Goal: Task Accomplishment & Management: Use online tool/utility

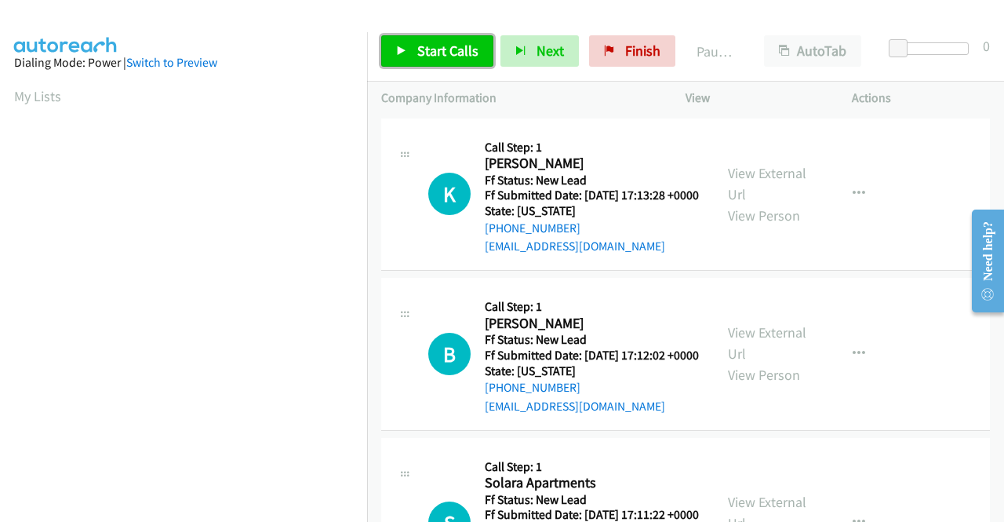
click at [477, 59] on link "Start Calls" at bounding box center [437, 50] width 112 height 31
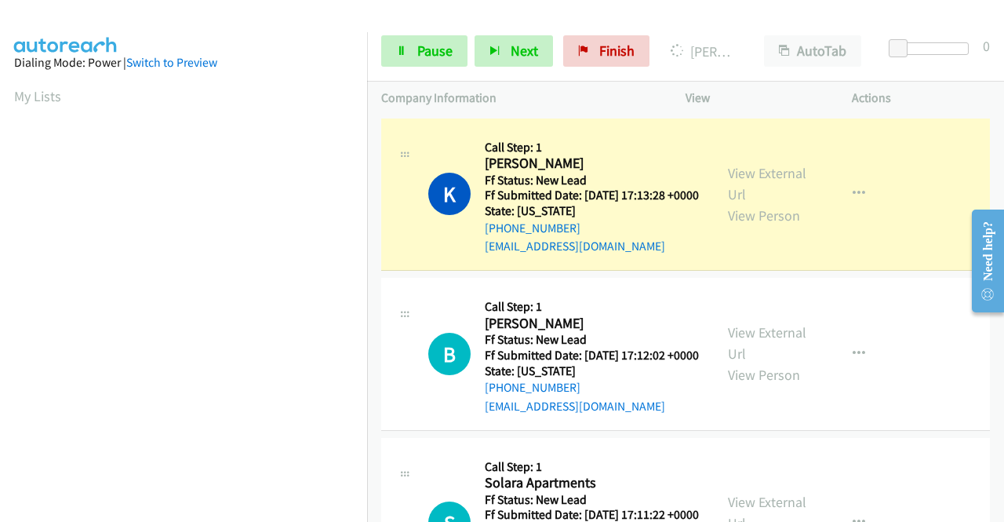
click at [742, 168] on div "View External Url View Person View External Url Email Schedule/Manage Callback …" at bounding box center [804, 195] width 180 height 124
click at [740, 177] on link "View External Url" at bounding box center [767, 183] width 78 height 39
click at [0, 158] on aside "Dialing Mode: Power | Switch to Preview My Lists" at bounding box center [183, 119] width 367 height 869
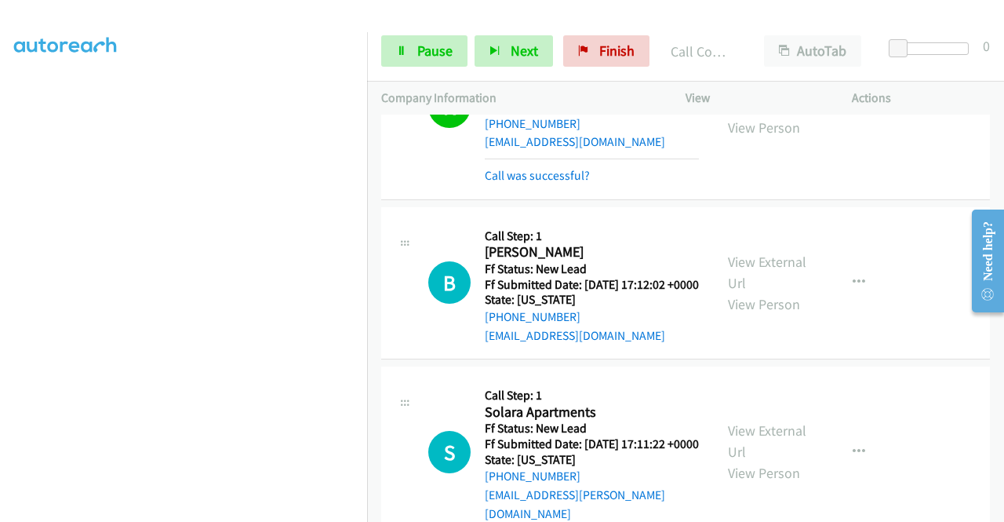
click at [996, 509] on div "+1 415-964-1034 Call failed - Please reload the list and try again The Callbar …" at bounding box center [685, 318] width 637 height 407
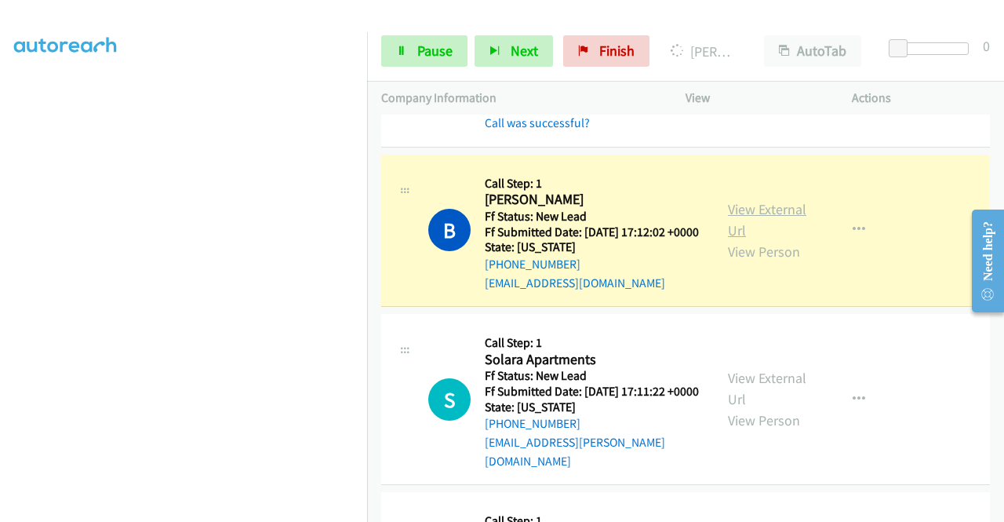
click at [750, 230] on link "View External Url" at bounding box center [767, 219] width 78 height 39
click at [421, 57] on span "Pause" at bounding box center [434, 51] width 35 height 18
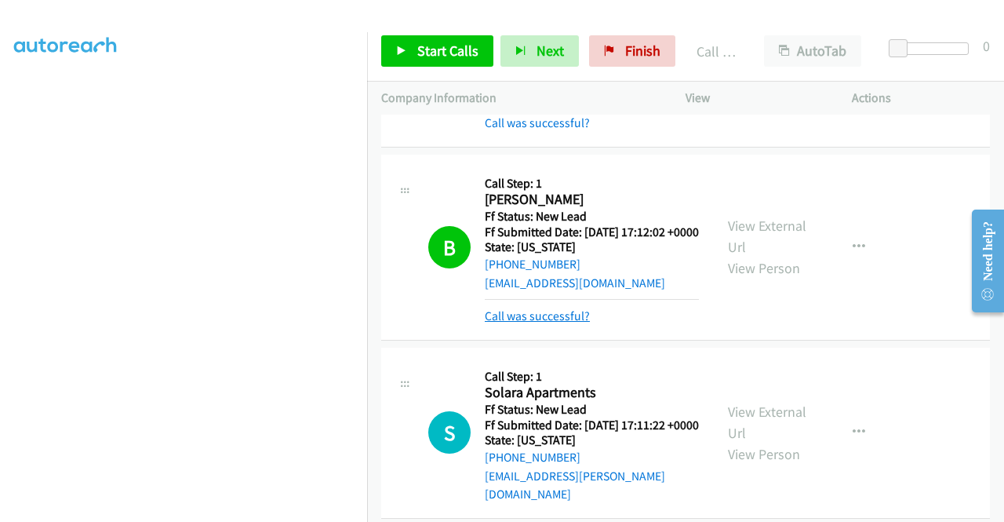
click at [566, 323] on link "Call was successful?" at bounding box center [537, 315] width 105 height 15
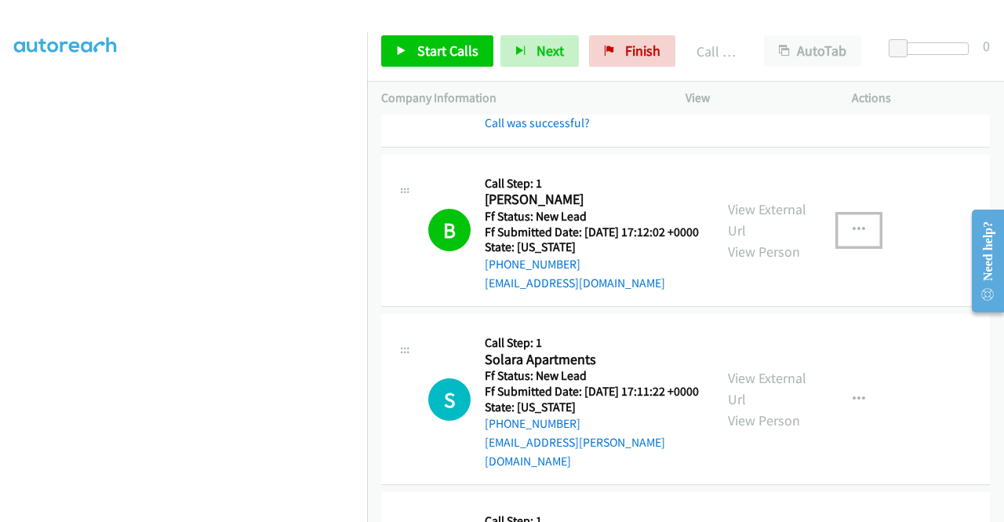
click at [853, 236] on icon "button" at bounding box center [859, 230] width 13 height 13
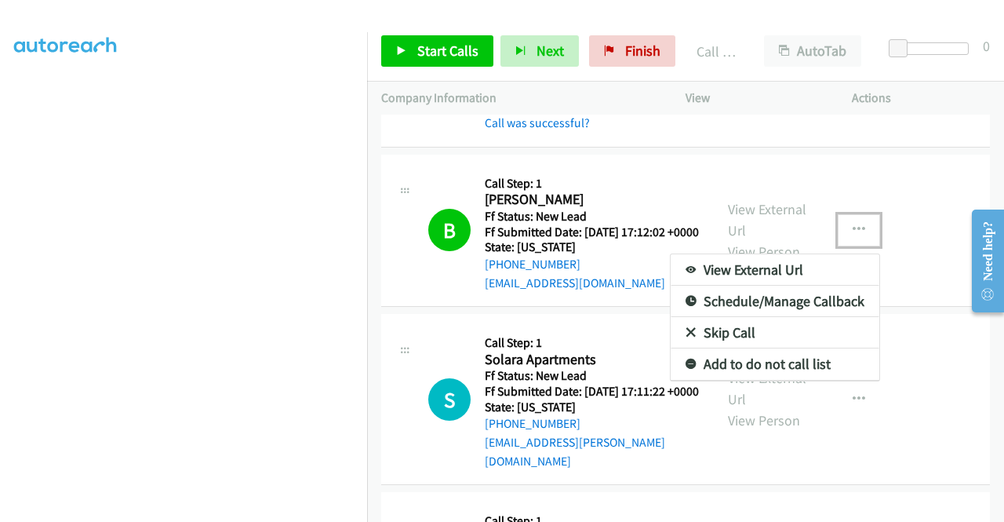
click at [768, 380] on link "Add to do not call list" at bounding box center [775, 363] width 209 height 31
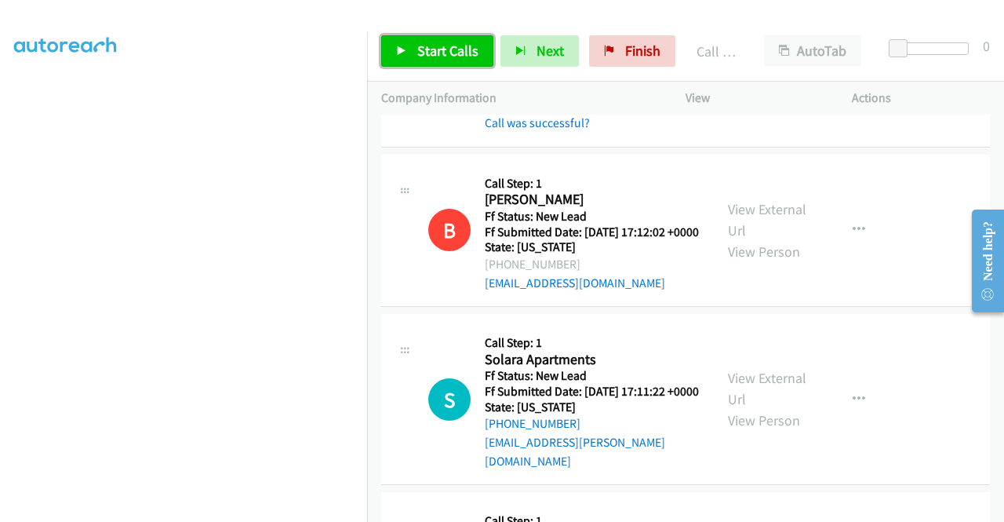
click at [455, 49] on span "Start Calls" at bounding box center [447, 51] width 61 height 18
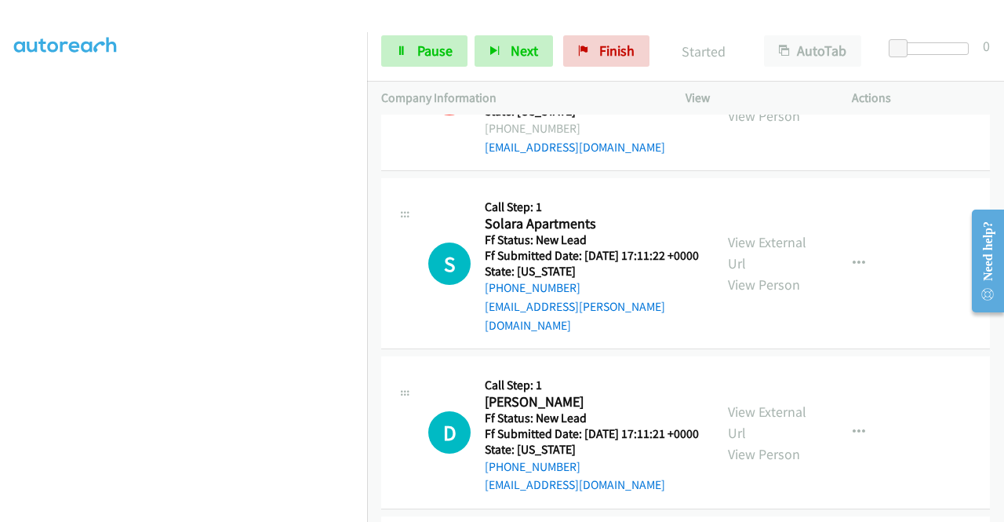
scroll to position [324, 0]
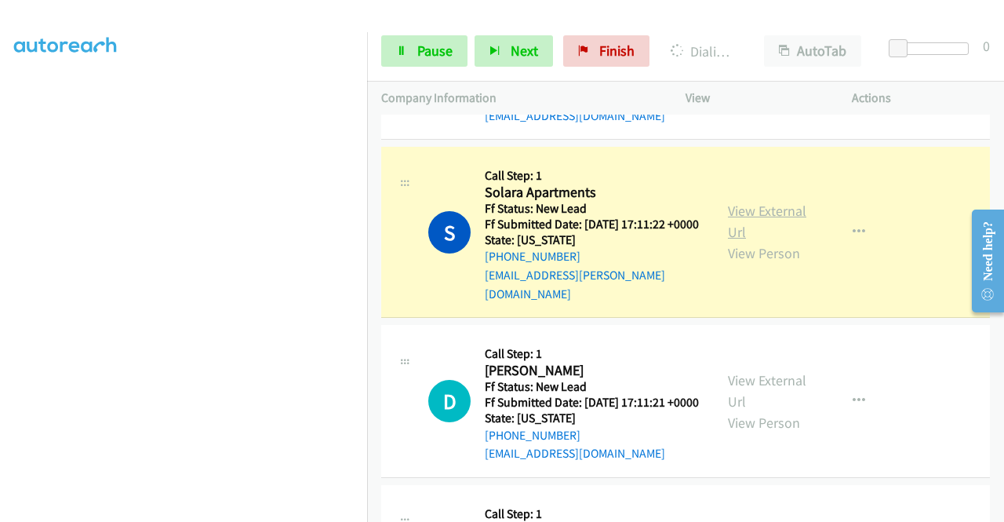
click at [761, 232] on link "View External Url" at bounding box center [767, 221] width 78 height 39
click at [0, 165] on aside "Dialing Mode: Power | Switch to Preview My Lists" at bounding box center [183, 119] width 367 height 869
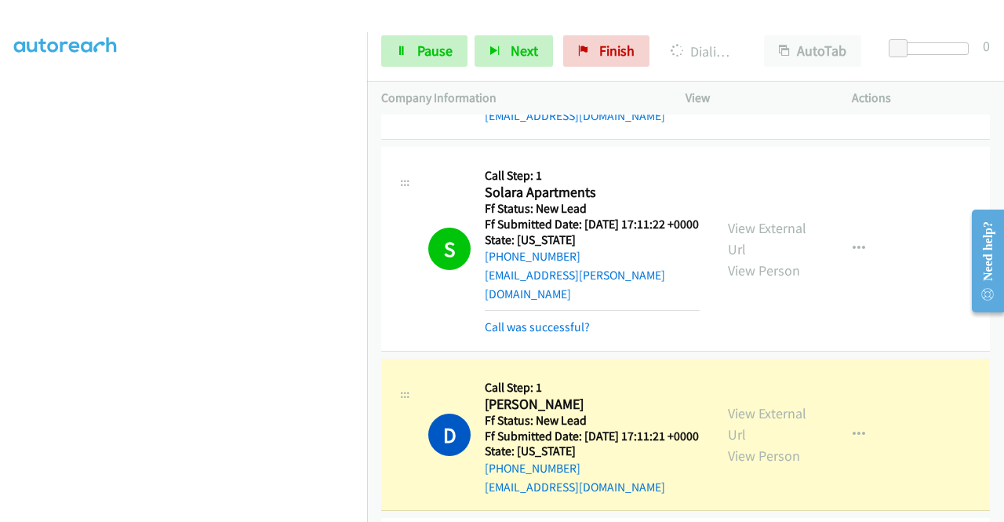
click at [752, 457] on div "View External Url View Person" at bounding box center [769, 435] width 82 height 64
click at [752, 443] on link "View External Url" at bounding box center [767, 423] width 78 height 39
click at [557, 337] on div "Call was successful?" at bounding box center [592, 327] width 215 height 19
click at [571, 334] on link "Call was successful?" at bounding box center [537, 326] width 105 height 15
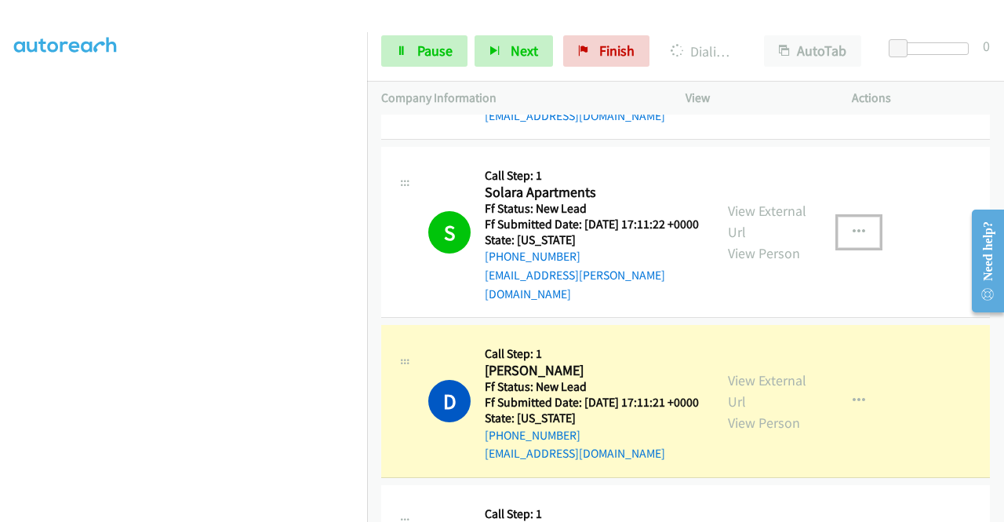
click at [856, 248] on button "button" at bounding box center [859, 232] width 42 height 31
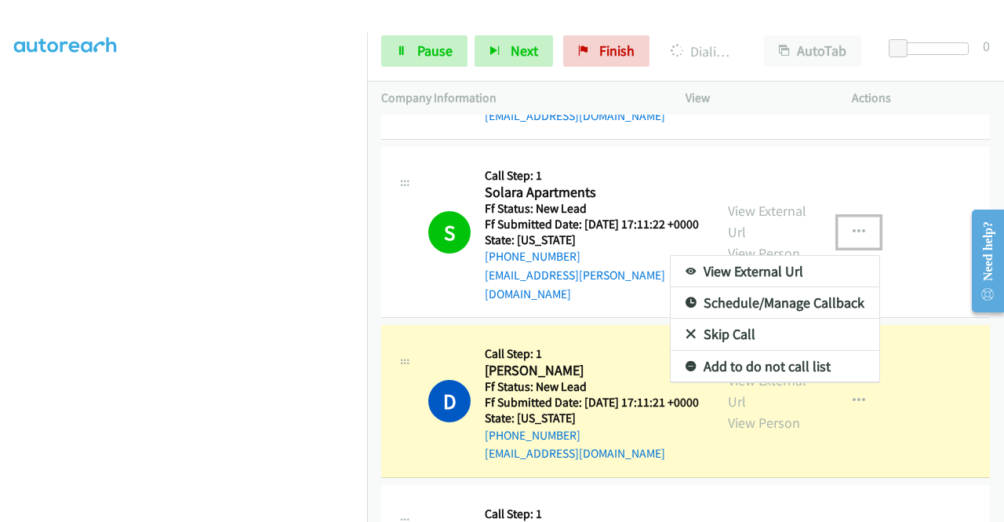
click at [752, 382] on link "Add to do not call list" at bounding box center [775, 366] width 209 height 31
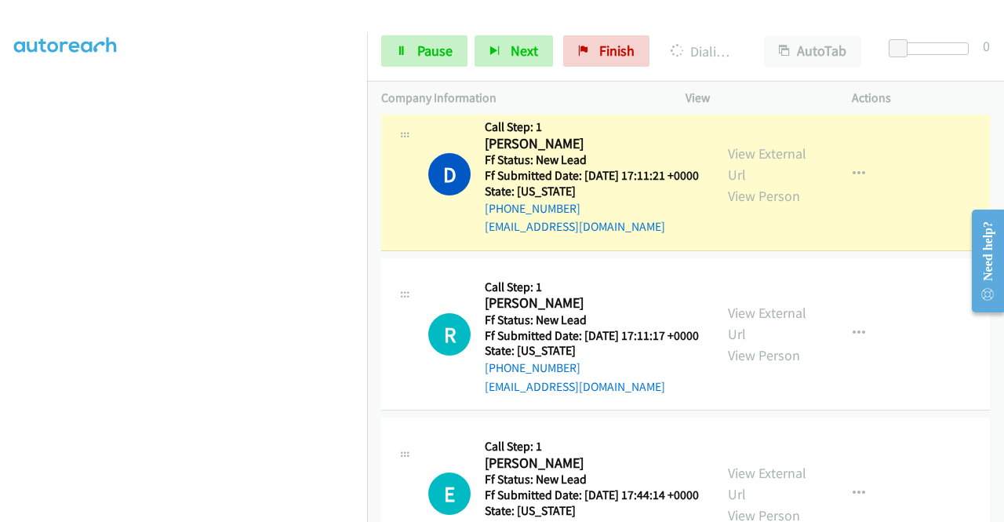
scroll to position [565, 0]
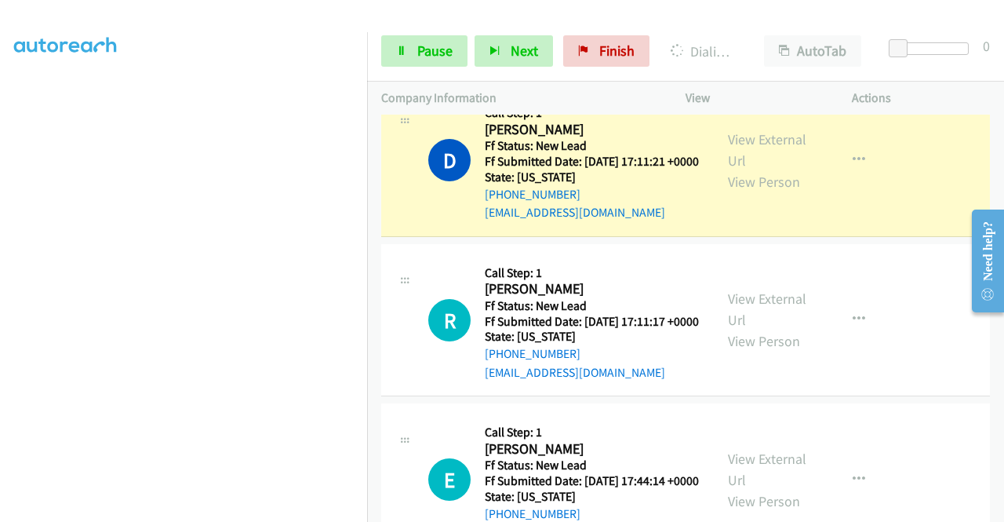
click at [367, 82] on nav "Dialing Mode: Power | Switch to Preview My Lists" at bounding box center [184, 293] width 368 height 522
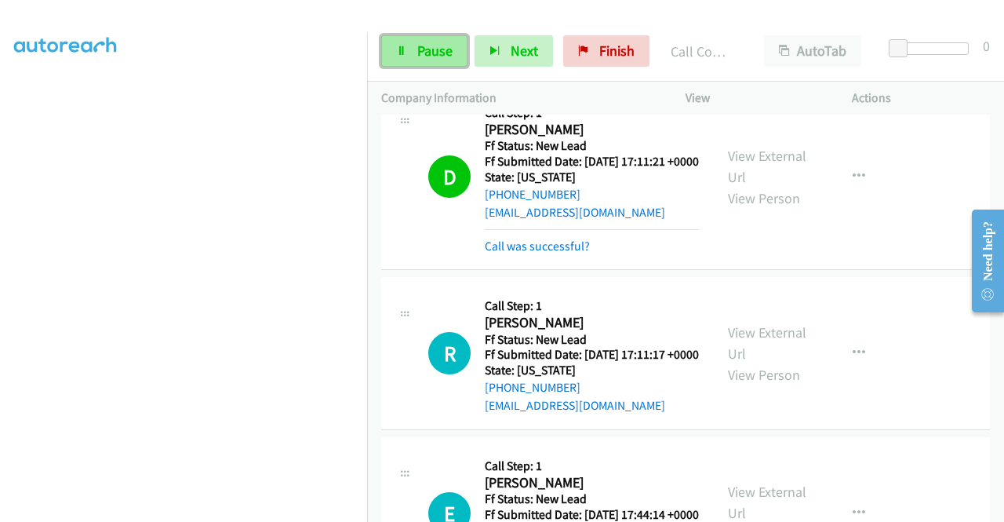
click at [452, 50] on link "Pause" at bounding box center [424, 50] width 86 height 31
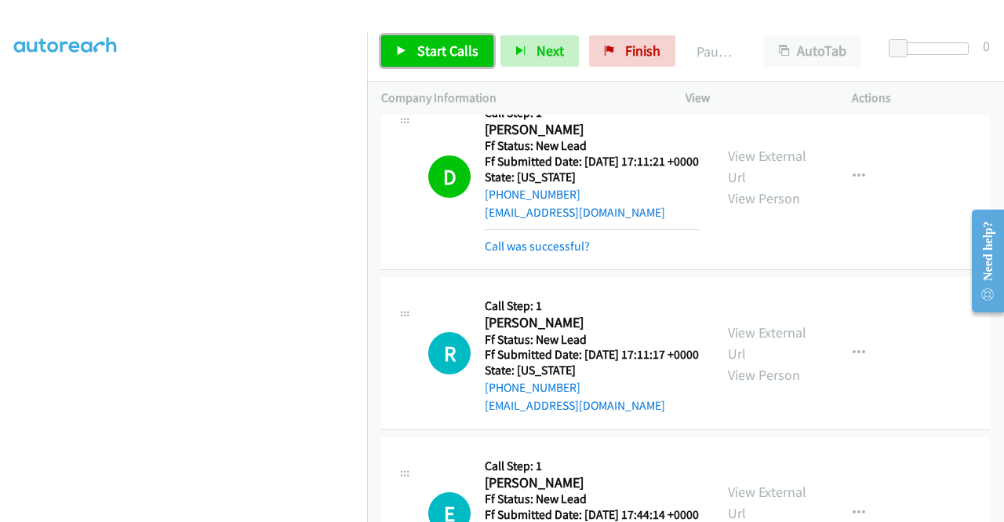
click at [452, 50] on span "Start Calls" at bounding box center [447, 51] width 61 height 18
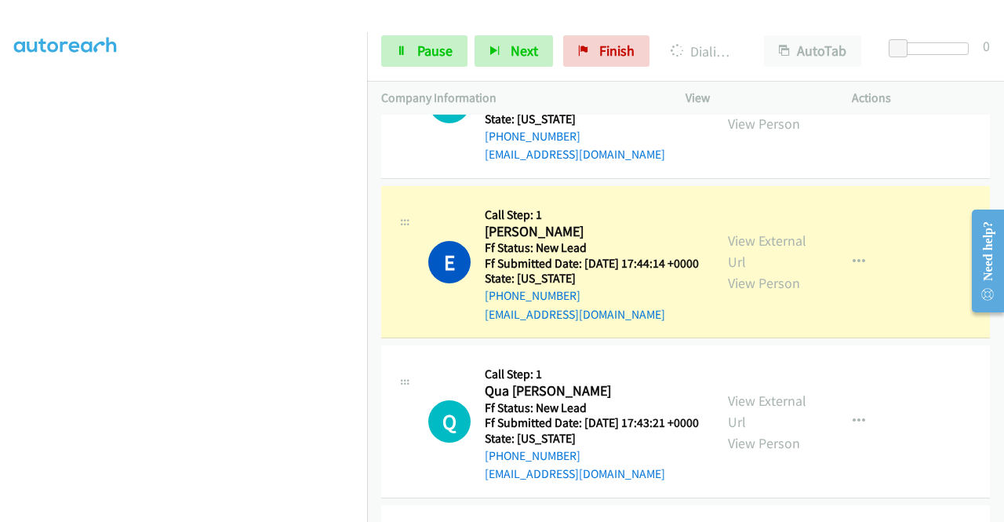
scroll to position [826, 0]
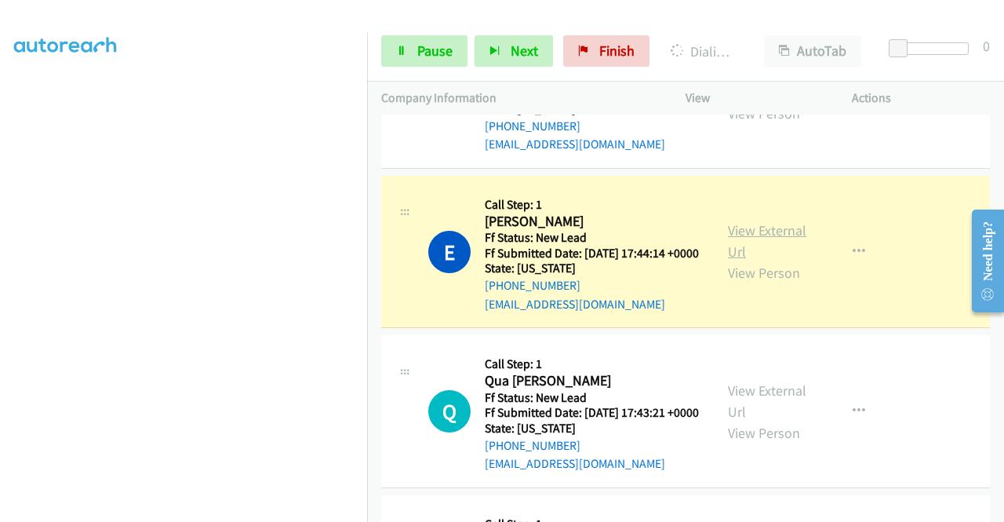
click at [756, 260] on link "View External Url" at bounding box center [767, 240] width 78 height 39
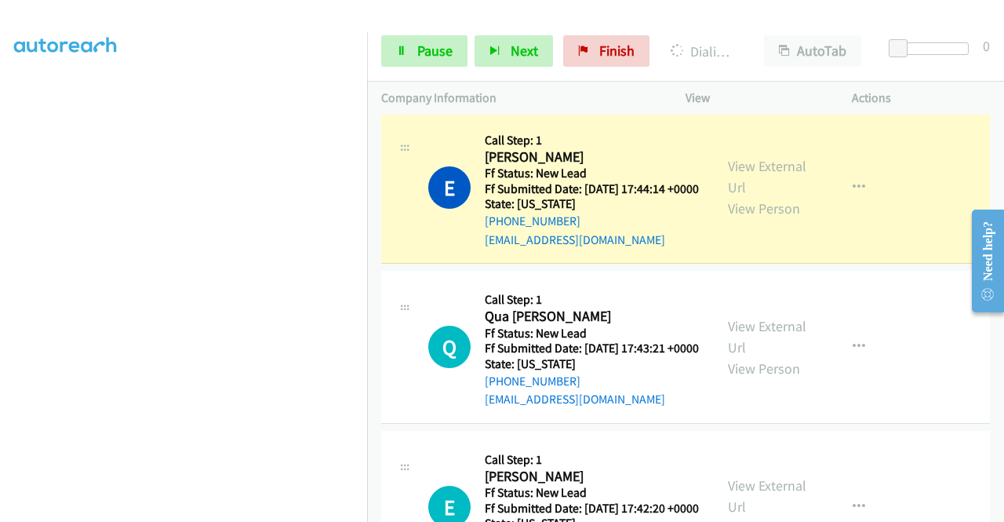
scroll to position [920, 0]
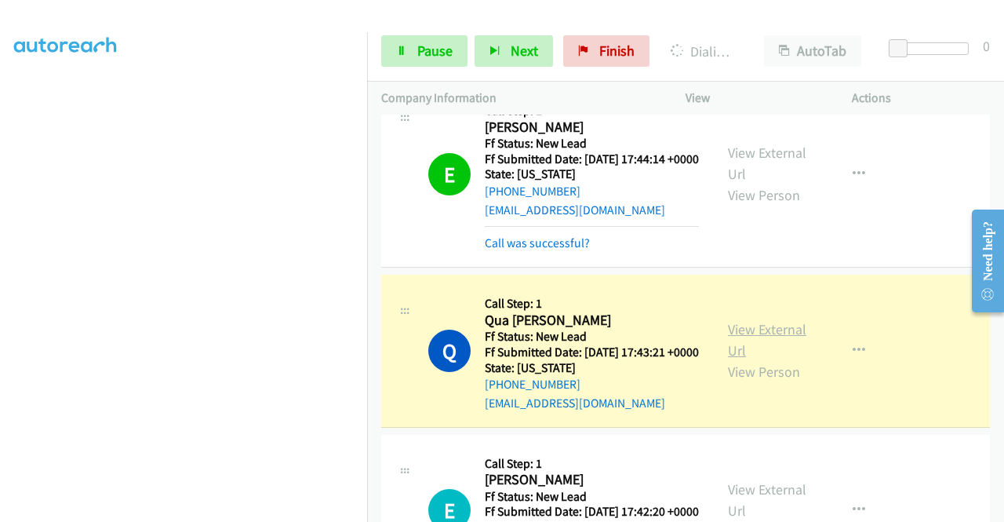
click at [749, 359] on link "View External Url" at bounding box center [767, 339] width 78 height 39
click at [0, 171] on aside "Dialing Mode: Power | Switch to Preview My Lists" at bounding box center [183, 119] width 367 height 869
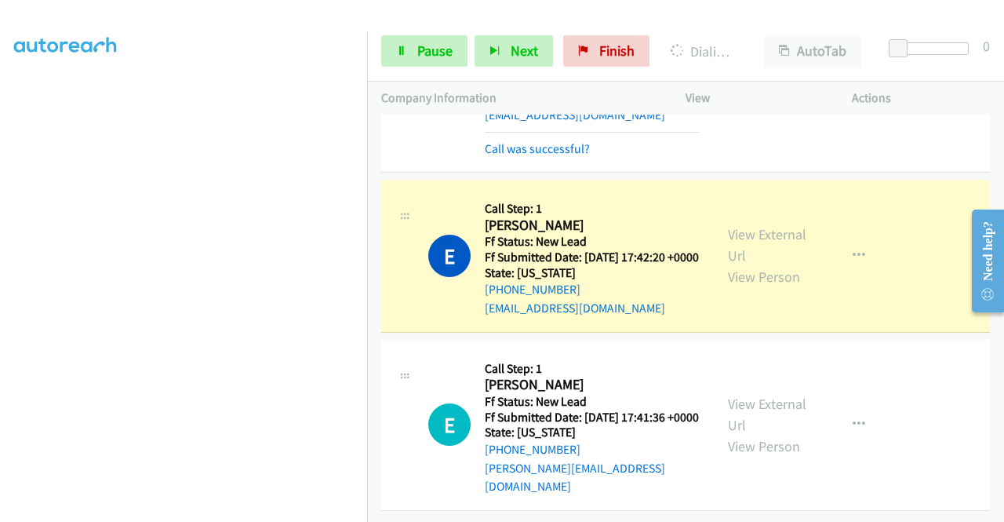
scroll to position [1318, 0]
click at [751, 225] on link "View External Url" at bounding box center [767, 244] width 78 height 39
click at [0, 162] on aside "Dialing Mode: Power | Switch to Preview My Lists" at bounding box center [183, 119] width 367 height 869
click at [370, 140] on td "Q Callback Scheduled Call Step: 1 Qua Mesha Bradley America/Los_Angeles Ff Stat…" at bounding box center [685, 80] width 637 height 193
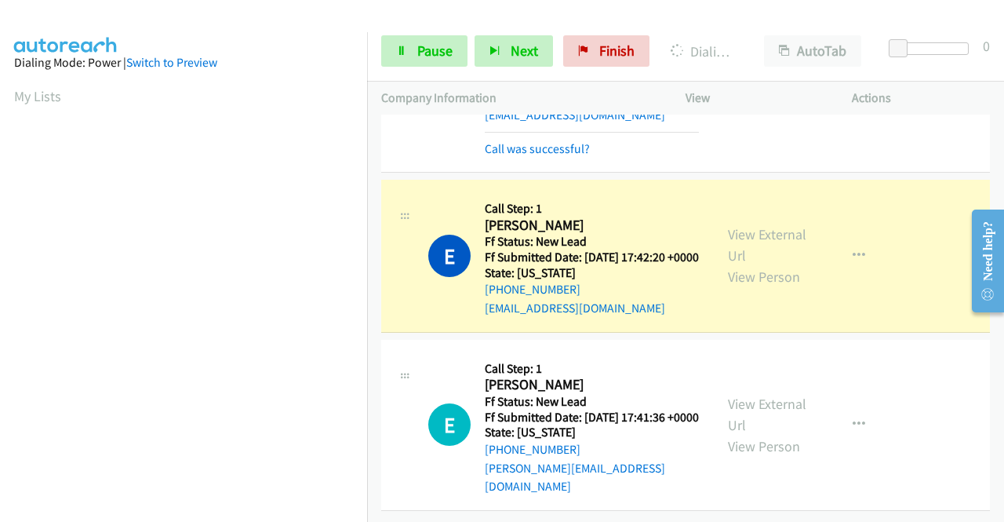
scroll to position [358, 0]
click at [389, 126] on div "Q Callback Scheduled Call Step: 1 Qua Mesha Bradley America/Los_Angeles Ff Stat…" at bounding box center [547, 79] width 333 height 157
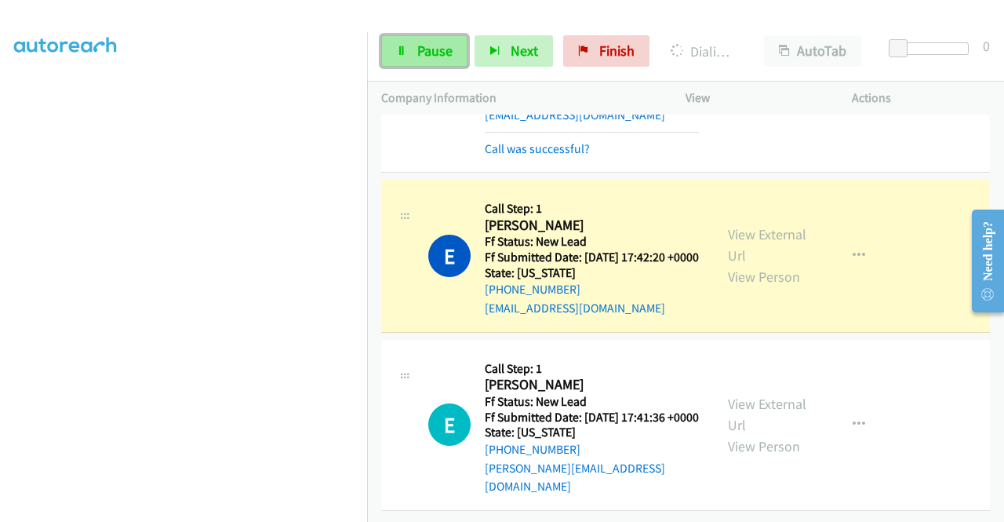
click at [412, 64] on link "Pause" at bounding box center [424, 50] width 86 height 31
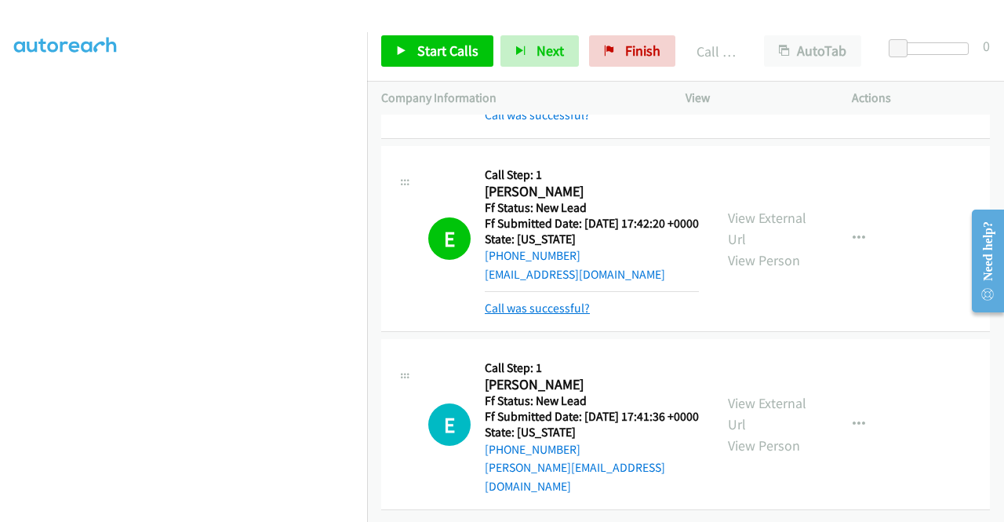
click at [554, 315] on link "Call was successful?" at bounding box center [537, 308] width 105 height 15
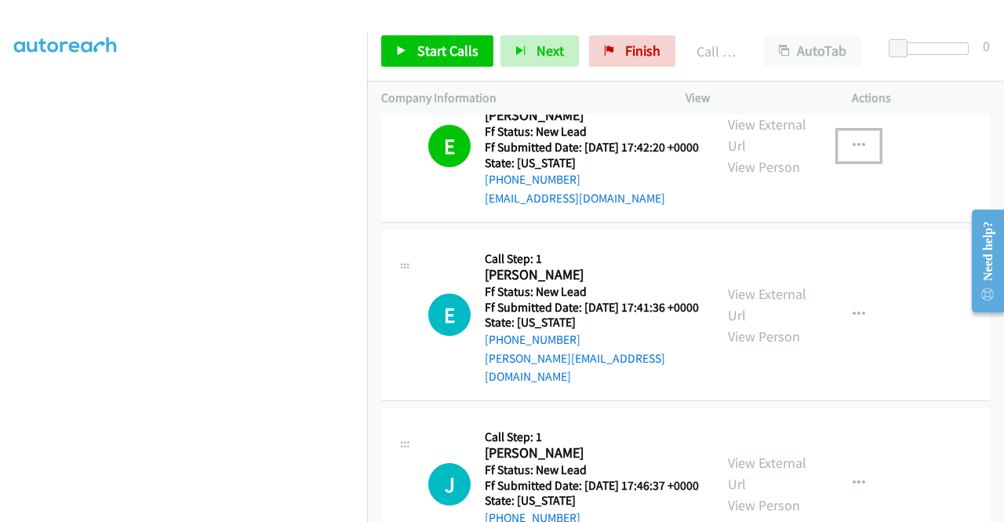
click at [845, 162] on button "button" at bounding box center [859, 145] width 42 height 31
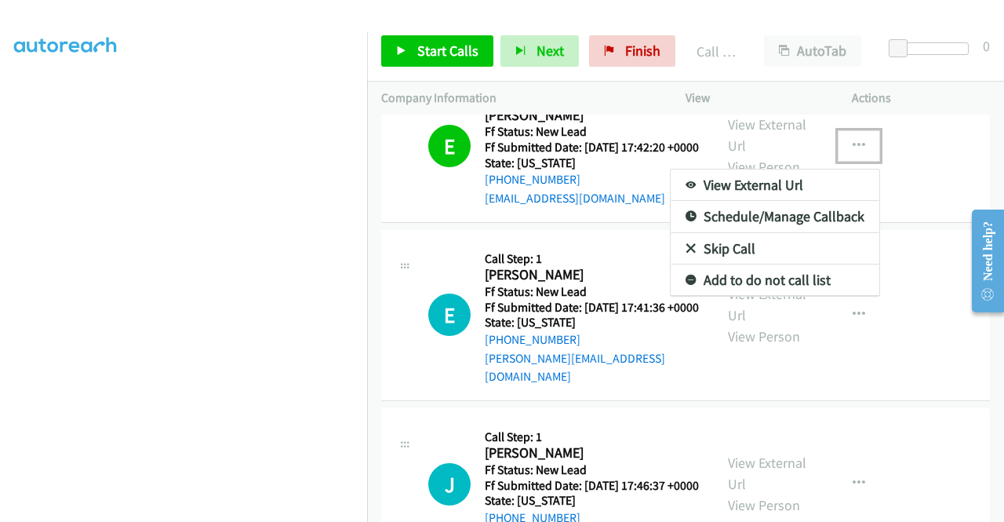
click at [741, 296] on link "Add to do not call list" at bounding box center [775, 279] width 209 height 31
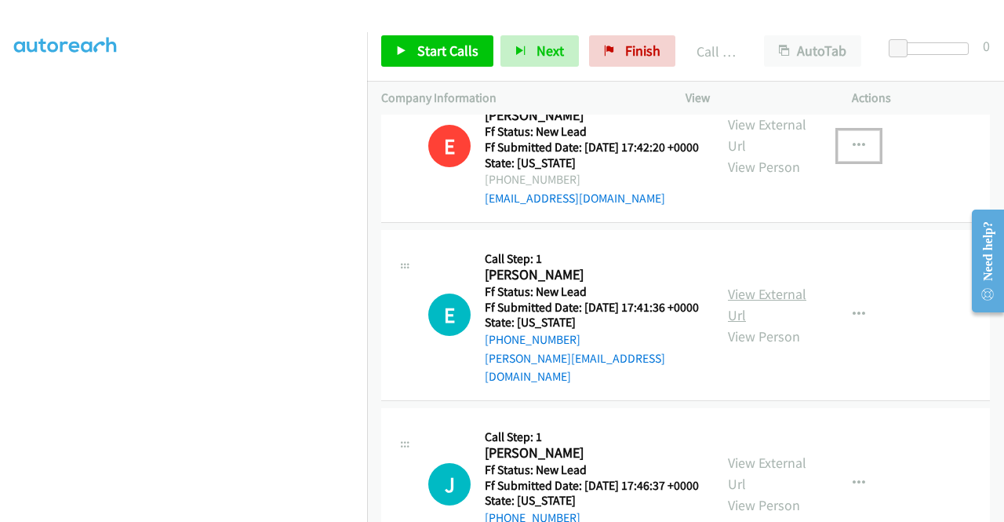
click at [731, 324] on link "View External Url" at bounding box center [767, 304] width 78 height 39
click at [421, 44] on span "Start Calls" at bounding box center [447, 51] width 61 height 18
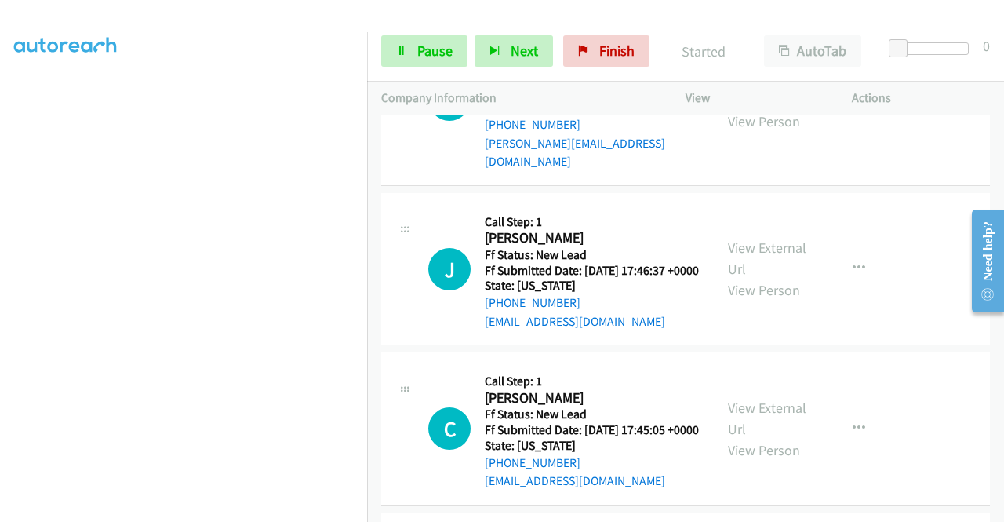
scroll to position [1549, 0]
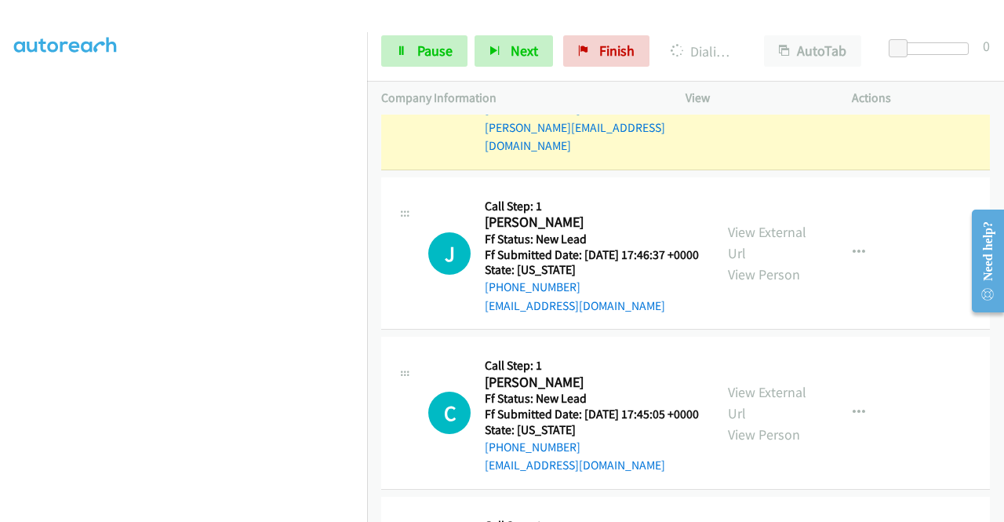
click at [734, 93] on link "View External Url" at bounding box center [767, 73] width 78 height 39
click at [0, 139] on aside "Dialing Mode: Power | Switch to Preview My Lists" at bounding box center [183, 119] width 367 height 869
click at [128, 508] on section at bounding box center [183, 149] width 339 height 751
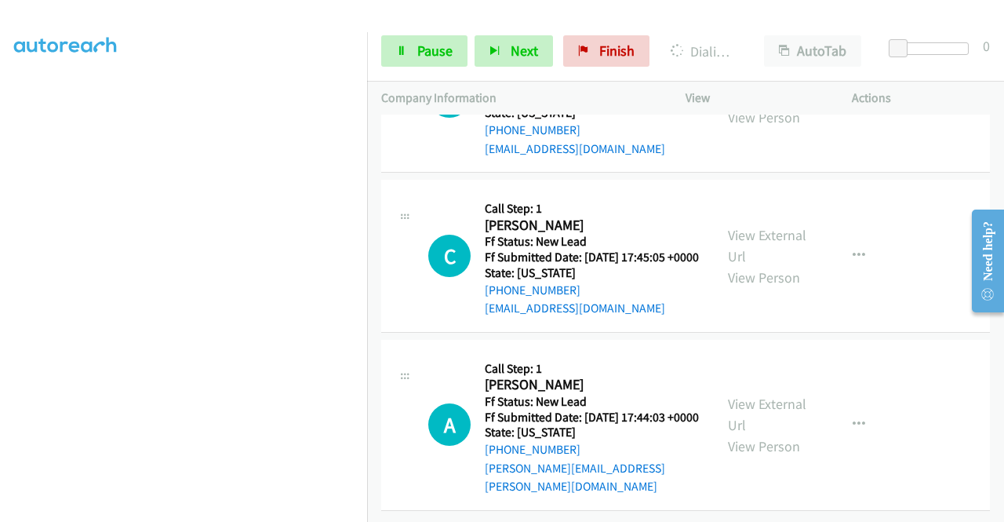
scroll to position [1770, 0]
click at [428, 64] on link "Pause" at bounding box center [424, 50] width 86 height 31
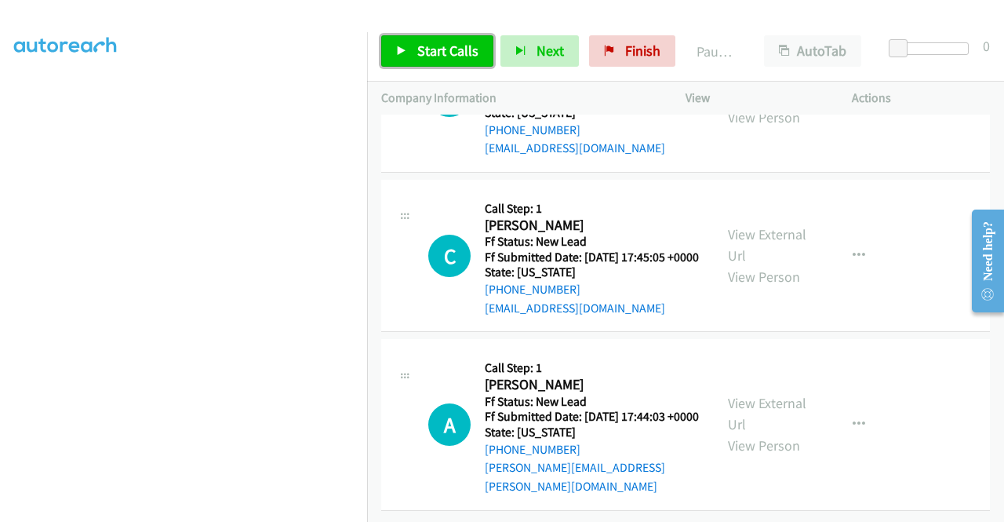
click at [428, 64] on link "Start Calls" at bounding box center [437, 50] width 112 height 31
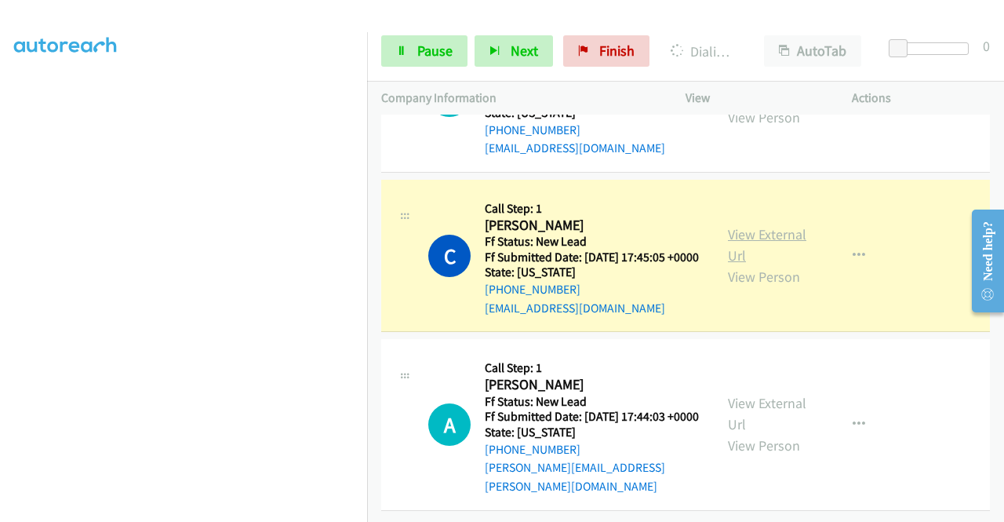
click at [737, 264] on link "View External Url" at bounding box center [767, 244] width 78 height 39
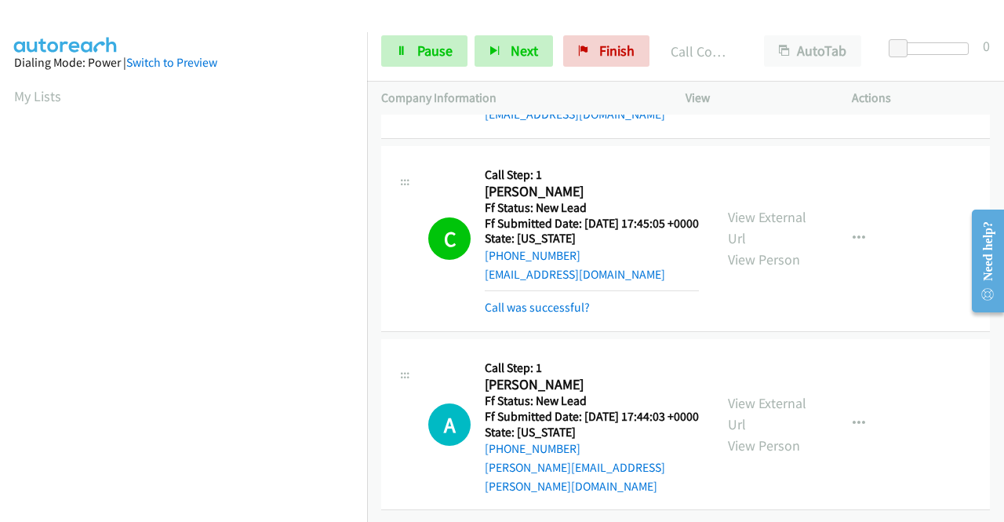
scroll to position [1910, 0]
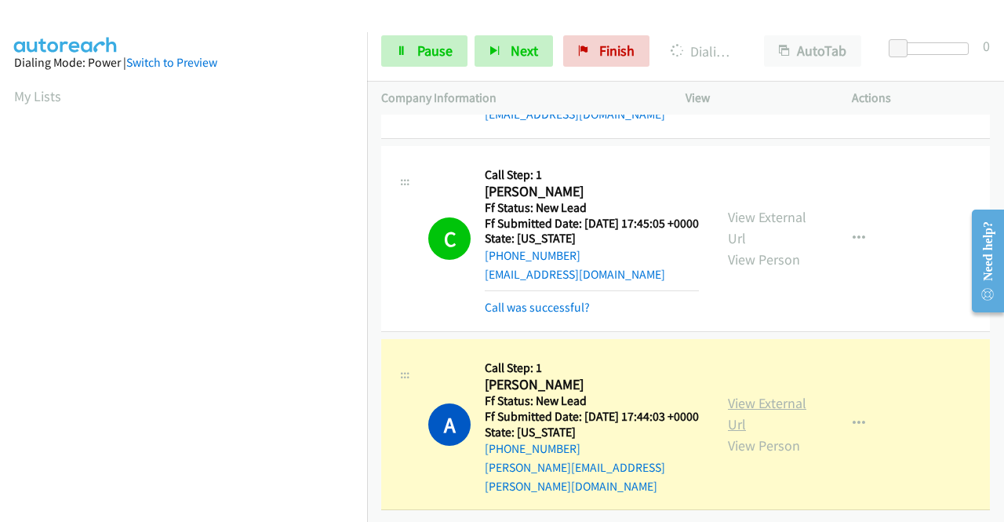
click at [784, 394] on link "View External Url" at bounding box center [767, 413] width 78 height 39
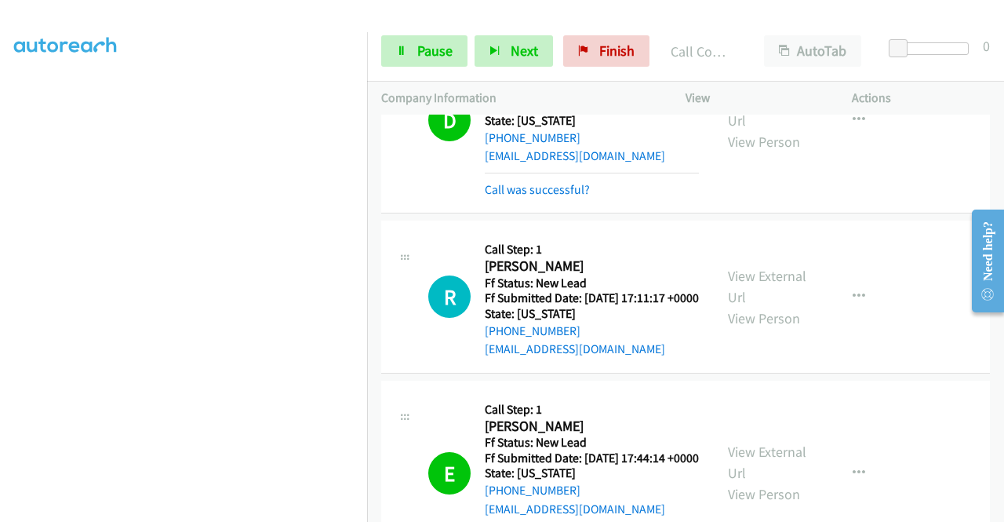
scroll to position [654, 0]
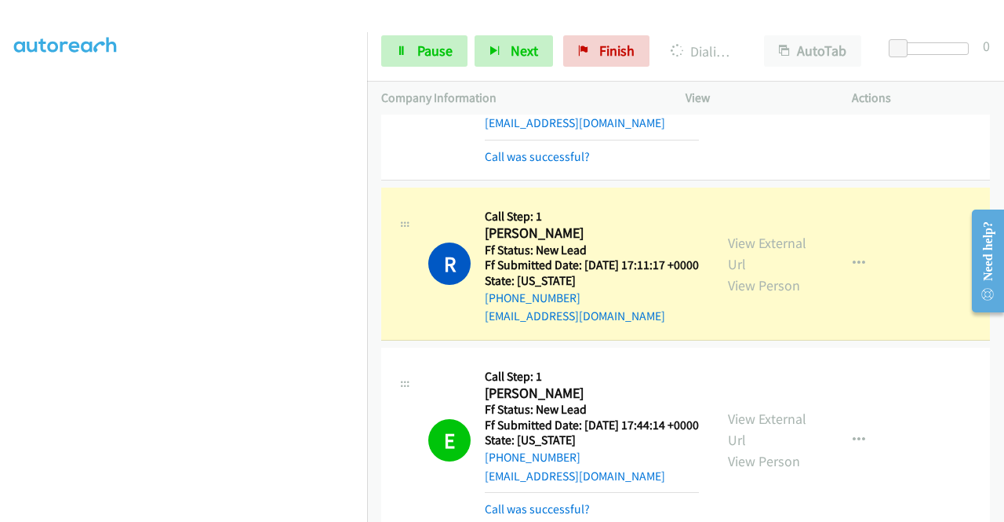
click at [716, 283] on div "View External Url View Person View External Url Email Schedule/Manage Callback …" at bounding box center [804, 264] width 180 height 124
click at [732, 273] on link "View External Url" at bounding box center [767, 253] width 78 height 39
click at [429, 53] on span "Pause" at bounding box center [434, 51] width 35 height 18
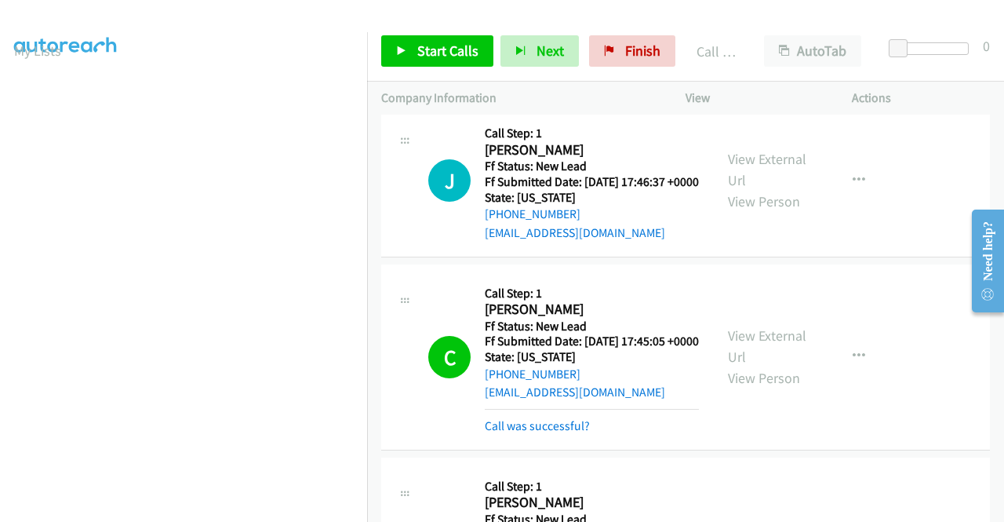
scroll to position [1597, 0]
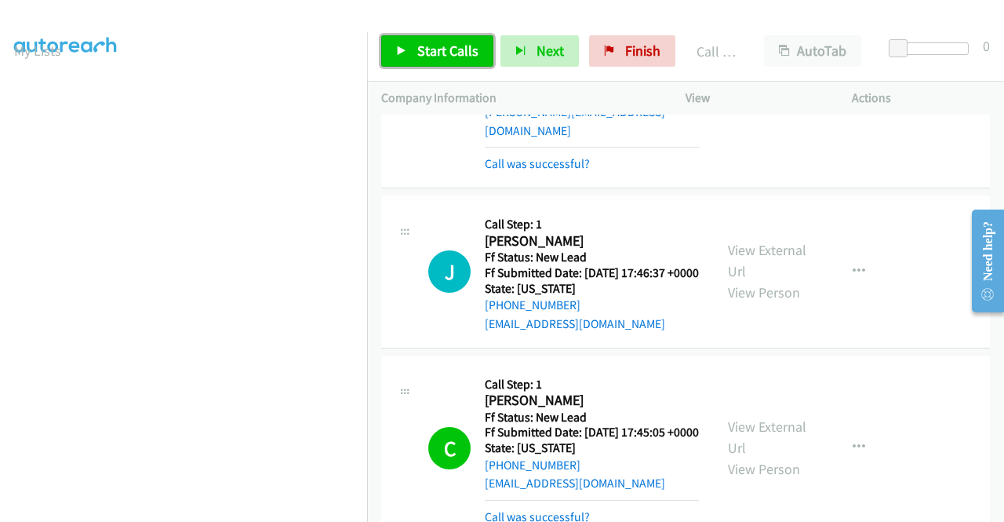
click at [442, 36] on link "Start Calls" at bounding box center [437, 50] width 112 height 31
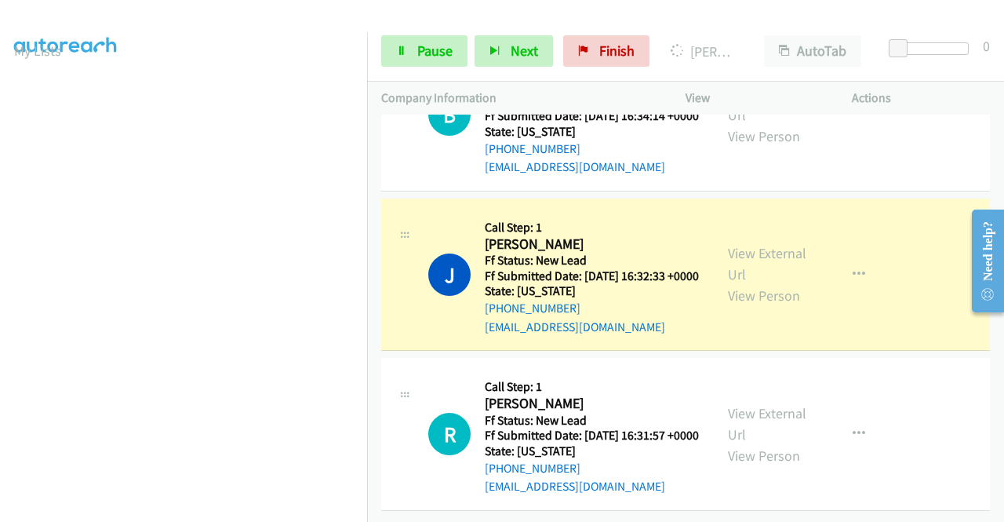
scroll to position [2501, 0]
click at [771, 244] on link "View External Url" at bounding box center [767, 263] width 78 height 39
click at [0, 199] on aside "Dialing Mode: Power | Switch to Preview My Lists" at bounding box center [183, 119] width 367 height 869
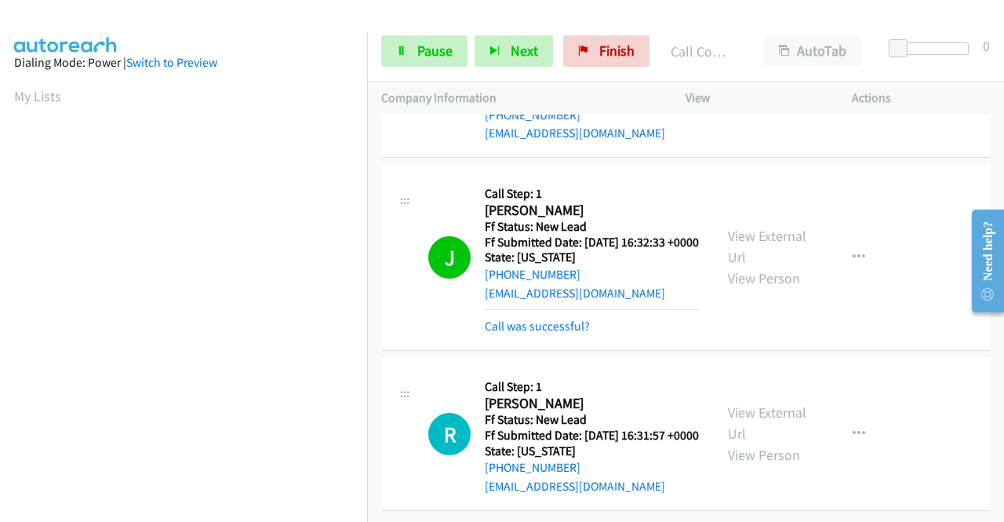
scroll to position [2533, 0]
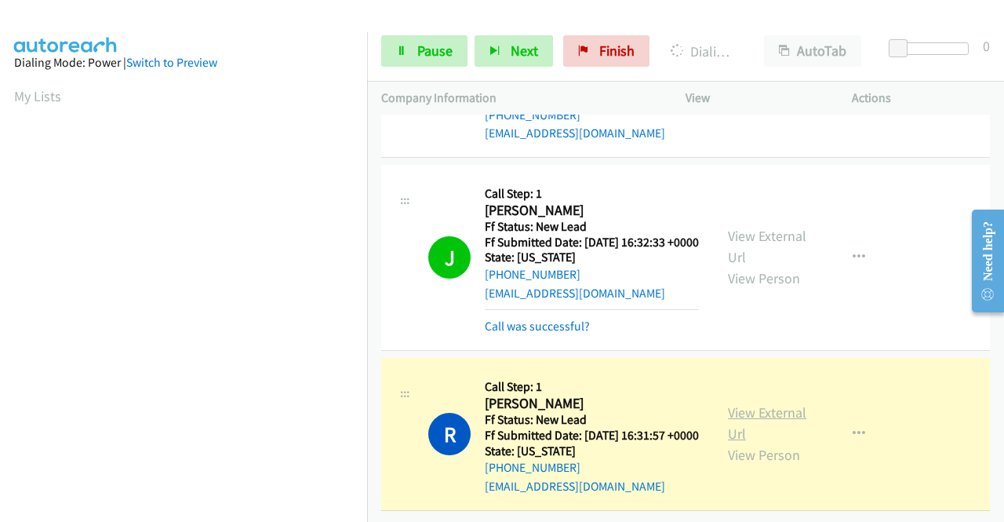
click at [759, 403] on link "View External Url" at bounding box center [767, 422] width 78 height 39
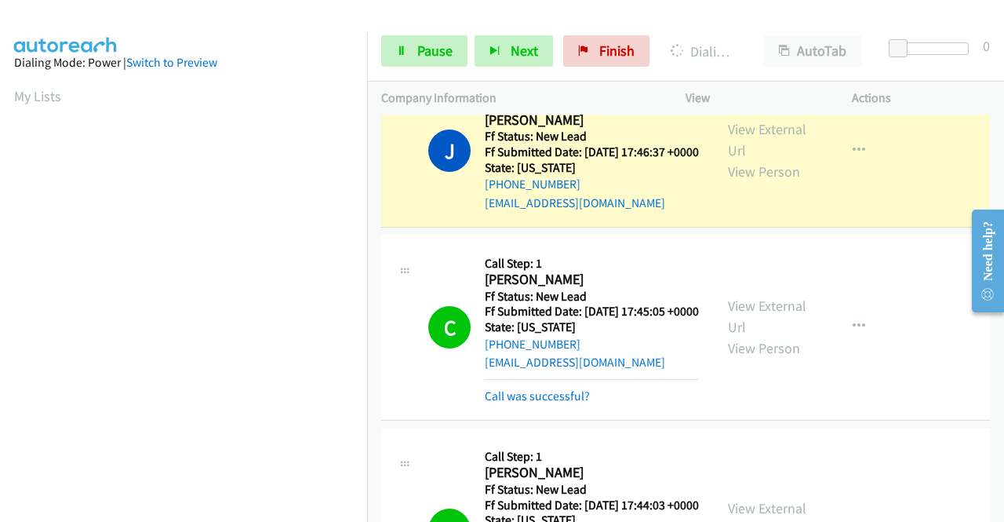
scroll to position [1731, 0]
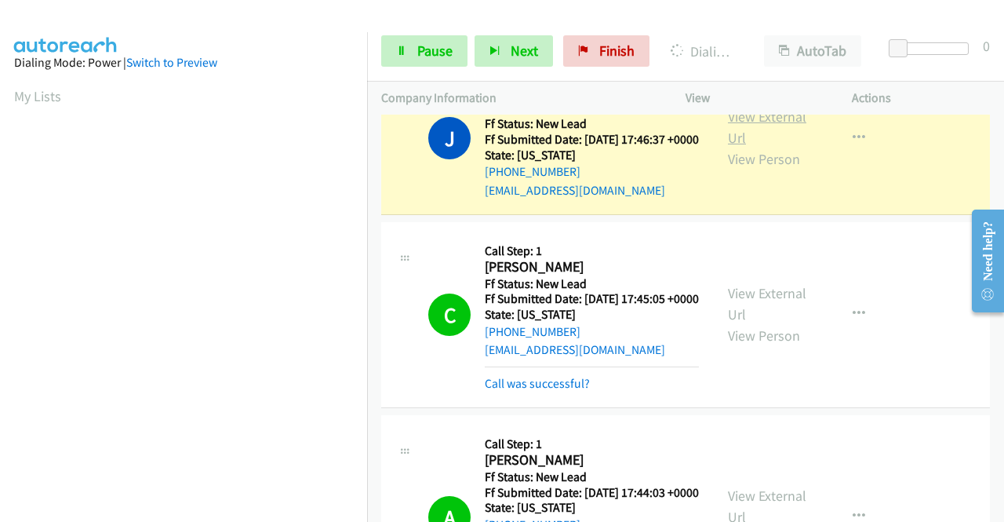
click at [749, 147] on link "View External Url" at bounding box center [767, 126] width 78 height 39
click at [0, 206] on aside "Dialing Mode: Power | Switch to Preview My Lists" at bounding box center [183, 466] width 367 height 869
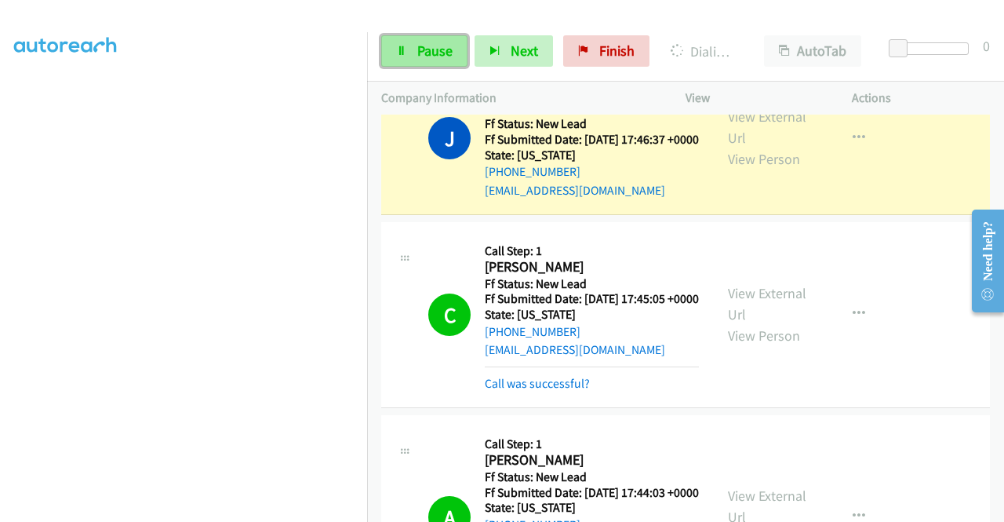
click at [408, 53] on link "Pause" at bounding box center [424, 50] width 86 height 31
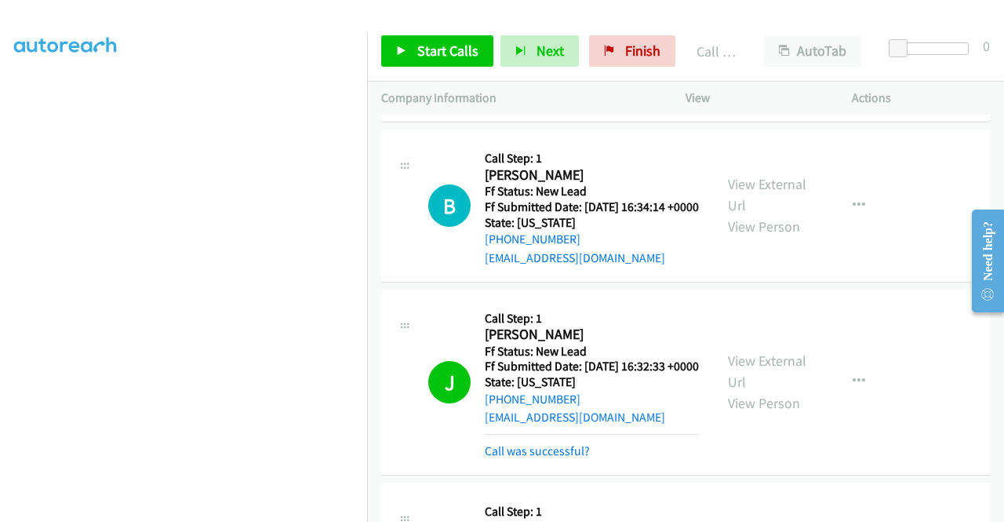
scroll to position [2274, 0]
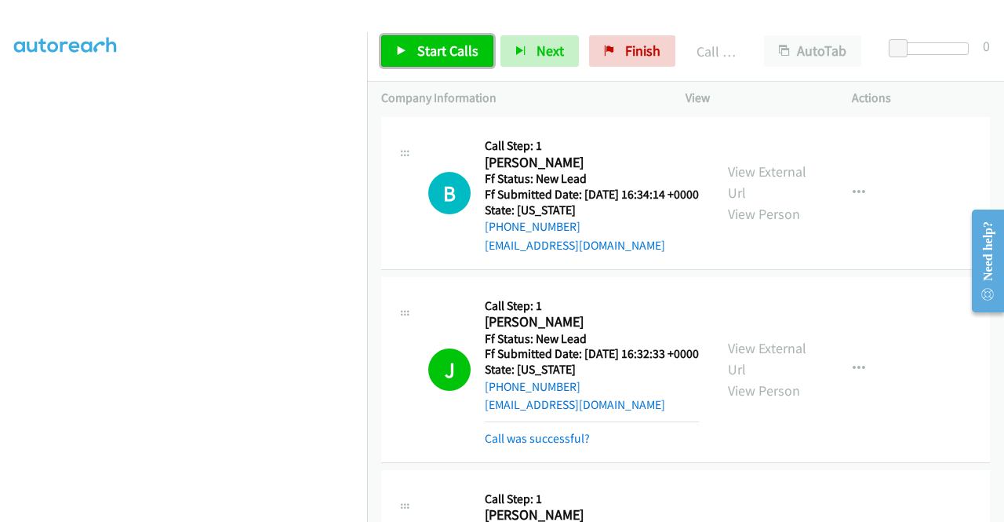
click at [464, 65] on link "Start Calls" at bounding box center [437, 50] width 112 height 31
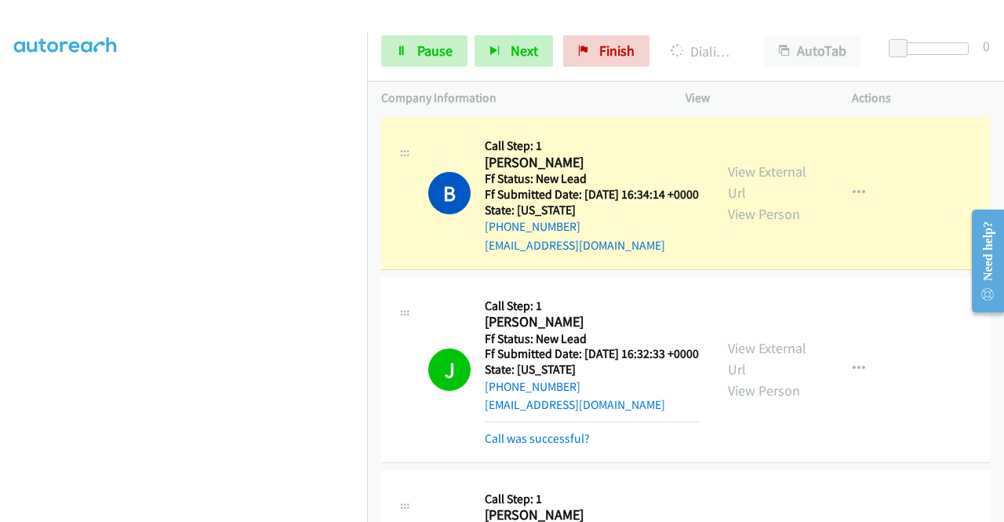
click at [724, 255] on div "View External Url View Person View External Url Email Schedule/Manage Callback …" at bounding box center [804, 193] width 180 height 124
click at [739, 202] on link "View External Url" at bounding box center [767, 181] width 78 height 39
click at [0, 199] on aside "Dialing Mode: Power | Switch to Preview My Lists" at bounding box center [183, 119] width 367 height 869
click at [369, 114] on td "A Callback Scheduled Call Step: 1 Andrea Haak America/New_York Ff Status: New L…" at bounding box center [685, 8] width 637 height 212
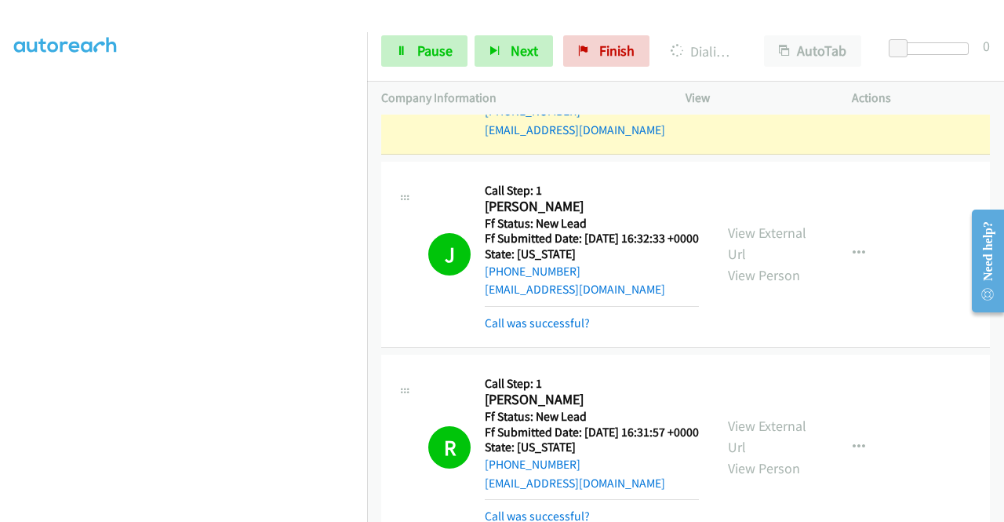
scroll to position [2412, 0]
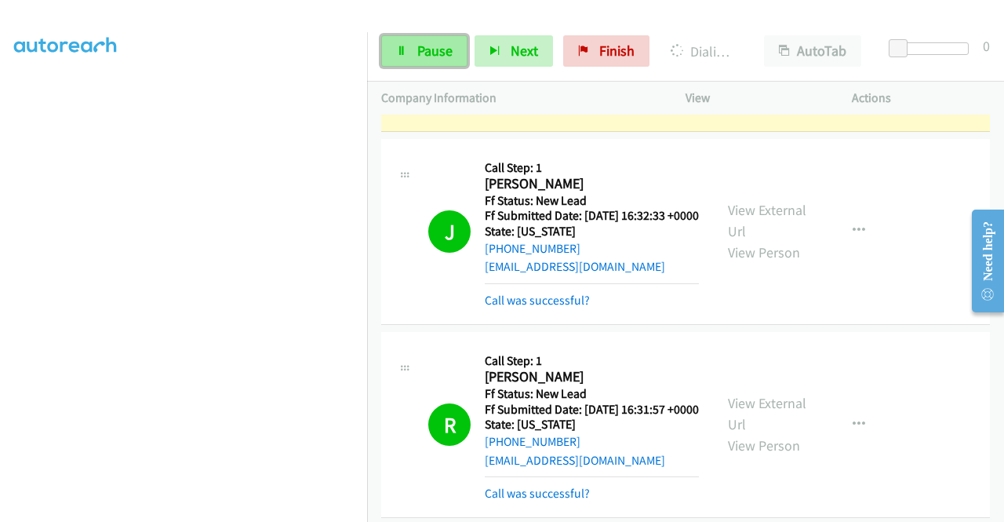
click at [417, 62] on link "Pause" at bounding box center [424, 50] width 86 height 31
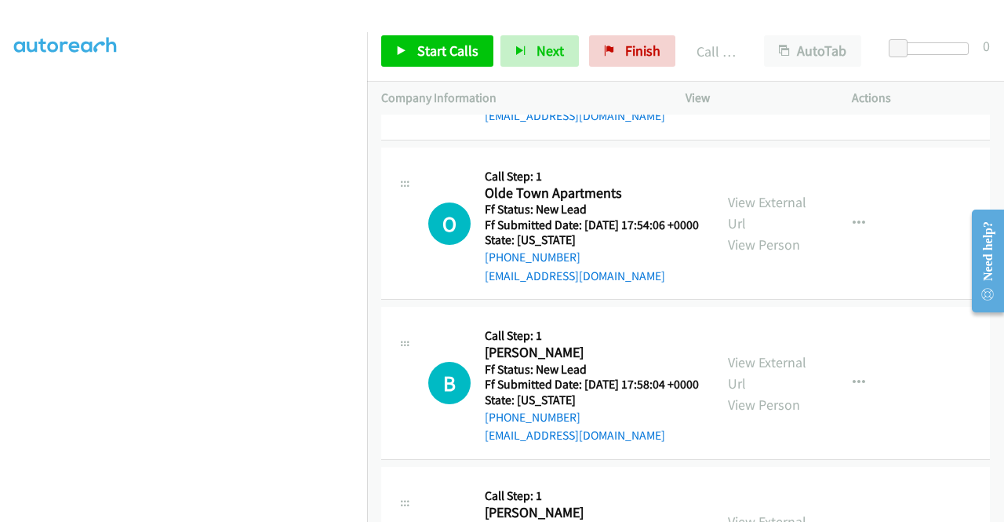
scroll to position [3014, 0]
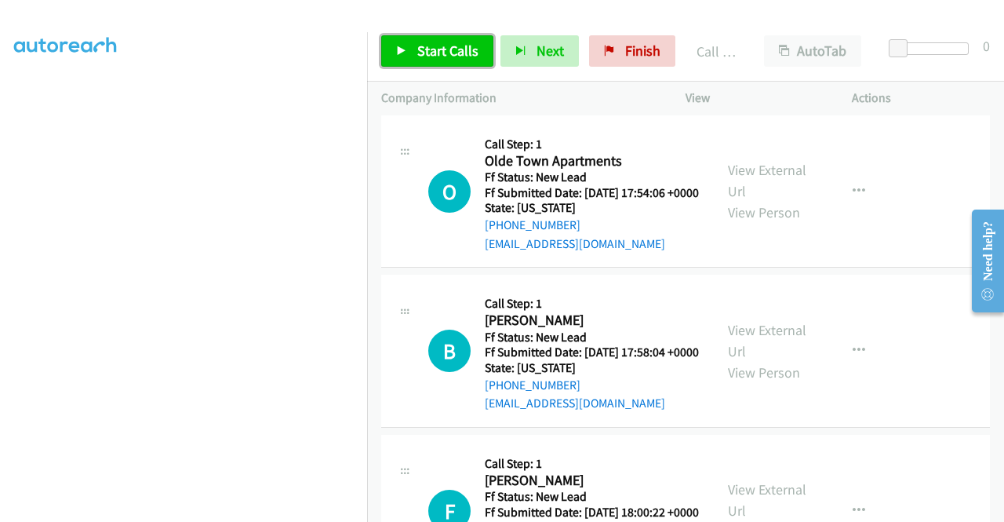
click at [480, 60] on link "Start Calls" at bounding box center [437, 50] width 112 height 31
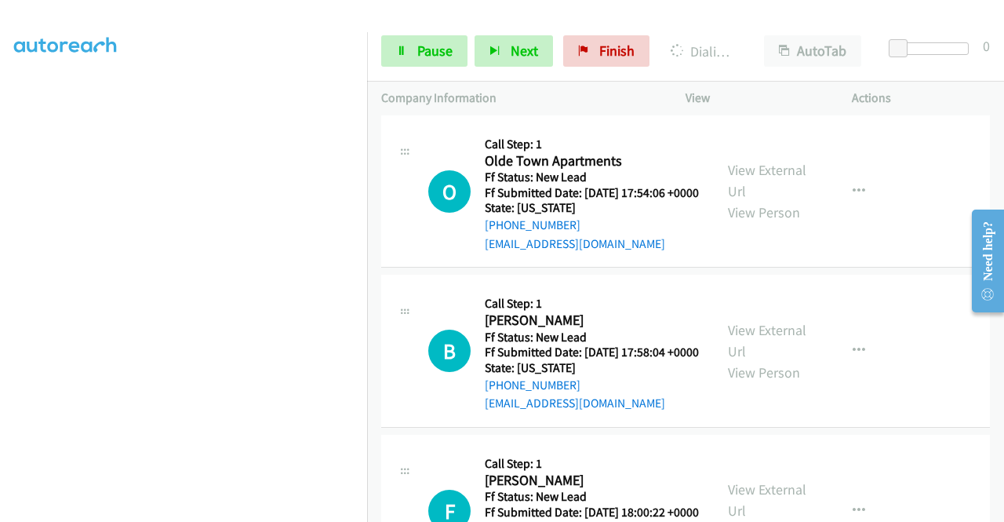
click at [728, 41] on link "View External Url" at bounding box center [767, 21] width 78 height 39
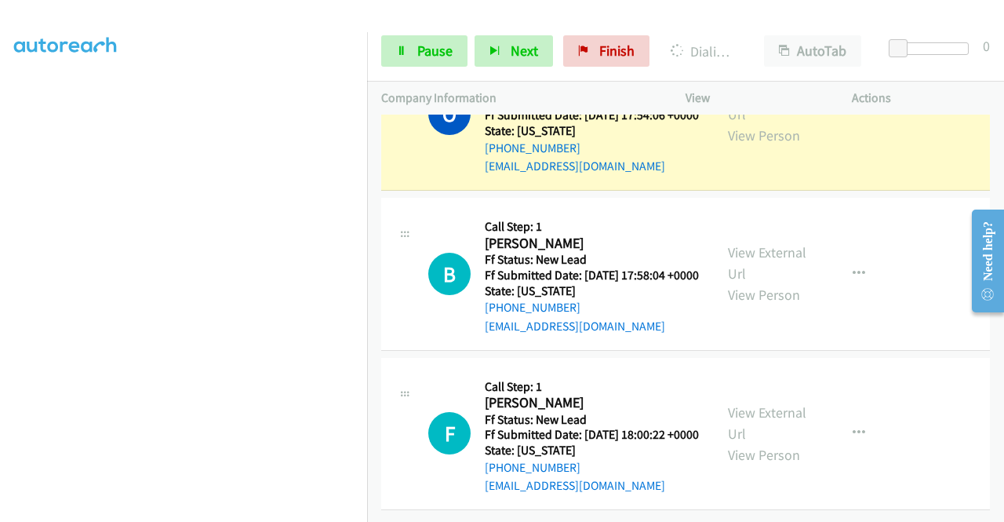
scroll to position [3213, 0]
click at [751, 123] on link "View External Url" at bounding box center [767, 103] width 78 height 39
click at [374, 195] on td "O Callback Scheduled Call Step: 1 Olde Town Apartments America/New_York Ff Stat…" at bounding box center [685, 115] width 637 height 160
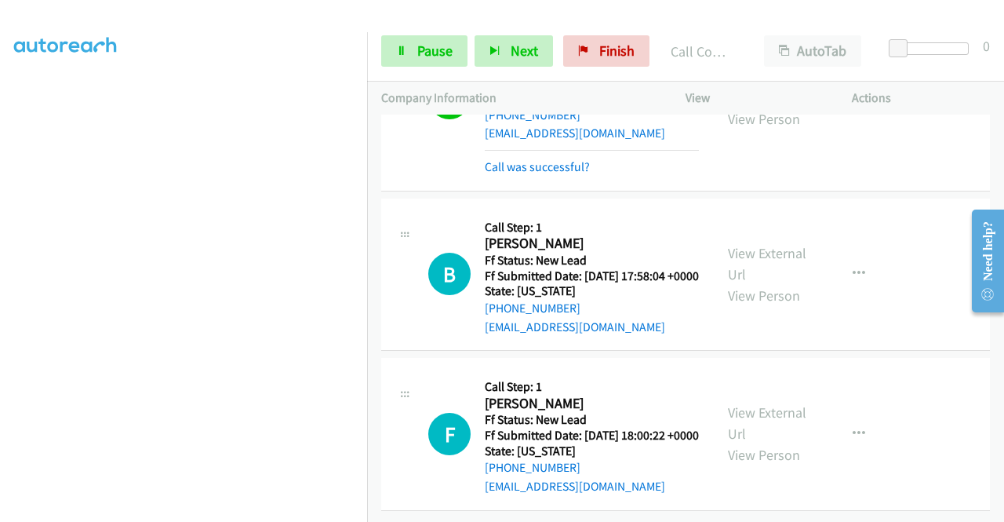
scroll to position [3399, 0]
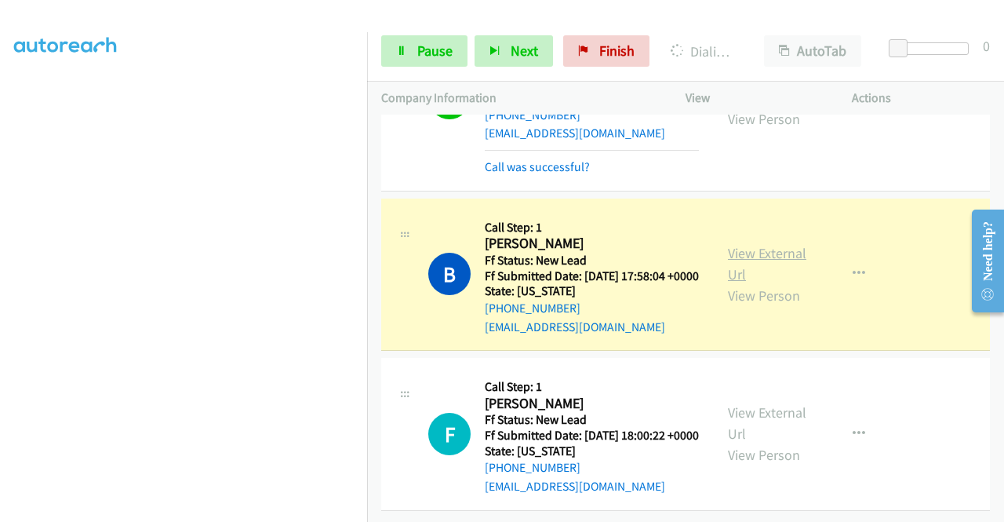
click at [742, 244] on link "View External Url" at bounding box center [767, 263] width 78 height 39
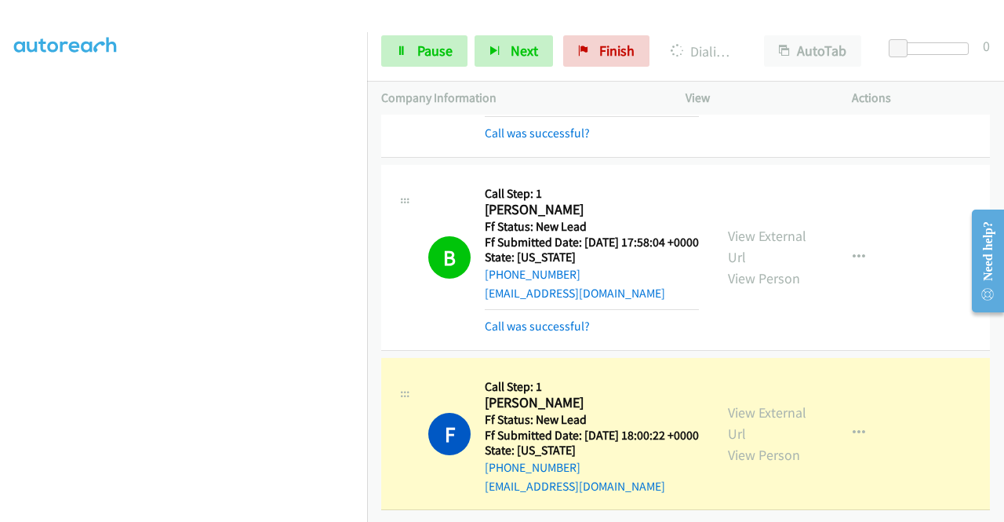
scroll to position [3432, 0]
click at [774, 403] on link "View External Url" at bounding box center [767, 422] width 78 height 39
click at [0, 297] on aside "Dialing Mode: Power | Switch to Preview My Lists" at bounding box center [183, 124] width 367 height 869
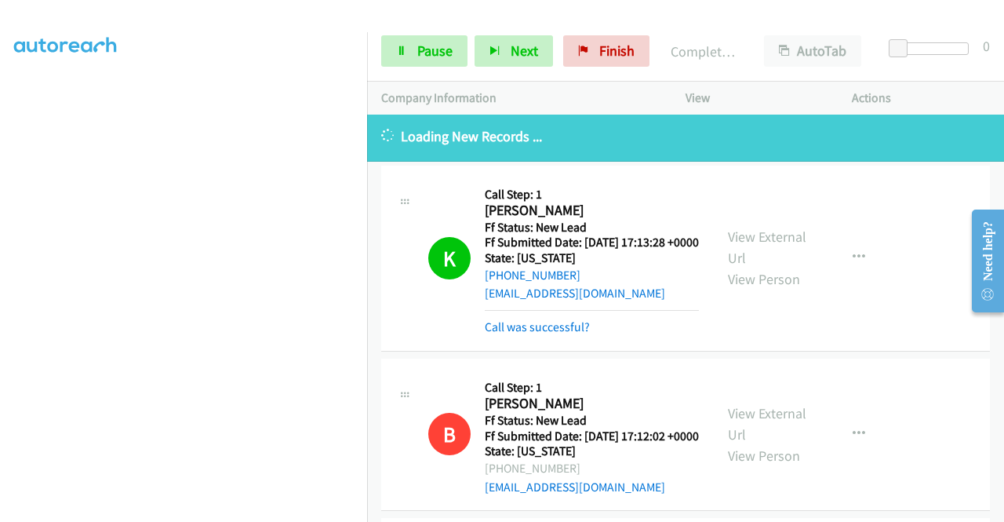
scroll to position [0, 0]
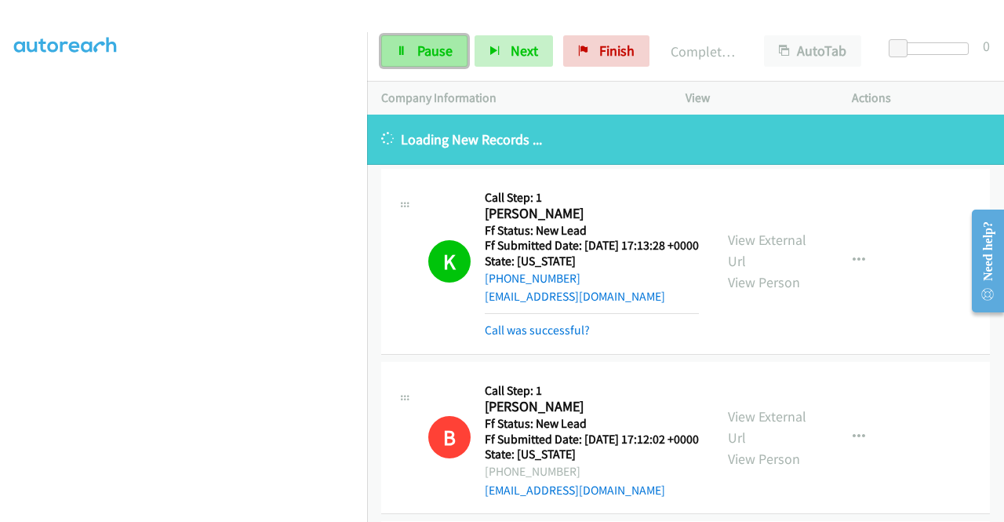
click at [433, 50] on span "Pause" at bounding box center [434, 51] width 35 height 18
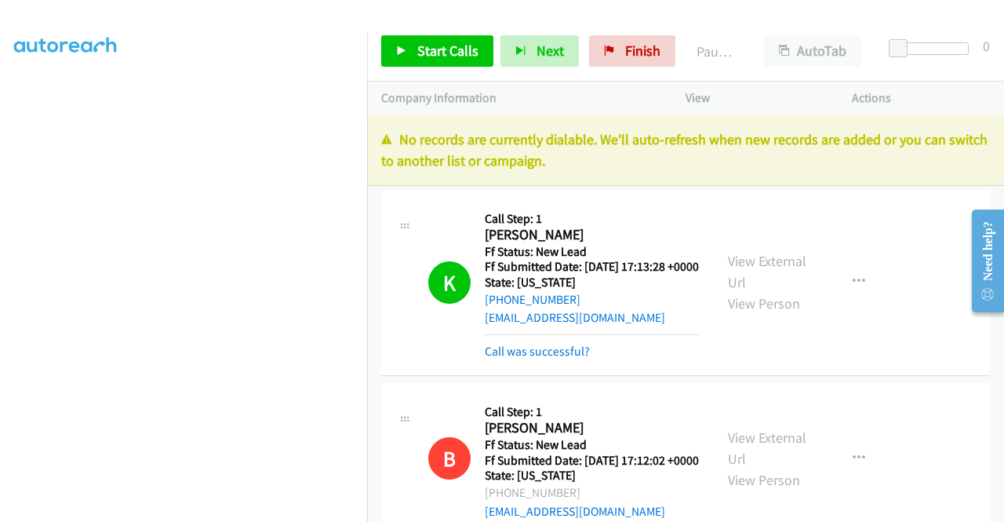
click at [809, 177] on div "No records are currently dialable. We'll auto-refresh when new records are adde…" at bounding box center [685, 150] width 637 height 71
click at [633, 51] on span "Finish" at bounding box center [642, 51] width 35 height 18
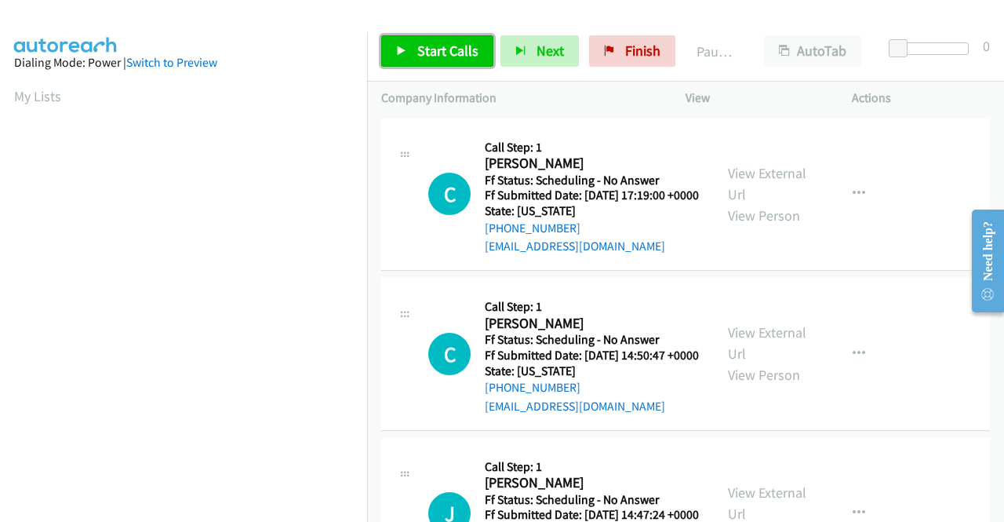
click at [446, 56] on span "Start Calls" at bounding box center [447, 51] width 61 height 18
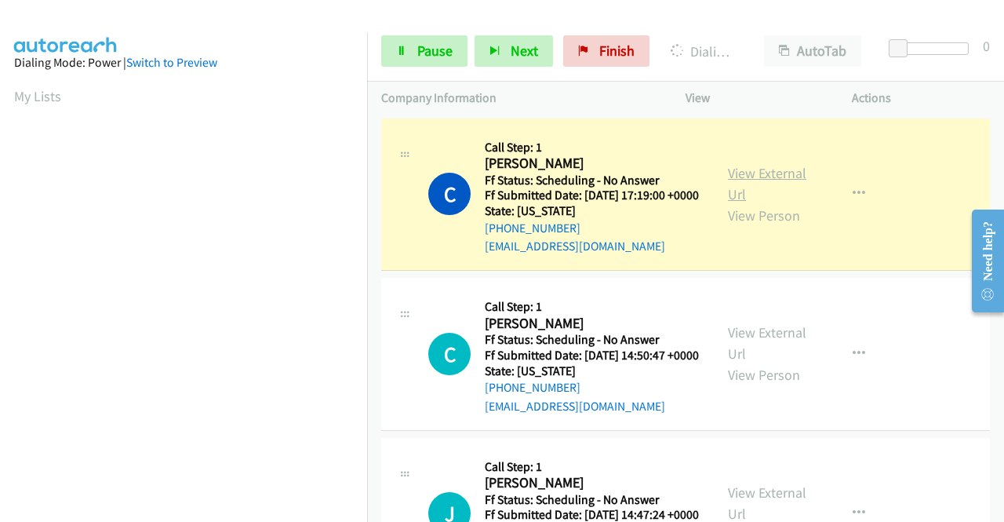
click at [765, 185] on link "View External Url" at bounding box center [767, 183] width 78 height 39
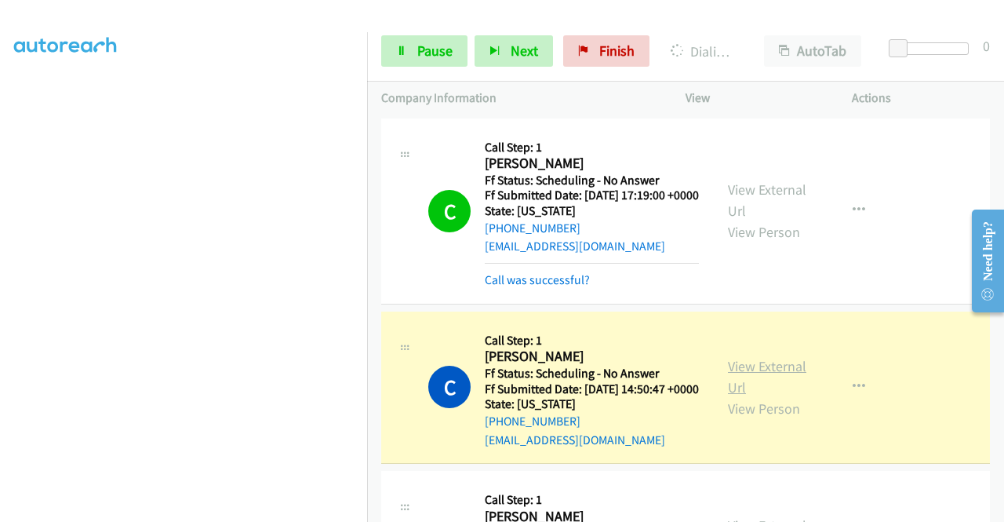
click at [740, 388] on link "View External Url" at bounding box center [767, 376] width 78 height 39
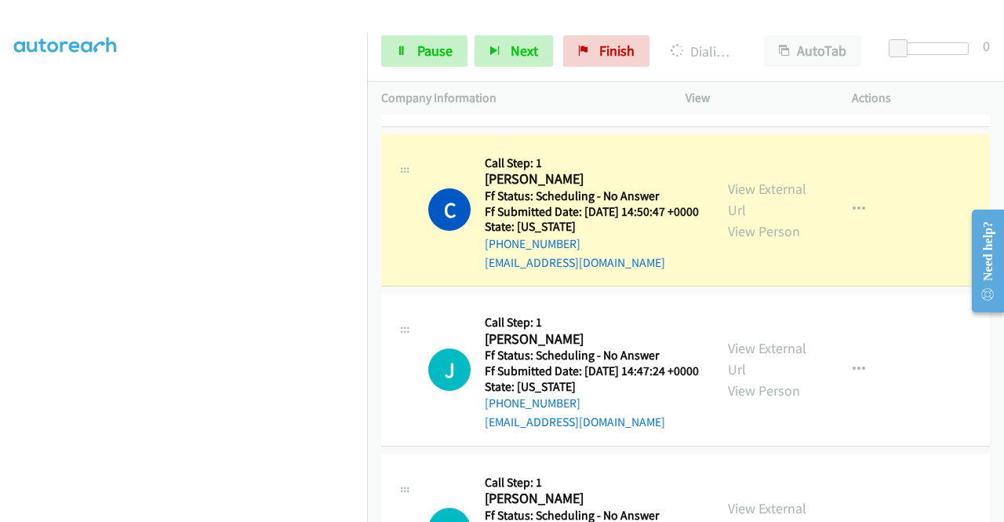
scroll to position [240, 0]
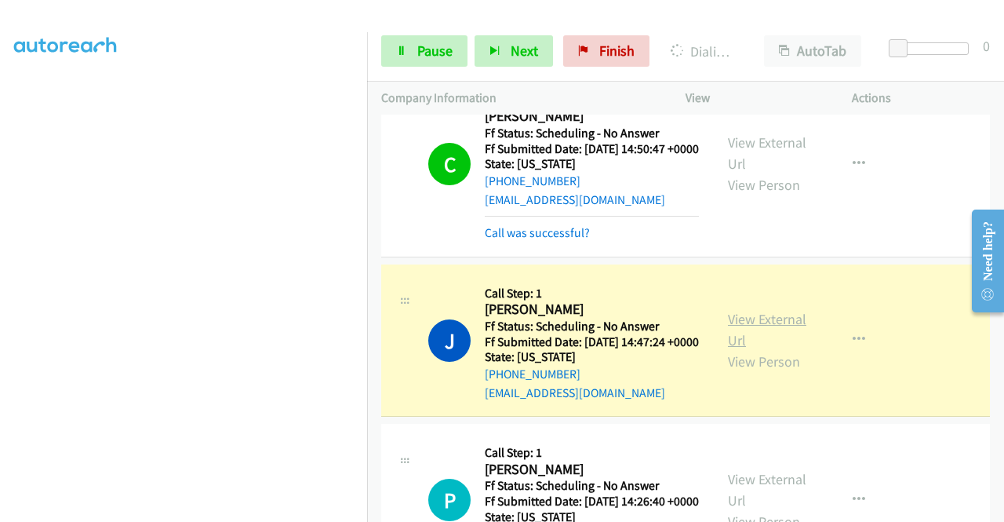
click at [753, 349] on link "View External Url" at bounding box center [767, 329] width 78 height 39
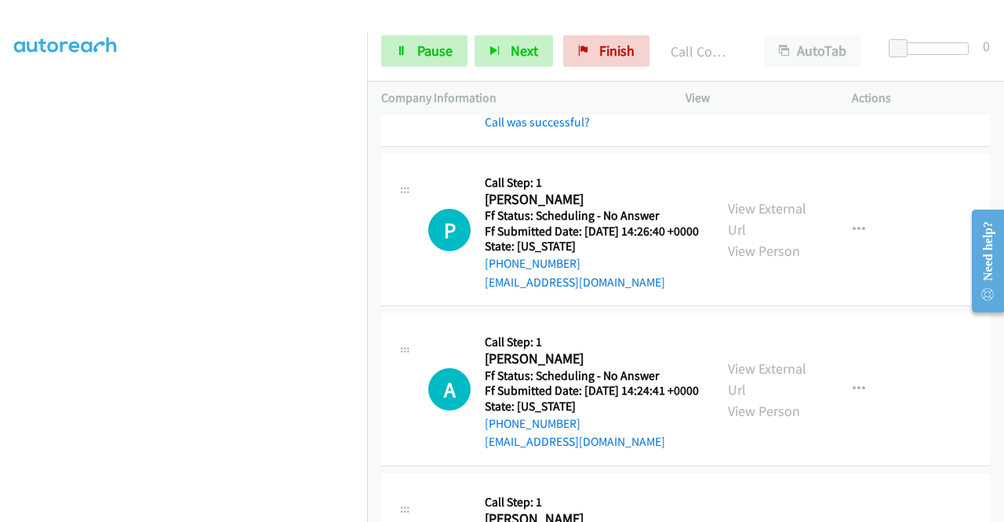
scroll to position [585, 0]
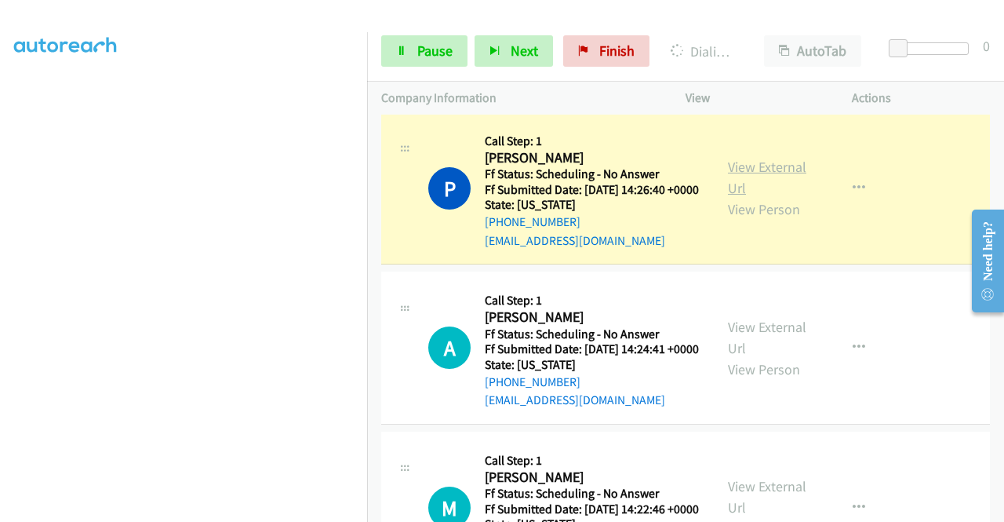
click at [769, 197] on link "View External Url" at bounding box center [767, 177] width 78 height 39
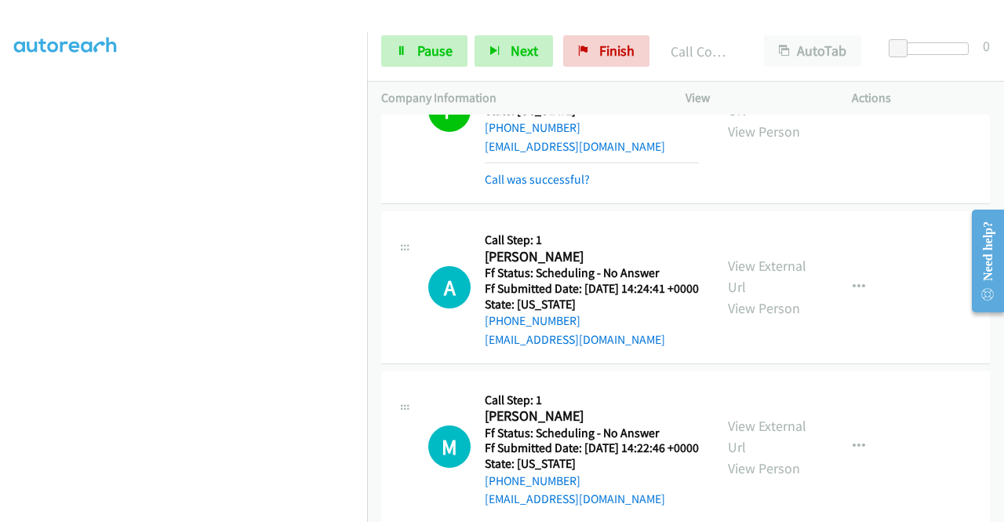
scroll to position [795, 0]
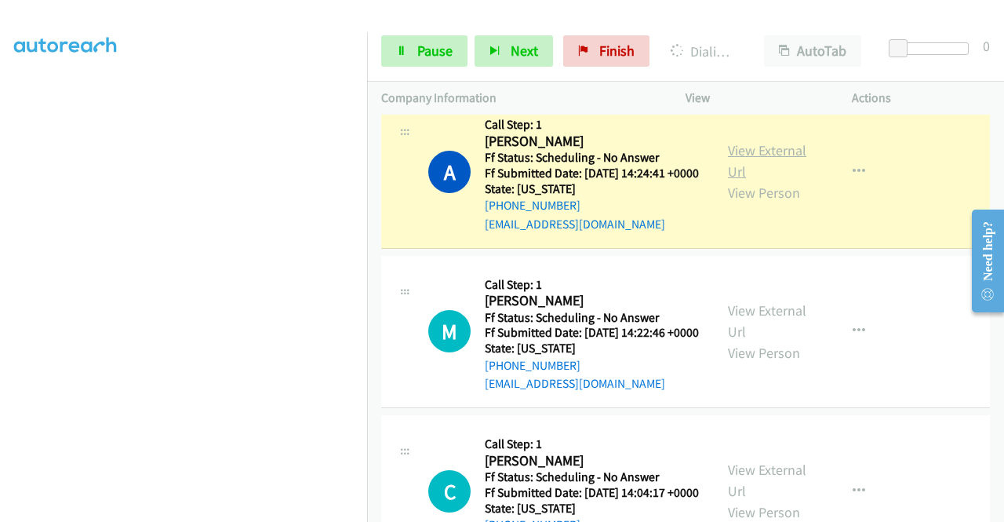
click at [745, 180] on link "View External Url" at bounding box center [767, 160] width 78 height 39
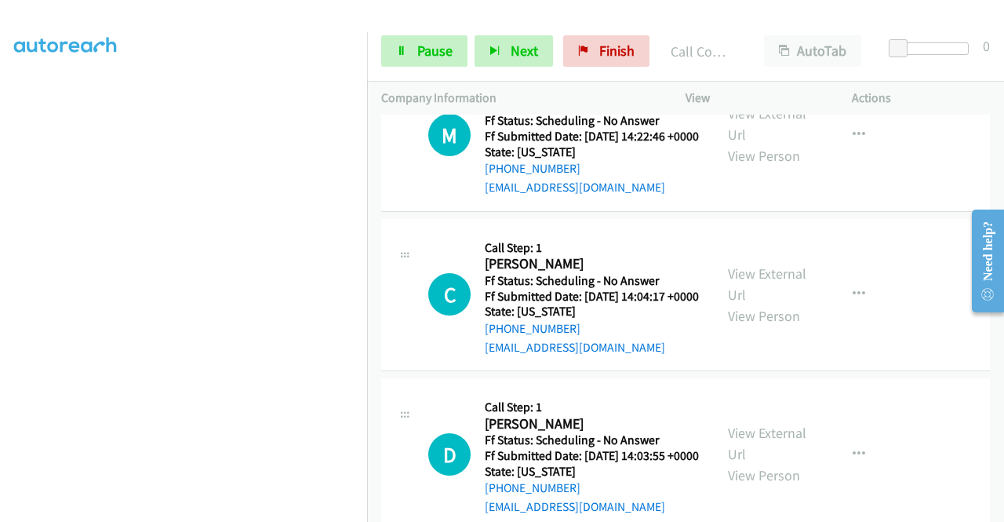
scroll to position [1056, 0]
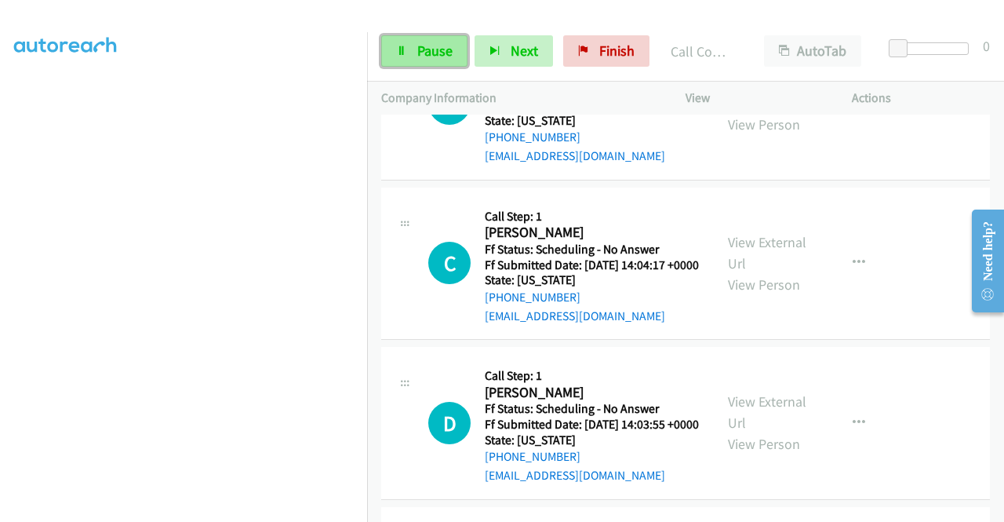
click at [410, 42] on link "Pause" at bounding box center [424, 50] width 86 height 31
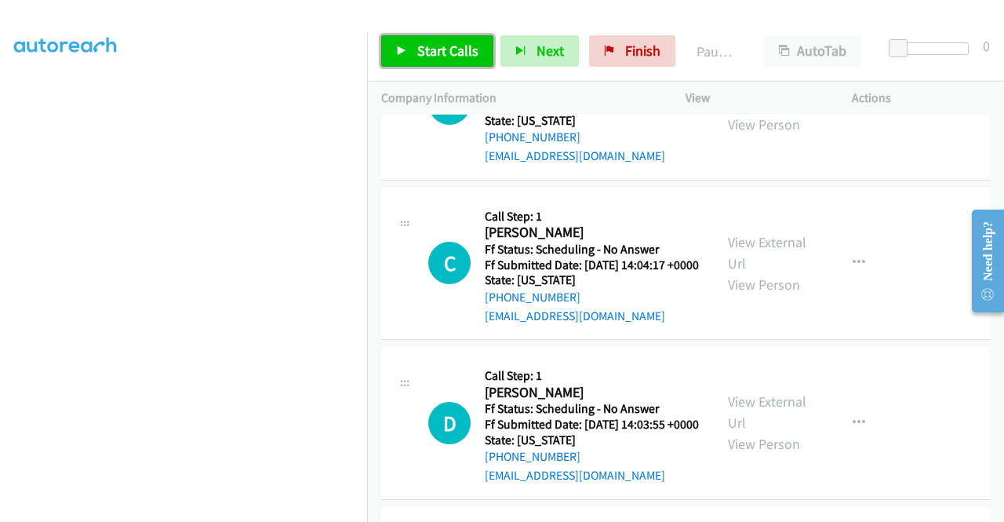
click at [410, 42] on link "Start Calls" at bounding box center [437, 50] width 112 height 31
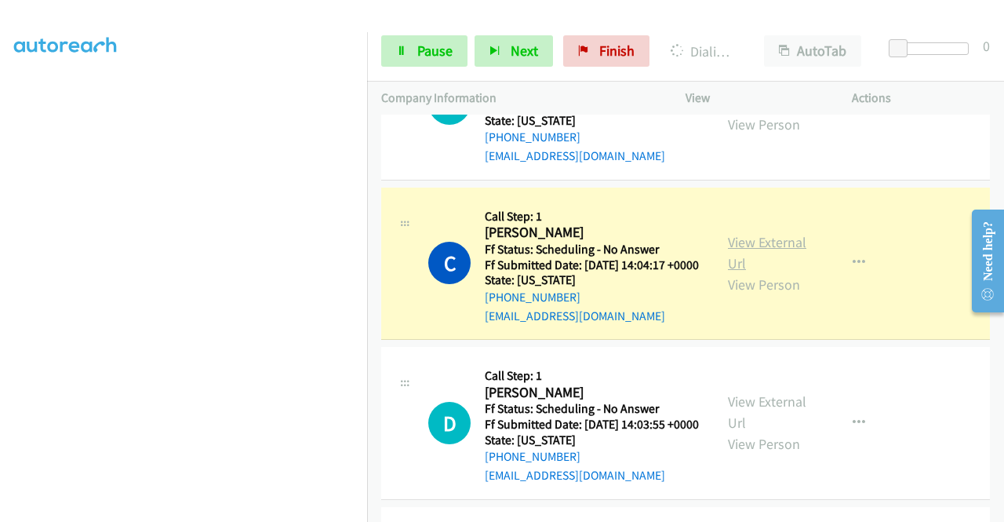
click at [728, 272] on link "View External Url" at bounding box center [767, 252] width 78 height 39
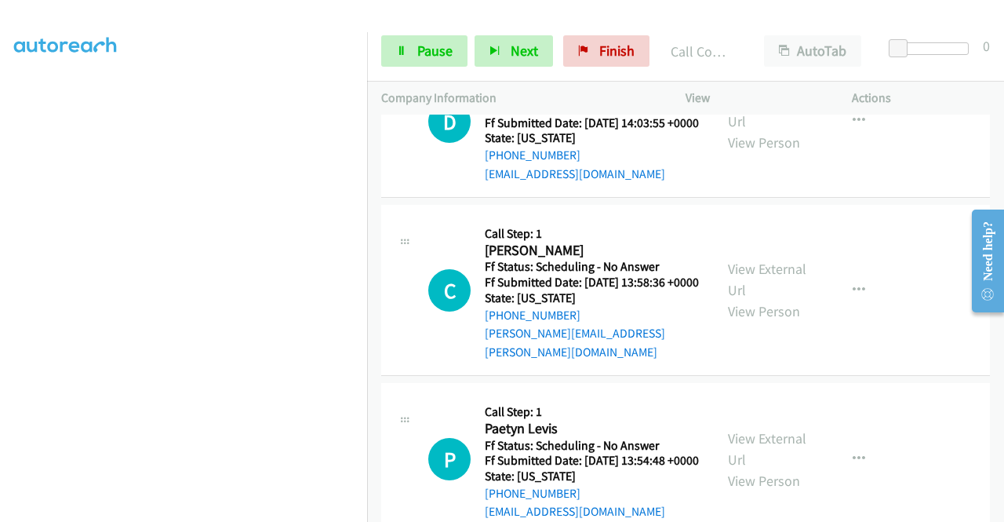
scroll to position [1433, 0]
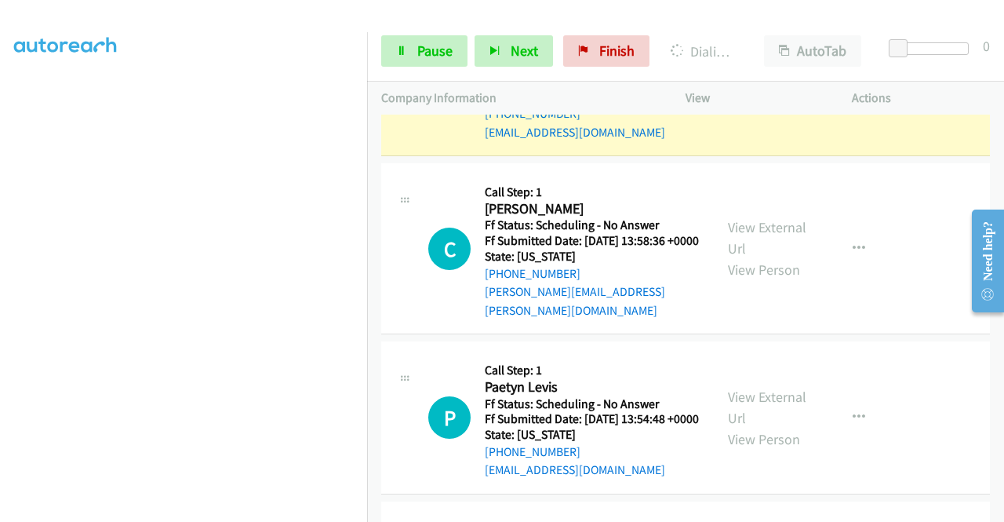
click at [733, 89] on link "View External Url" at bounding box center [767, 68] width 78 height 39
click at [421, 53] on span "Pause" at bounding box center [434, 51] width 35 height 18
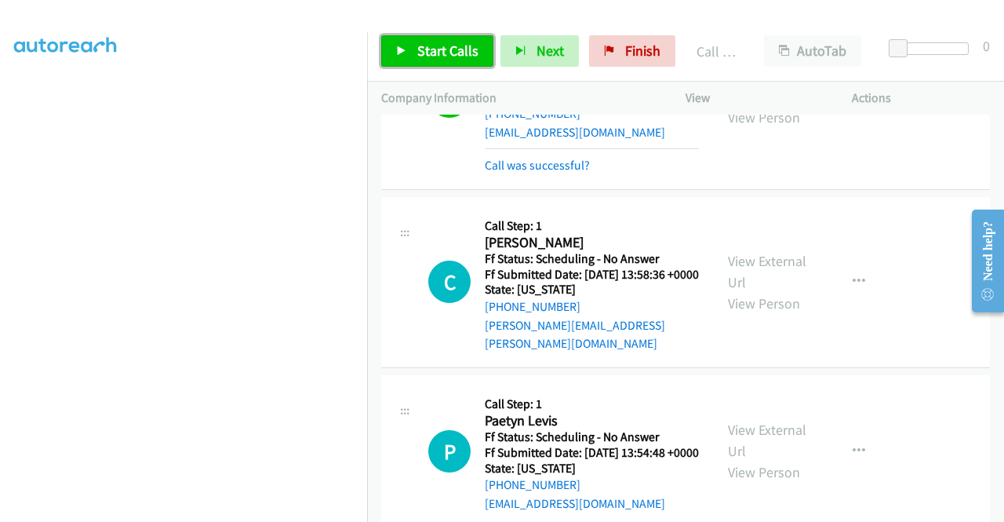
click at [449, 42] on span "Start Calls" at bounding box center [447, 51] width 61 height 18
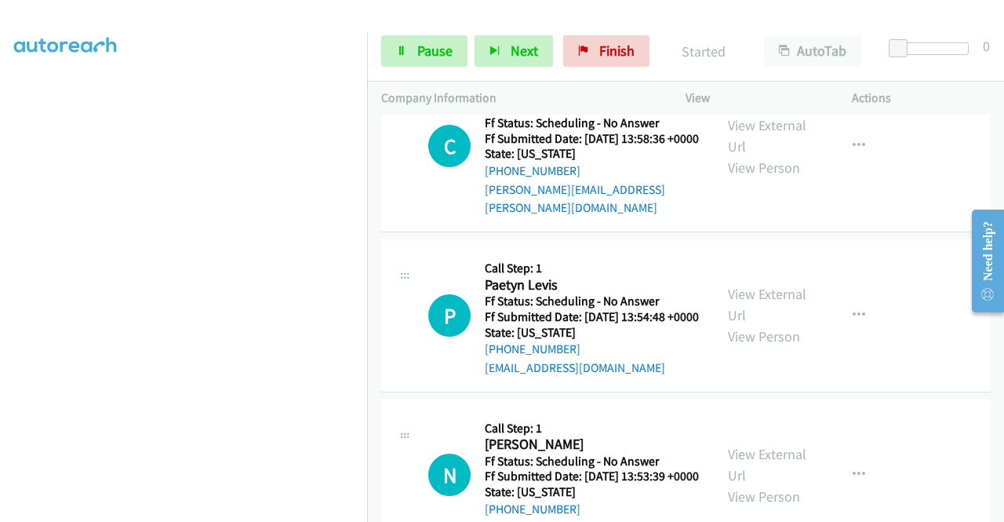
scroll to position [1600, 0]
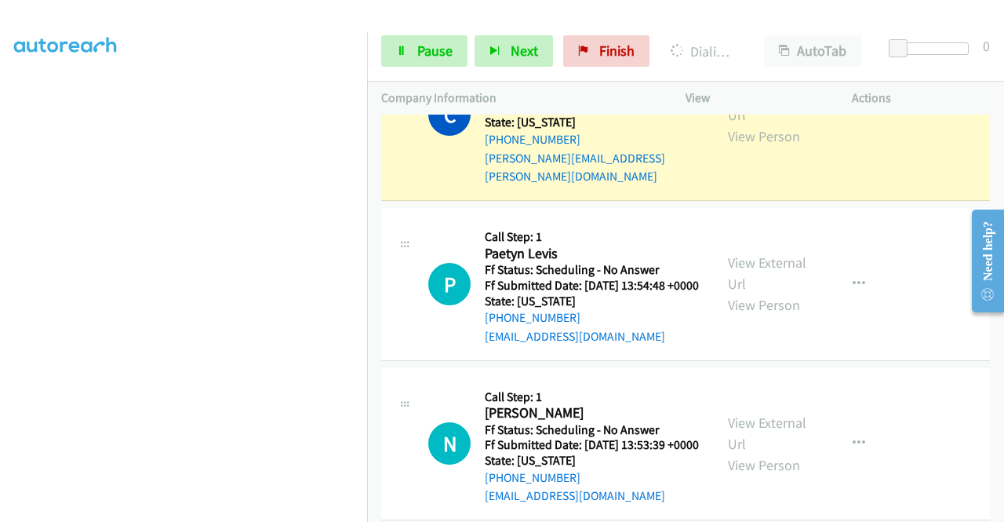
click at [772, 186] on div "View External Url View Person View External Url Email Schedule/Manage Callback …" at bounding box center [804, 115] width 180 height 142
click at [763, 124] on link "View External Url" at bounding box center [767, 104] width 78 height 39
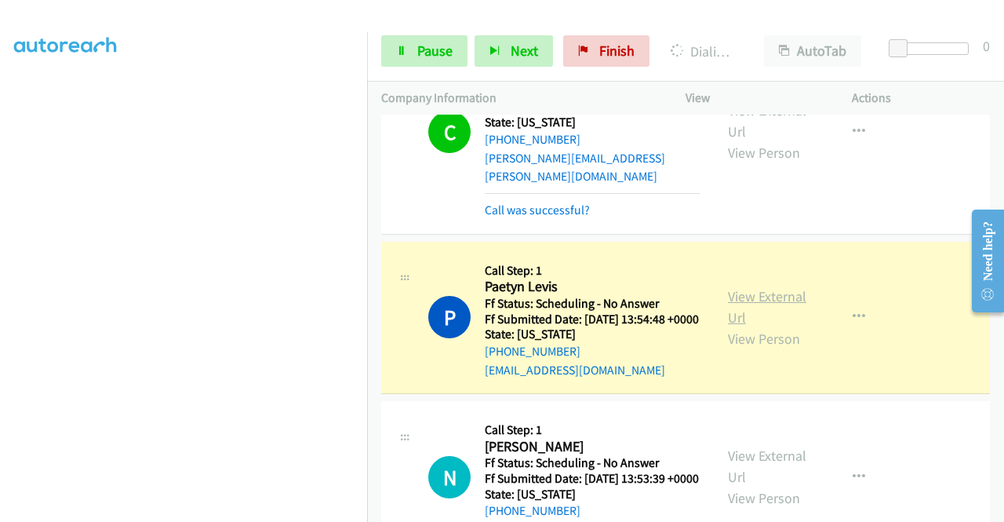
click at [729, 326] on link "View External Url" at bounding box center [767, 306] width 78 height 39
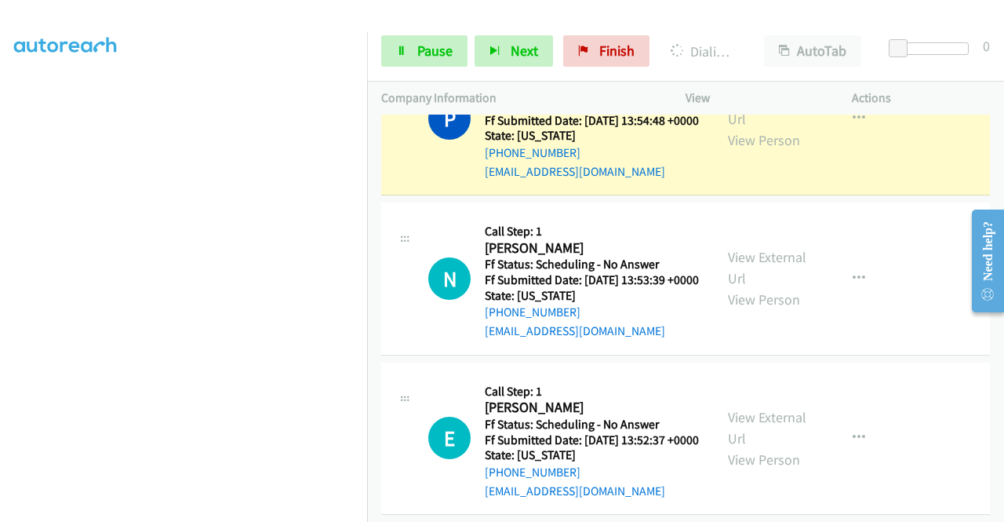
scroll to position [1861, 0]
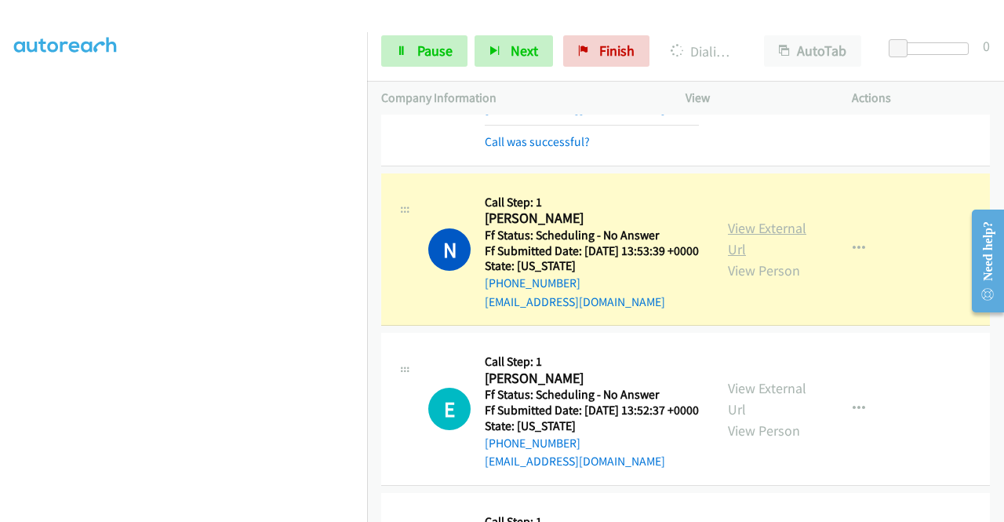
click at [741, 258] on link "View External Url" at bounding box center [767, 238] width 78 height 39
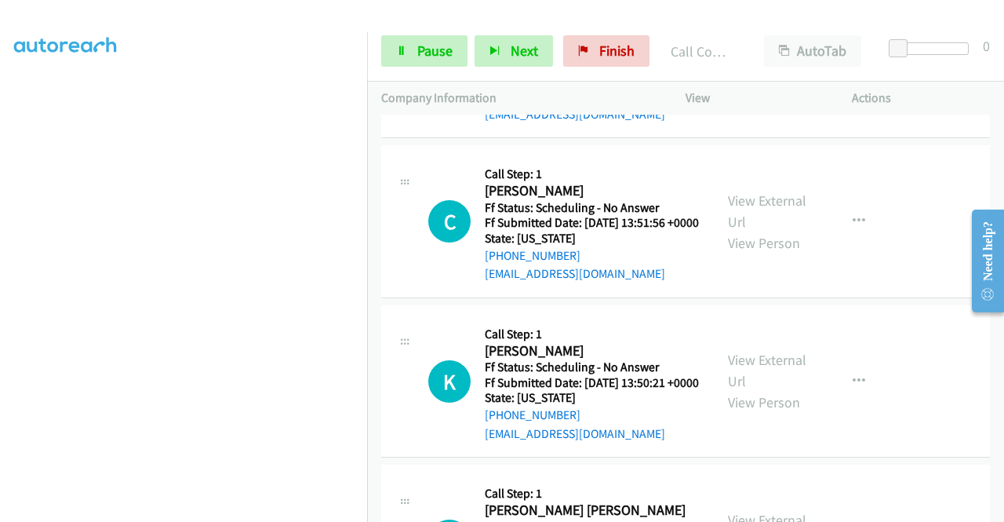
scroll to position [2249, 0]
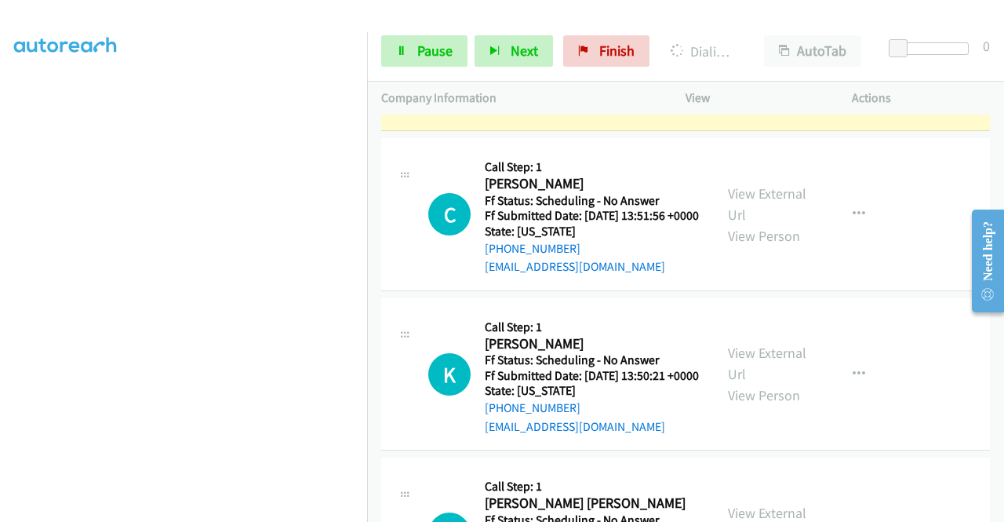
click at [737, 64] on link "View External Url" at bounding box center [767, 43] width 78 height 39
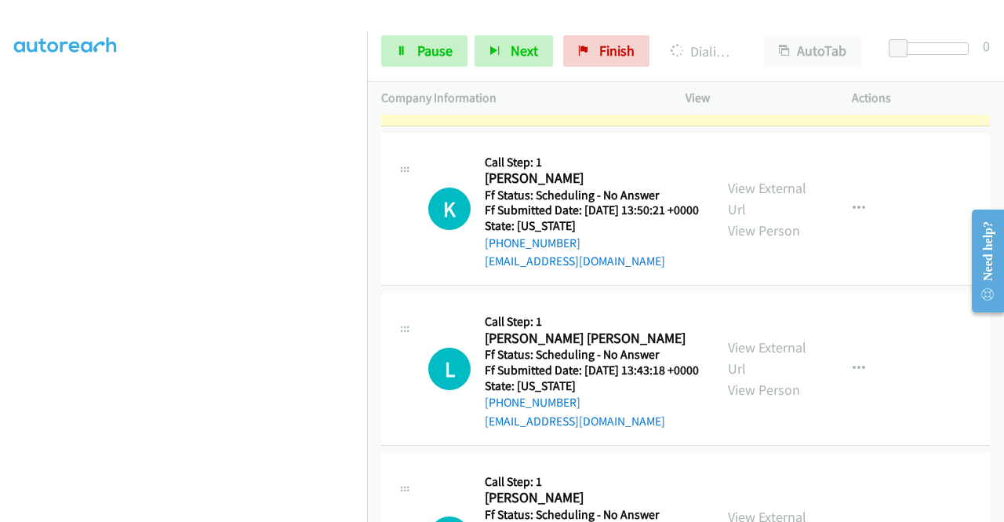
scroll to position [2457, 0]
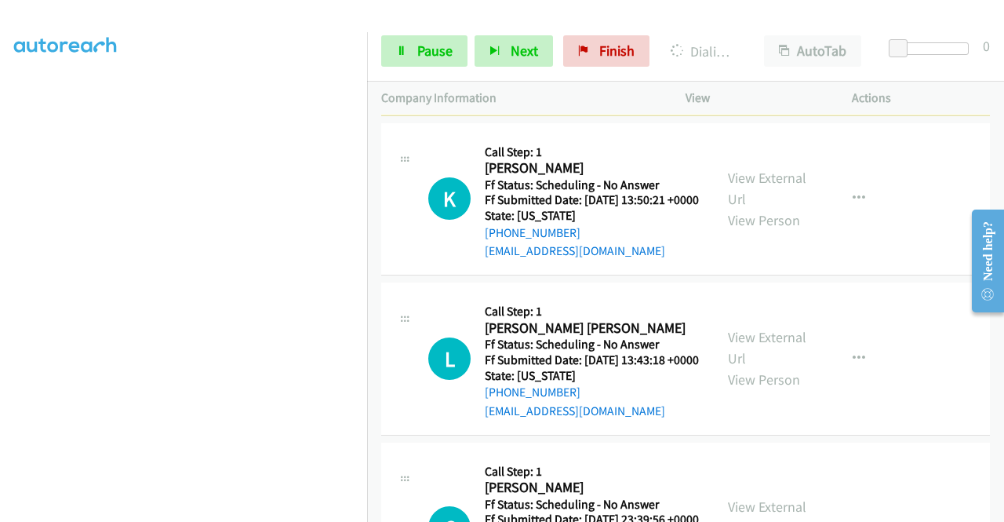
click at [758, 48] on link "View External Url" at bounding box center [767, 28] width 78 height 39
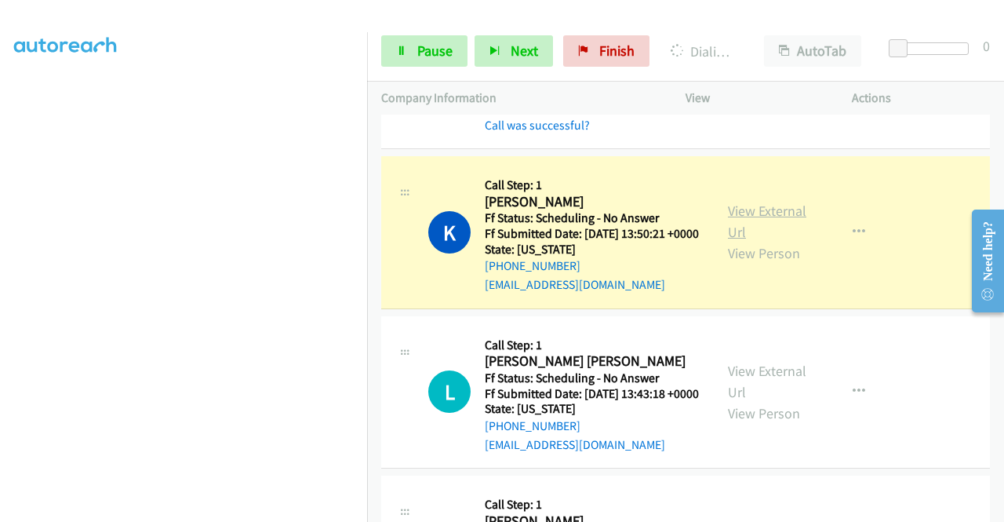
click at [733, 241] on link "View External Url" at bounding box center [767, 221] width 78 height 39
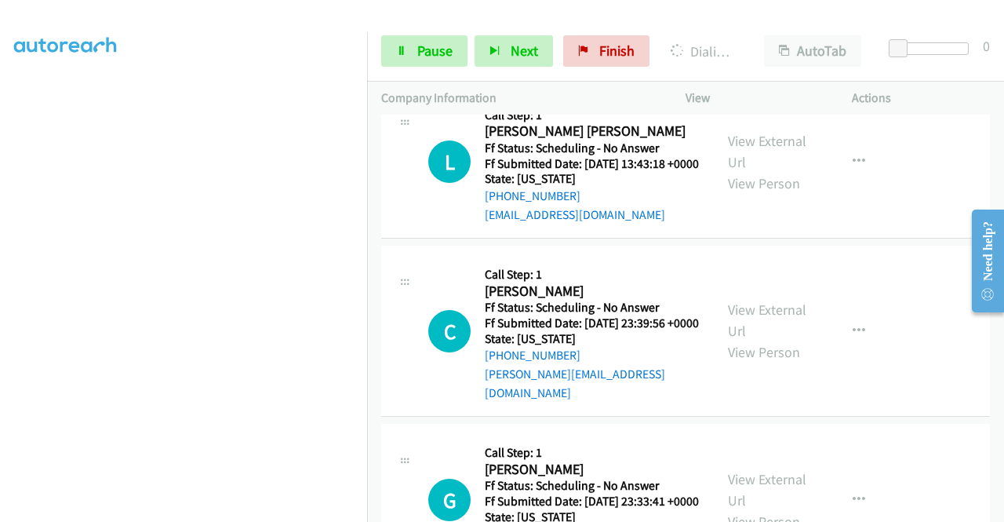
scroll to position [358, 0]
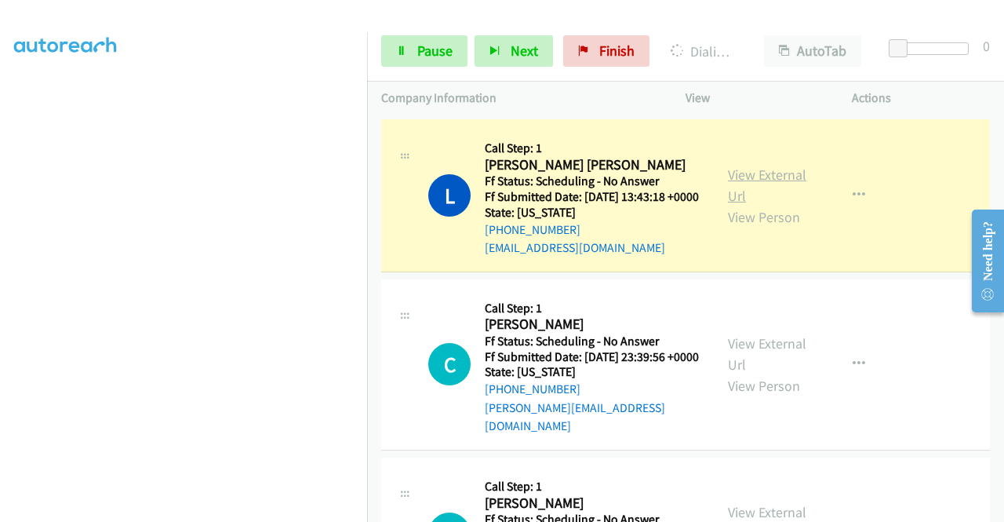
click at [748, 205] on link "View External Url" at bounding box center [767, 185] width 78 height 39
click at [425, 50] on span "Pause" at bounding box center [434, 51] width 35 height 18
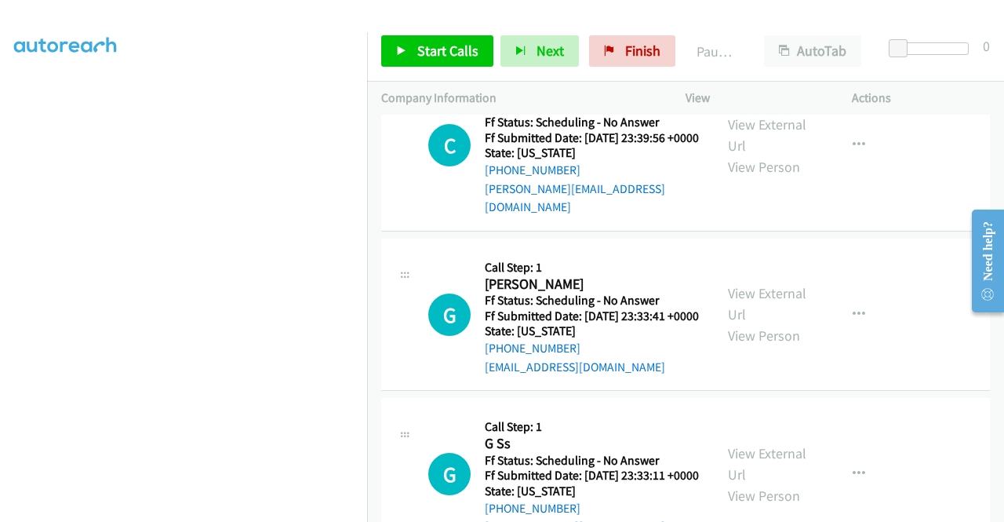
scroll to position [2907, 0]
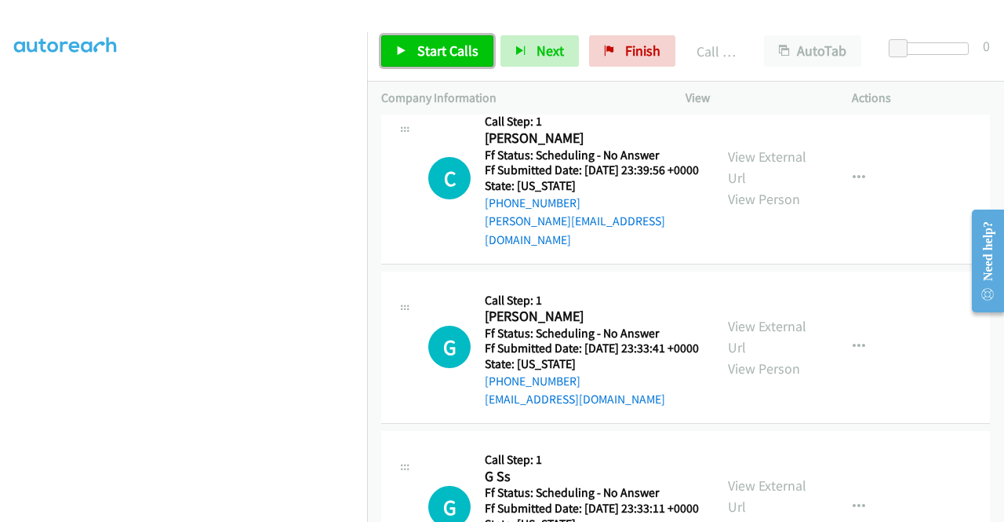
click at [457, 54] on span "Start Calls" at bounding box center [447, 51] width 61 height 18
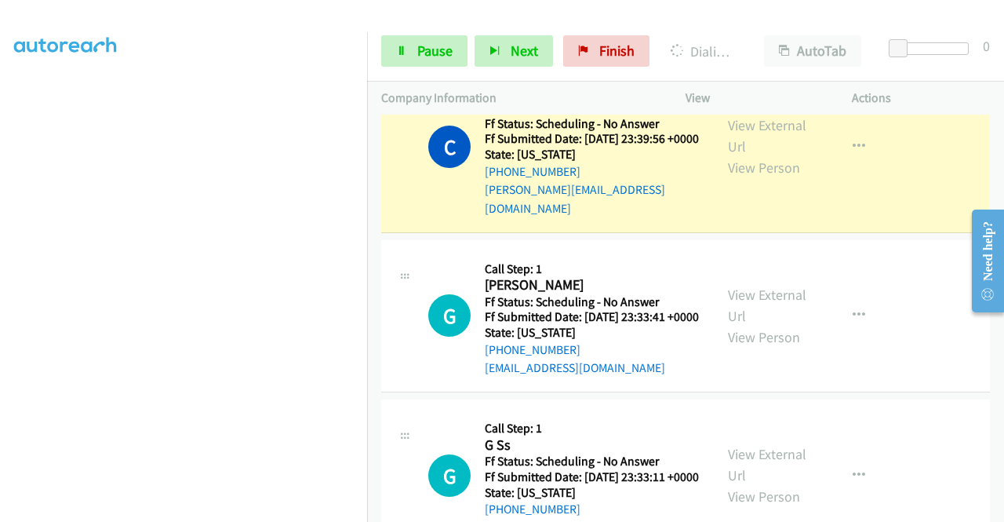
scroll to position [3043, 0]
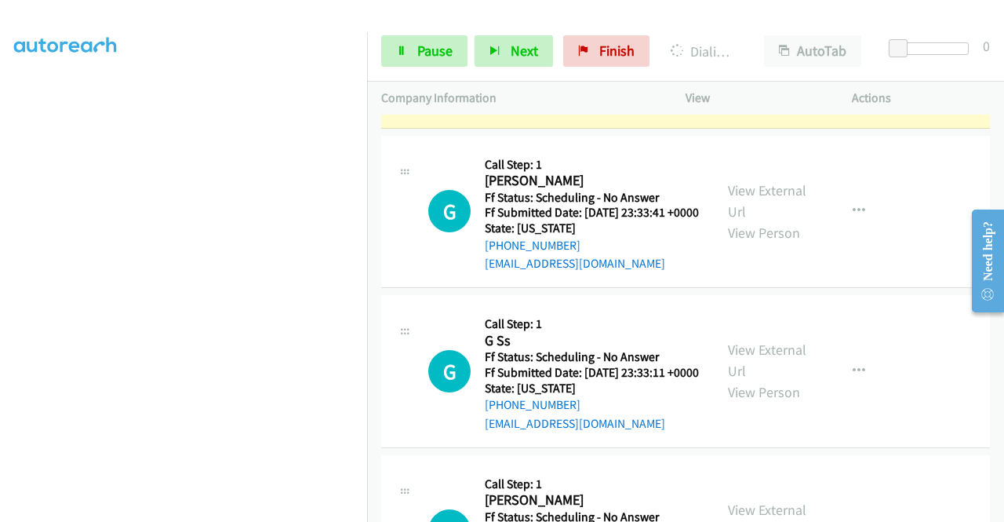
click at [787, 51] on link "View External Url" at bounding box center [767, 31] width 78 height 39
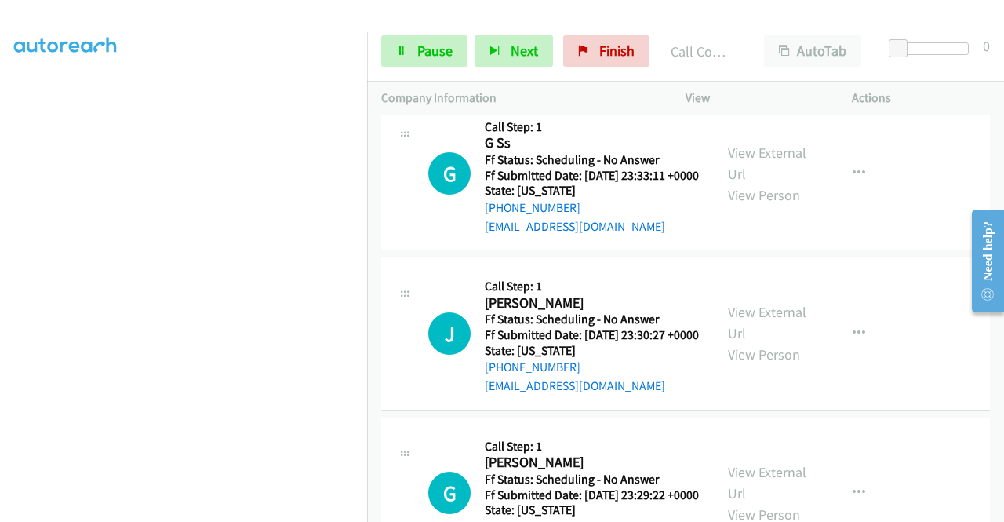
scroll to position [3306, 0]
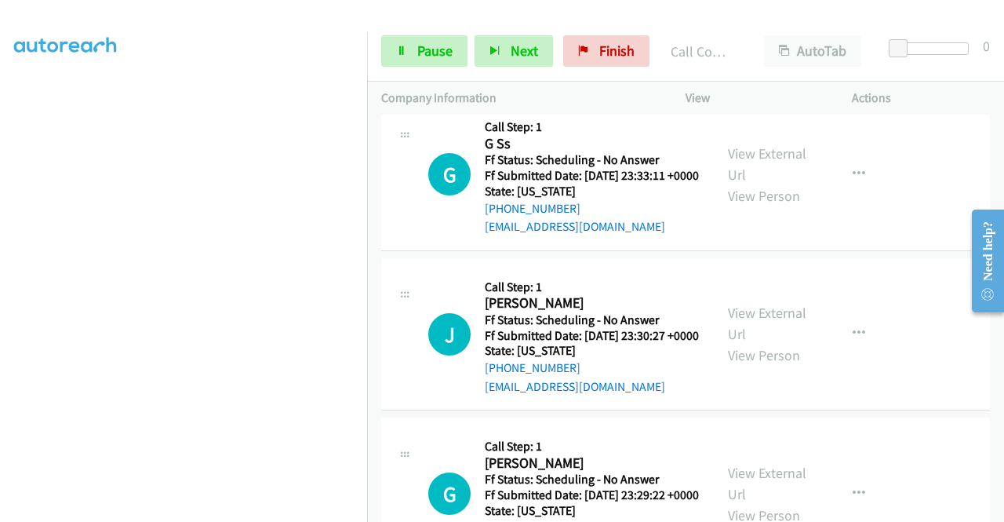
click at [552, 75] on link "Call was successful?" at bounding box center [537, 67] width 105 height 15
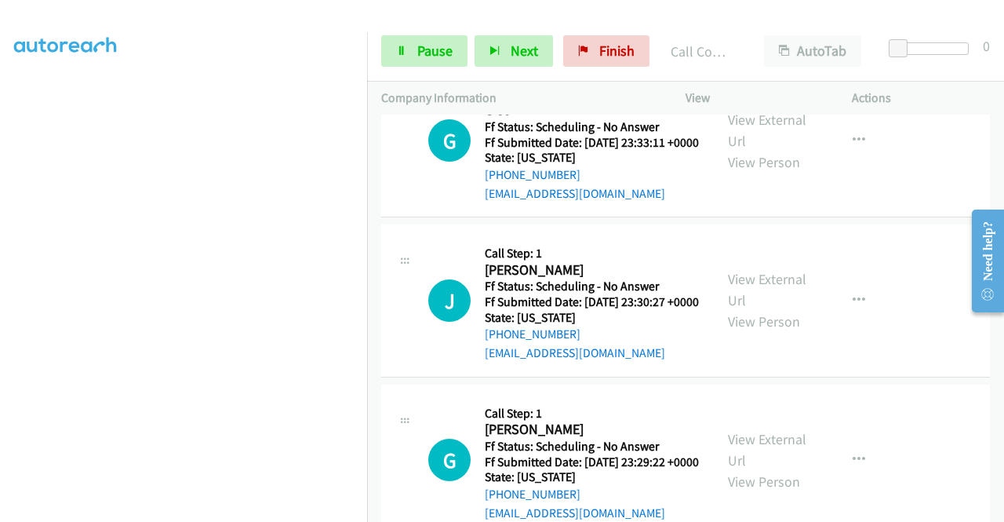
click at [742, 131] on link "Add to do not call list" at bounding box center [775, 115] width 209 height 31
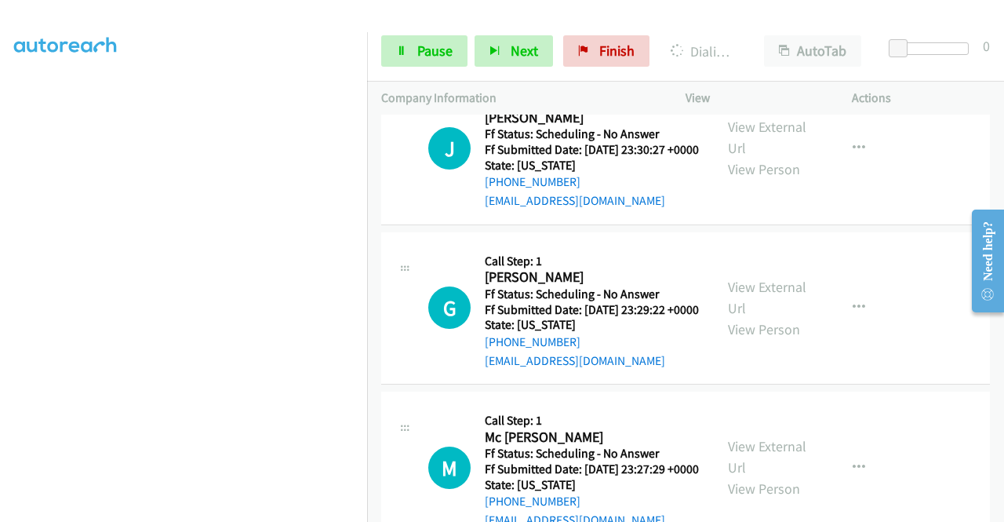
scroll to position [3474, 0]
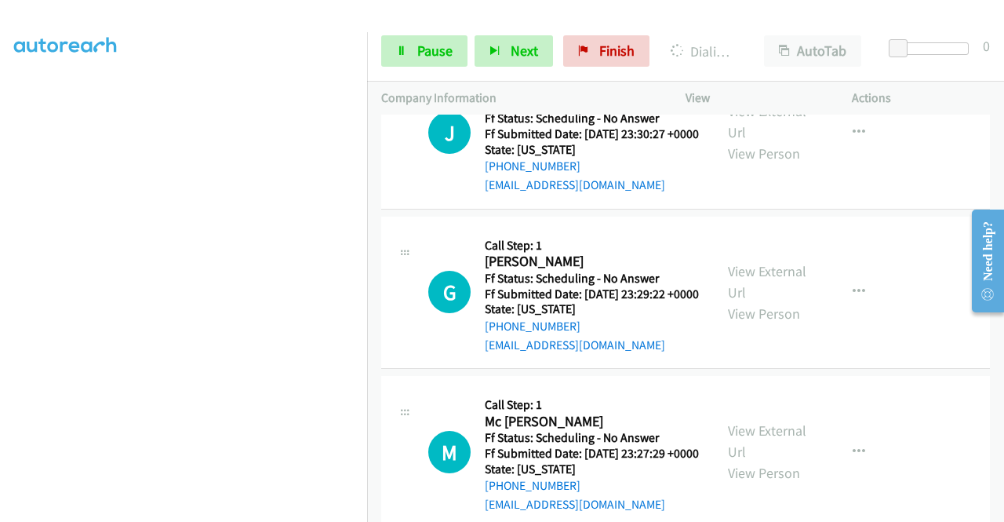
click at [421, 54] on span "Pause" at bounding box center [434, 51] width 35 height 18
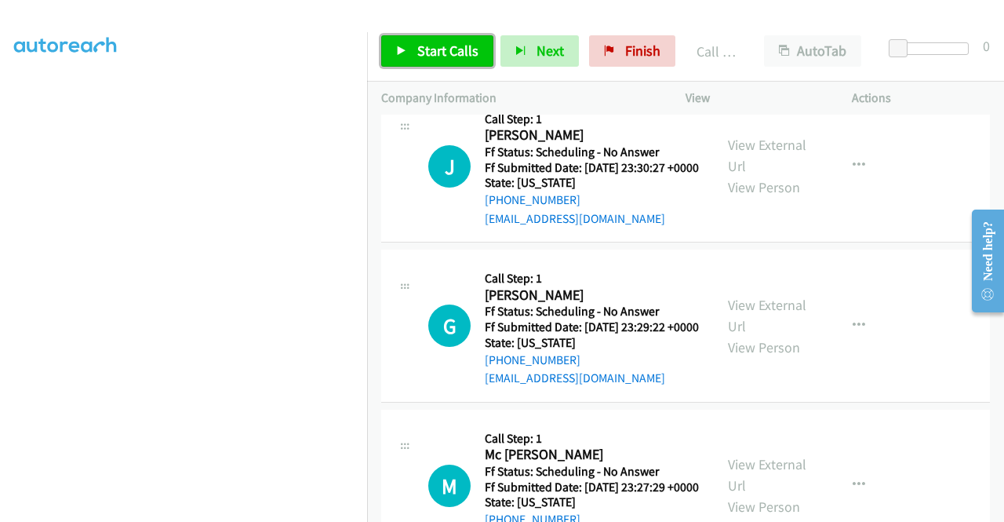
click at [408, 48] on link "Start Calls" at bounding box center [437, 50] width 112 height 31
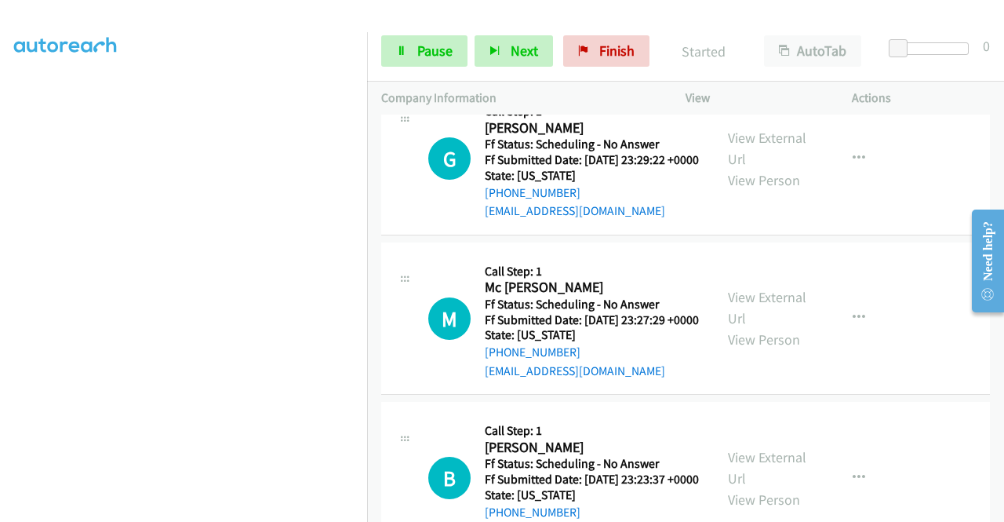
scroll to position [3673, 0]
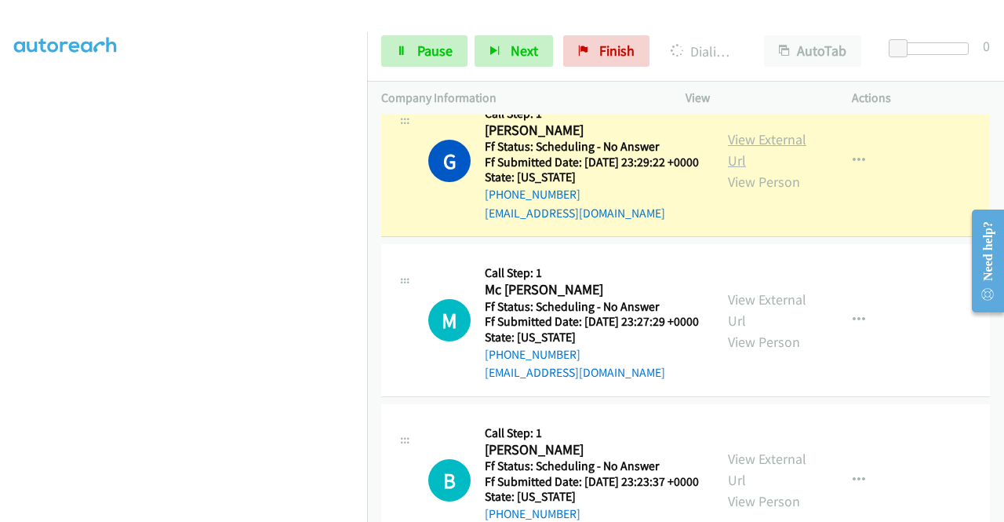
click at [765, 169] on link "View External Url" at bounding box center [767, 149] width 78 height 39
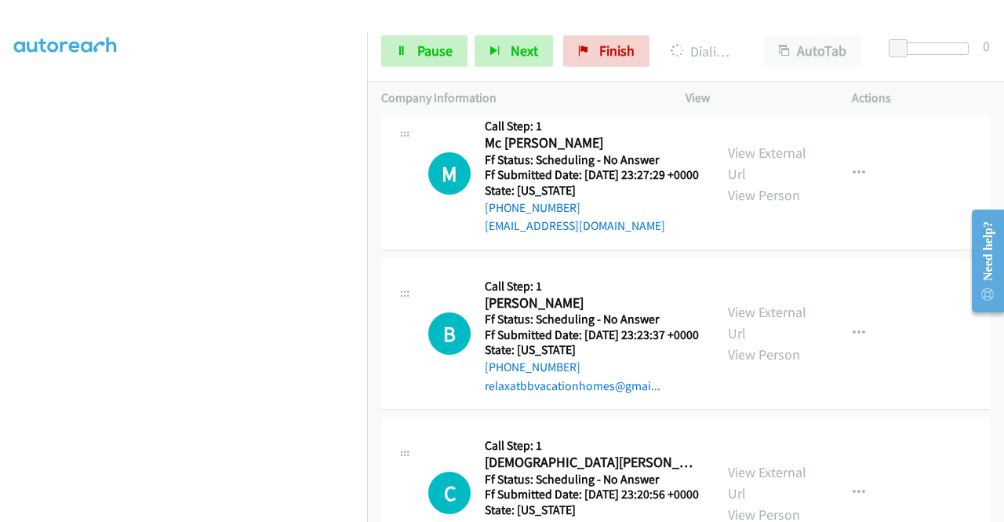
scroll to position [3882, 0]
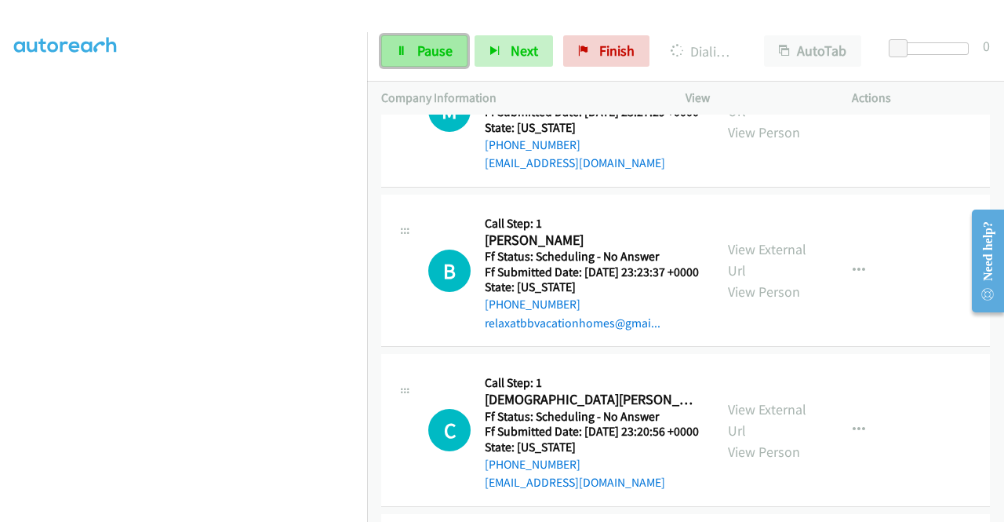
click at [410, 65] on link "Pause" at bounding box center [424, 50] width 86 height 31
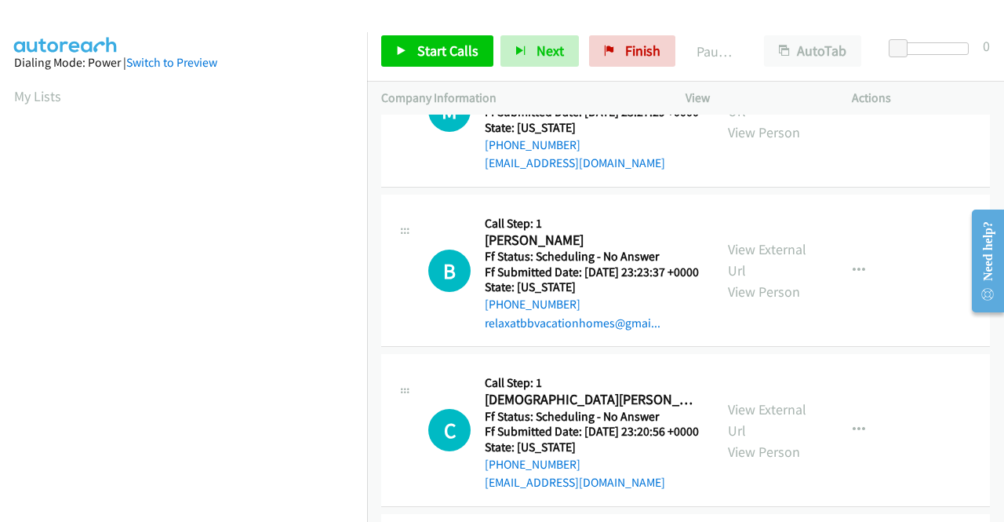
scroll to position [358, 0]
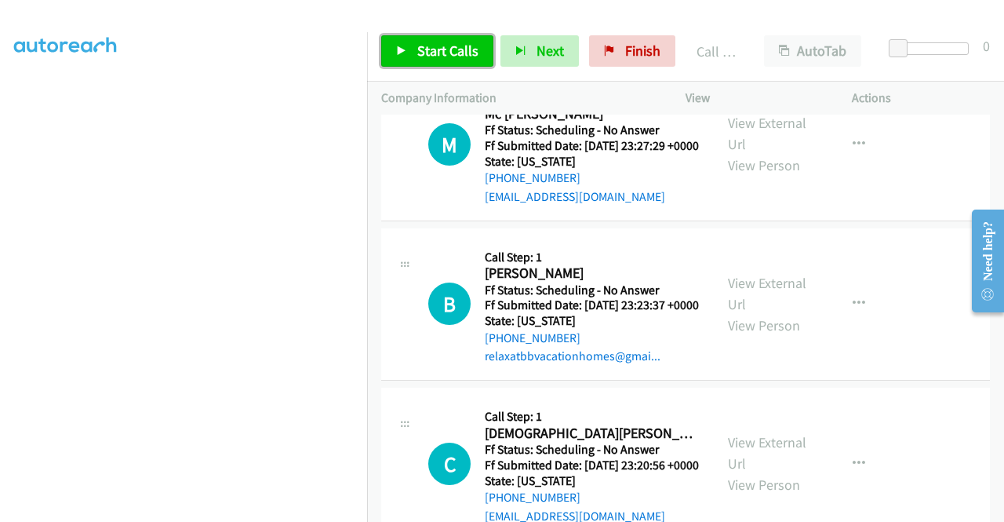
click at [425, 53] on span "Start Calls" at bounding box center [447, 51] width 61 height 18
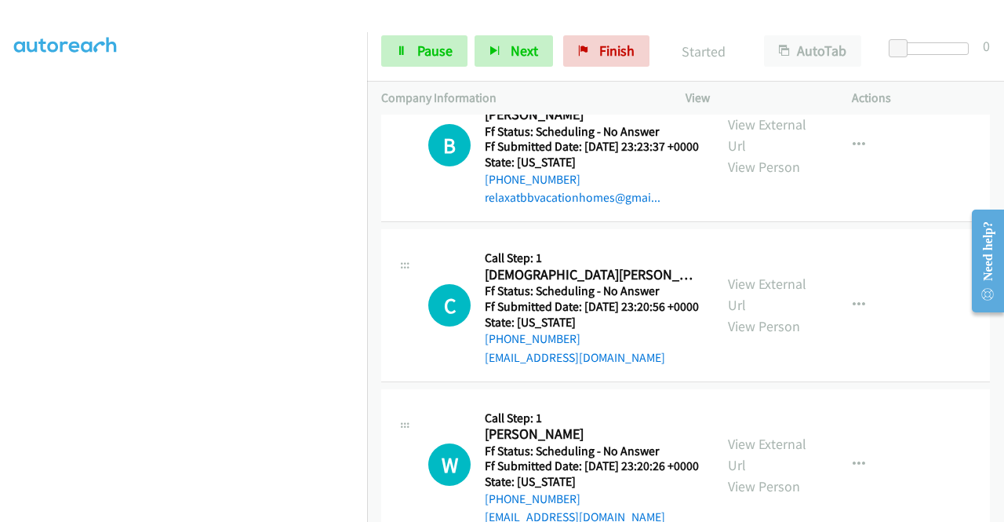
scroll to position [4050, 0]
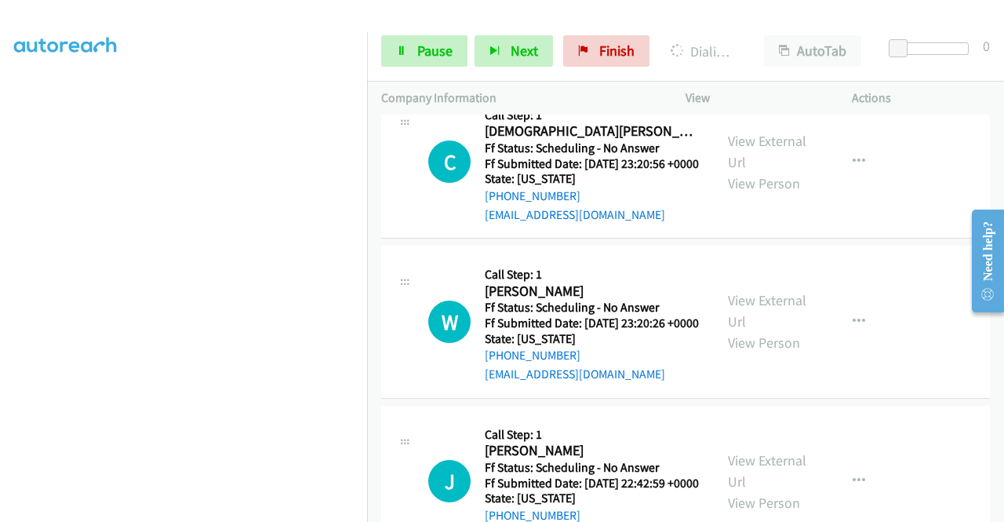
scroll to position [4290, 0]
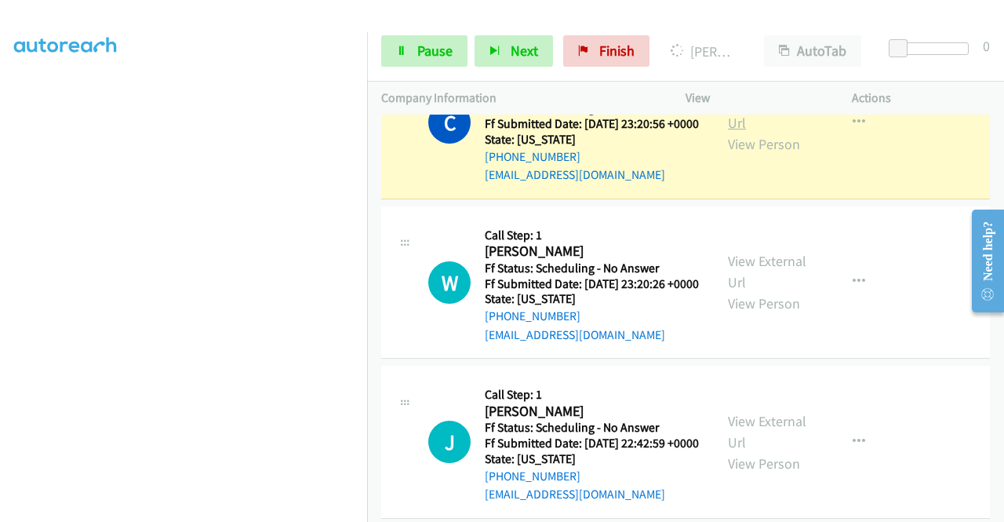
click at [759, 132] on link "View External Url" at bounding box center [767, 112] width 78 height 39
click at [413, 38] on link "Pause" at bounding box center [424, 50] width 86 height 31
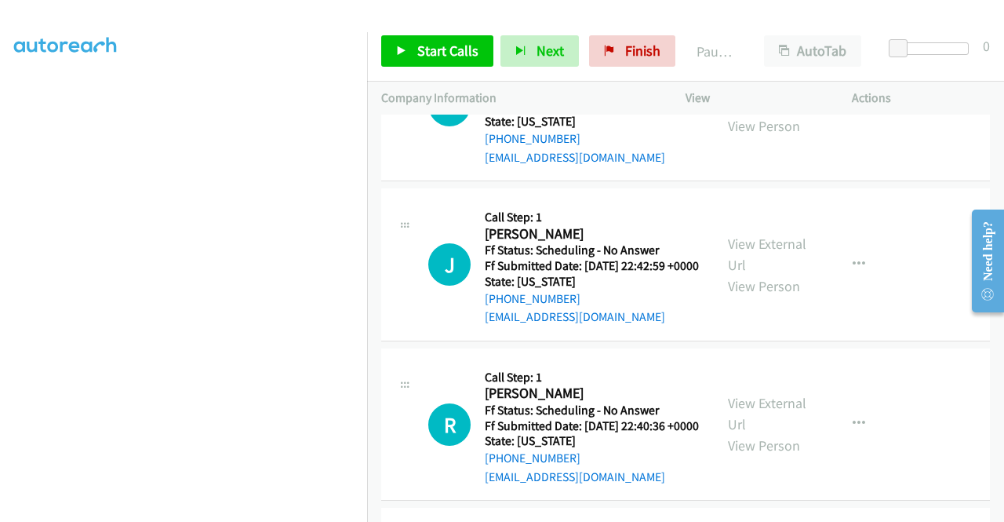
scroll to position [4489, 0]
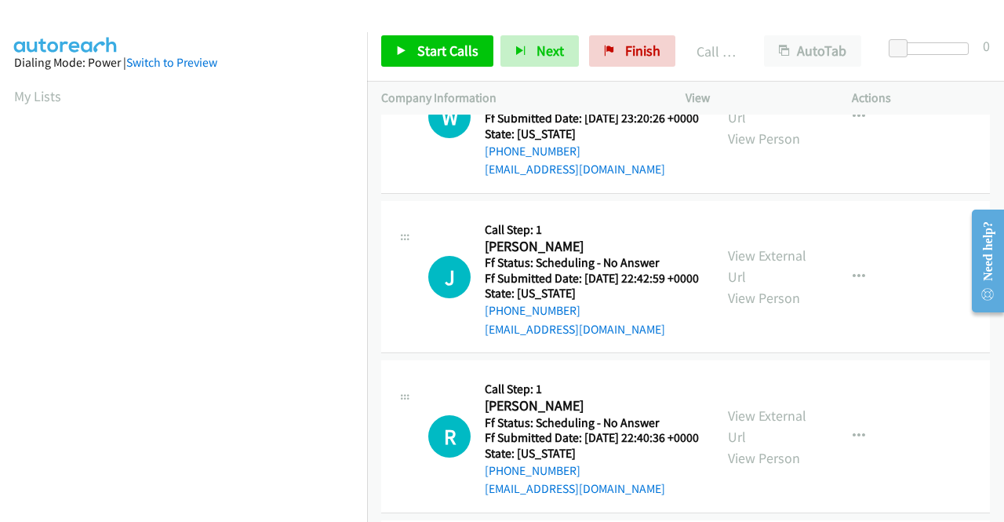
scroll to position [358, 0]
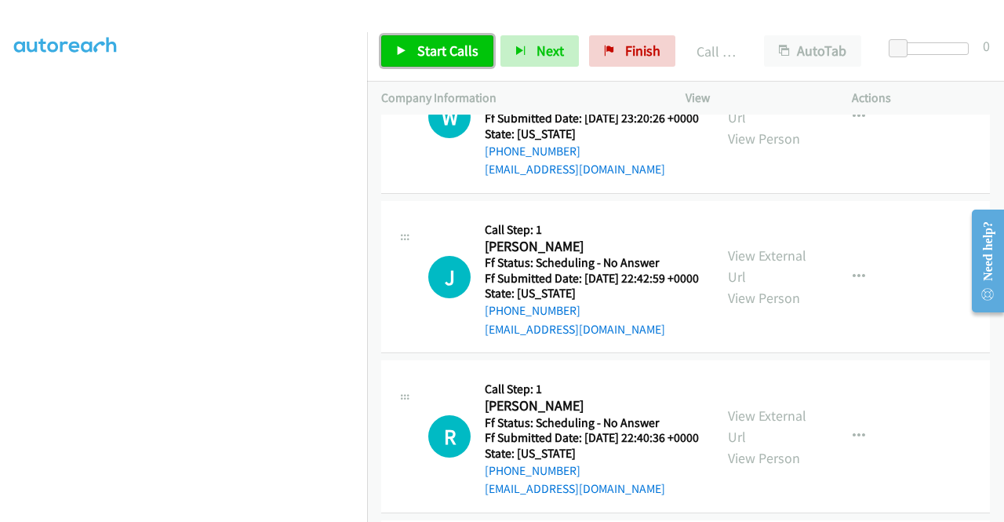
click at [420, 52] on span "Start Calls" at bounding box center [447, 51] width 61 height 18
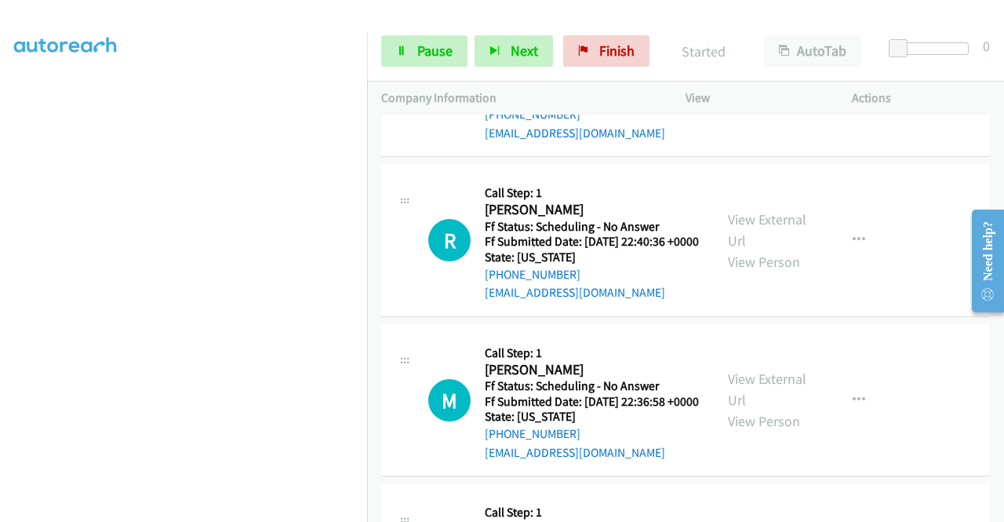
scroll to position [4698, 0]
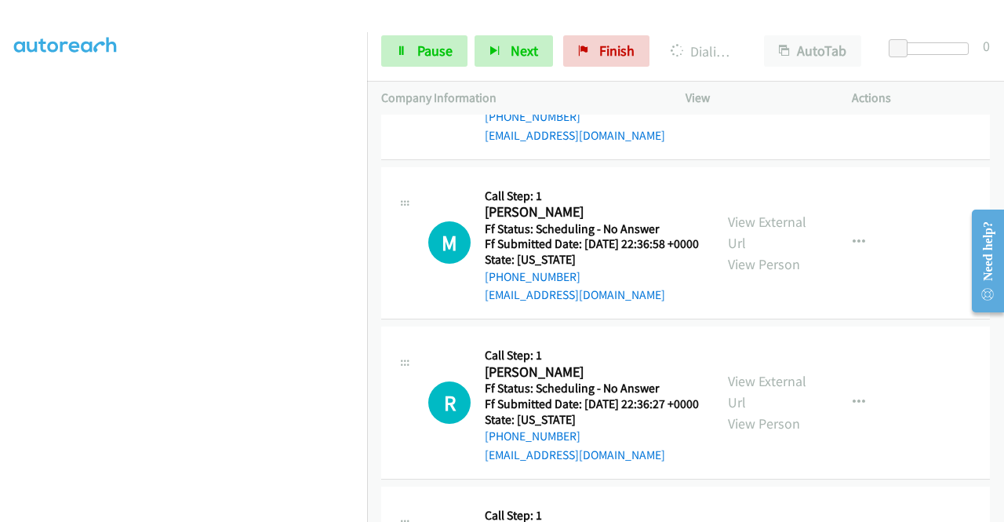
scroll to position [4949, 0]
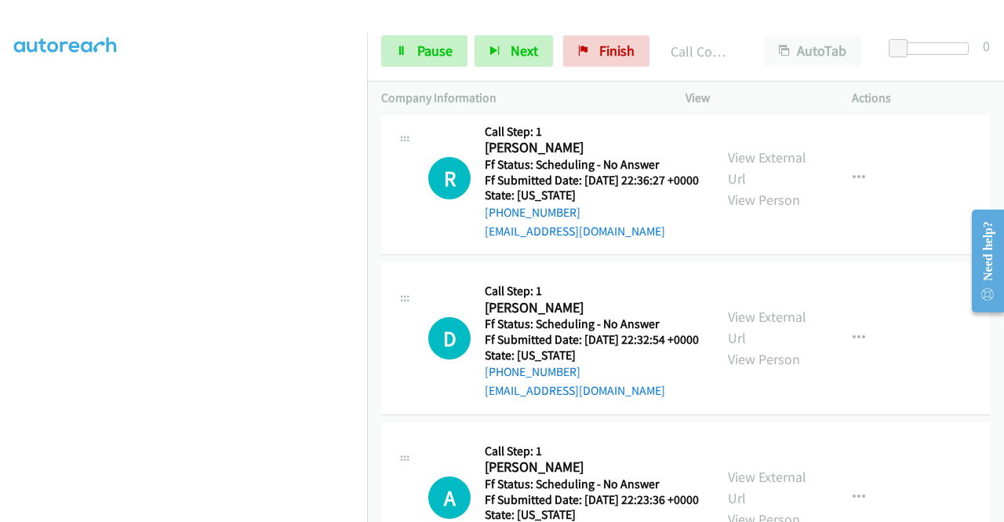
scroll to position [5148, 0]
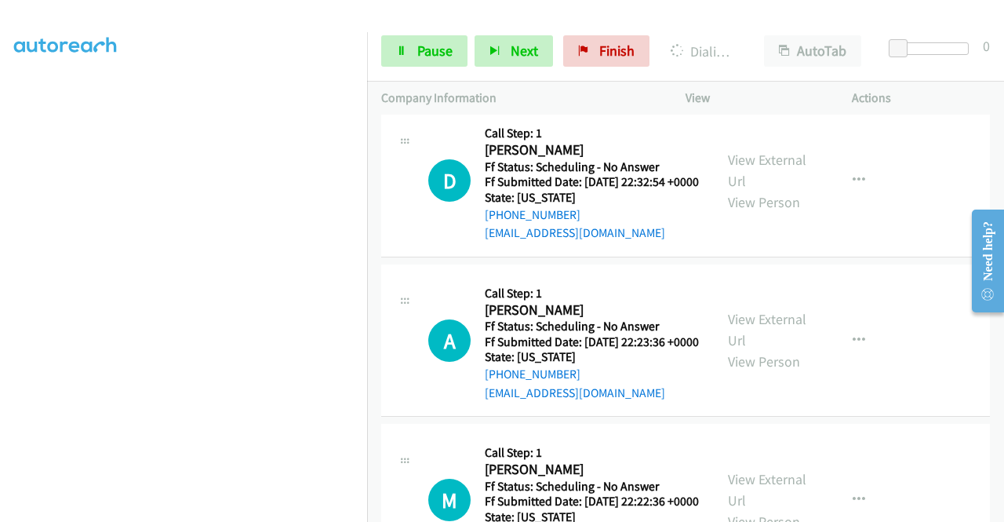
click at [732, 30] on link "View External Url" at bounding box center [767, 10] width 78 height 39
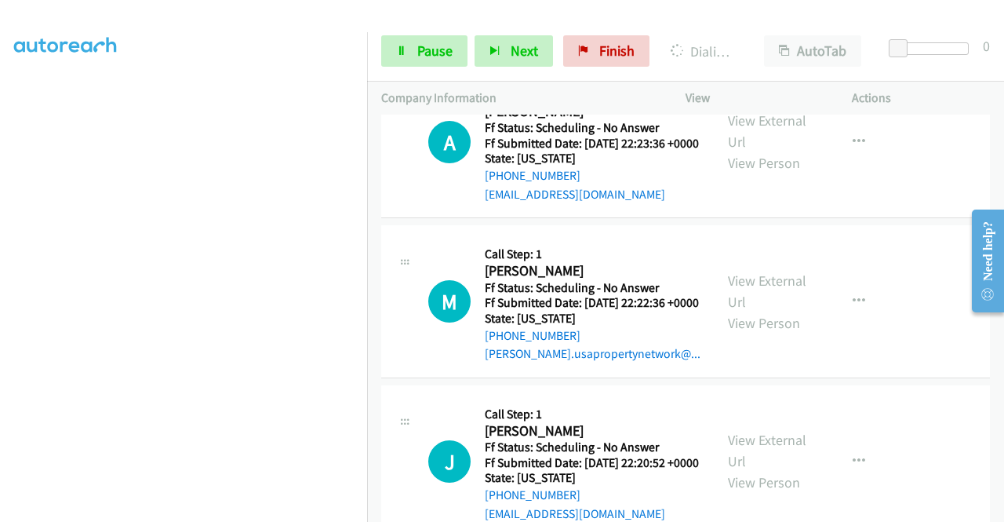
scroll to position [5587, 0]
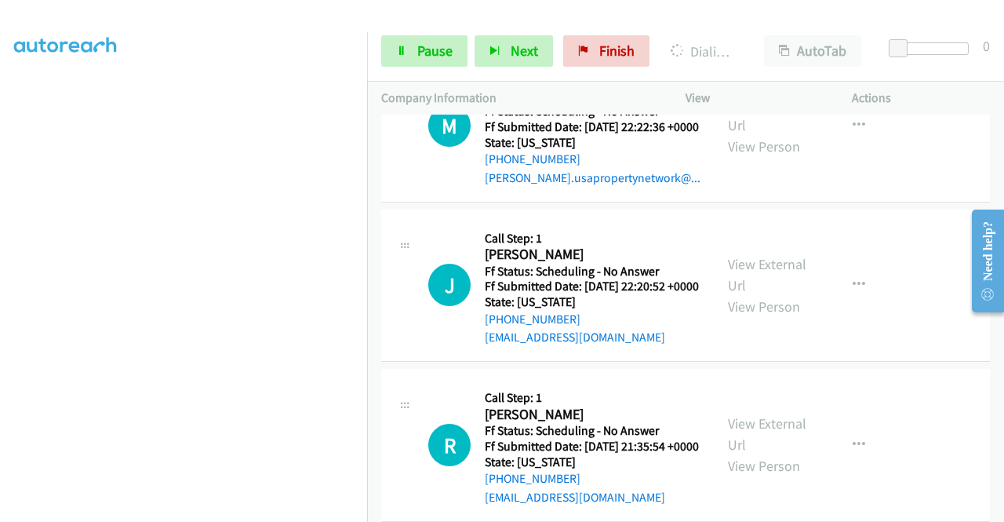
click at [993, 509] on div "+1 415-964-1034 Call failed - Please reload the list and try again The Callbar …" at bounding box center [685, 318] width 637 height 407
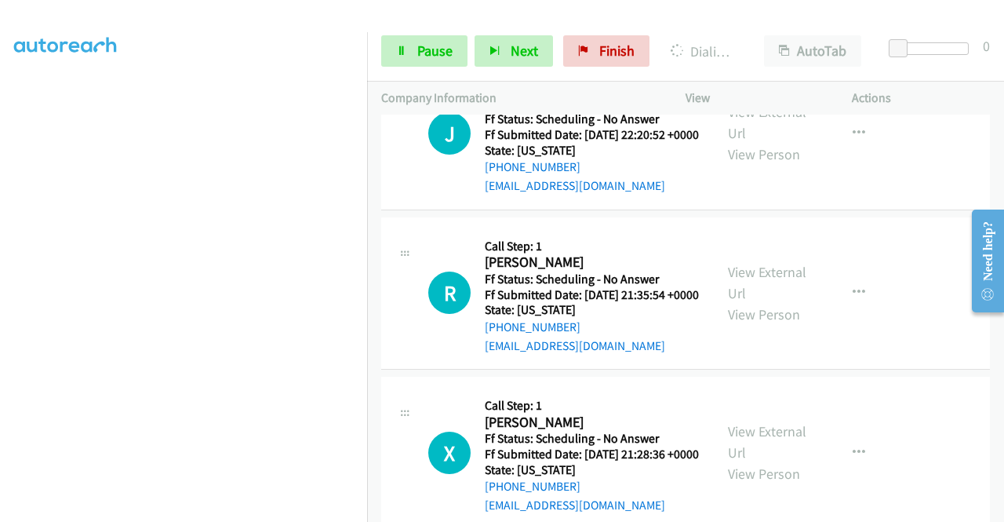
scroll to position [5964, 0]
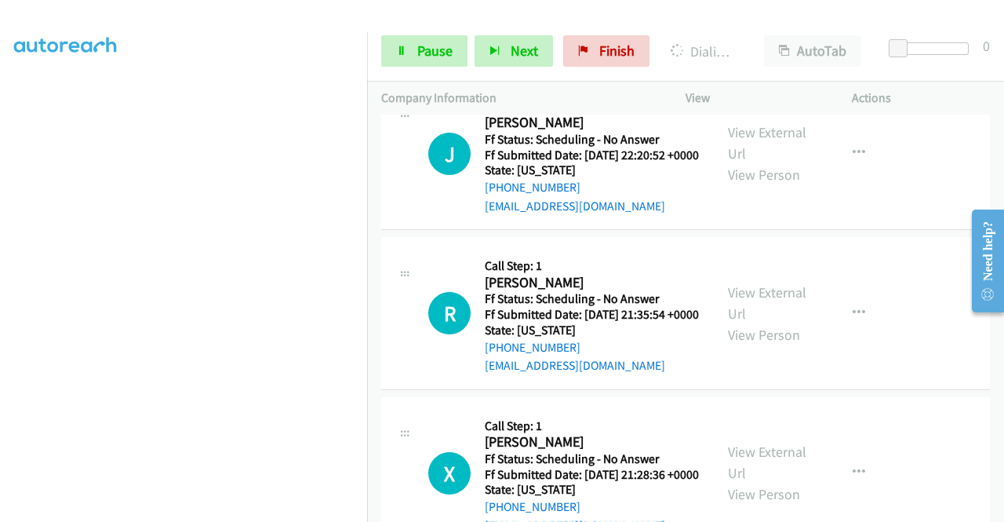
click at [446, 46] on span "Pause" at bounding box center [434, 51] width 35 height 18
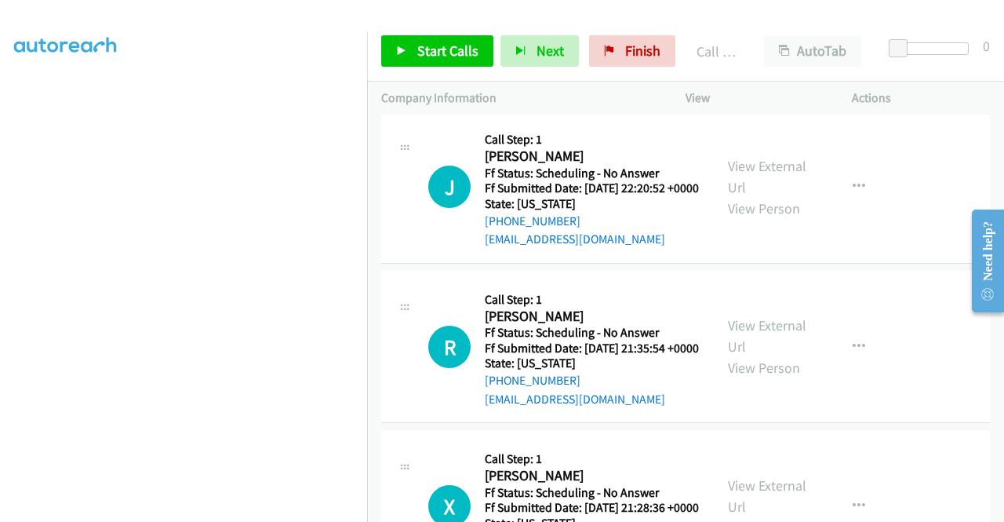
click at [620, 35] on div "Start Calls Pause Next Finish Call Completed AutoTab AutoTab 0" at bounding box center [685, 51] width 637 height 60
drag, startPoint x: 620, startPoint y: 46, endPoint x: 558, endPoint y: 82, distance: 72.1
click at [625, 46] on span "Finish" at bounding box center [642, 51] width 35 height 18
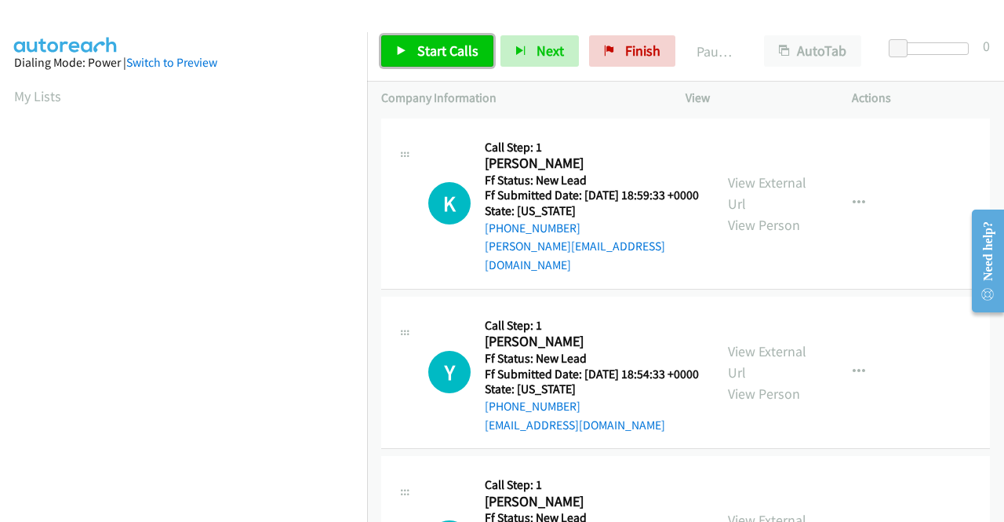
click at [446, 63] on link "Start Calls" at bounding box center [437, 50] width 112 height 31
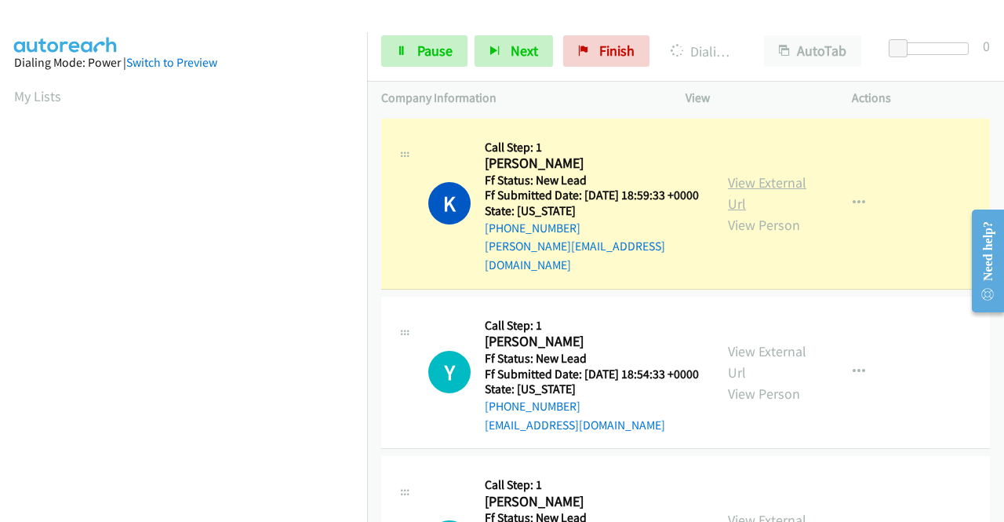
click at [728, 178] on link "View External Url" at bounding box center [767, 192] width 78 height 39
click at [0, 156] on aside "Dialing Mode: Power | Switch to Preview My Lists" at bounding box center [183, 119] width 367 height 869
click at [209, 511] on section at bounding box center [183, 149] width 339 height 751
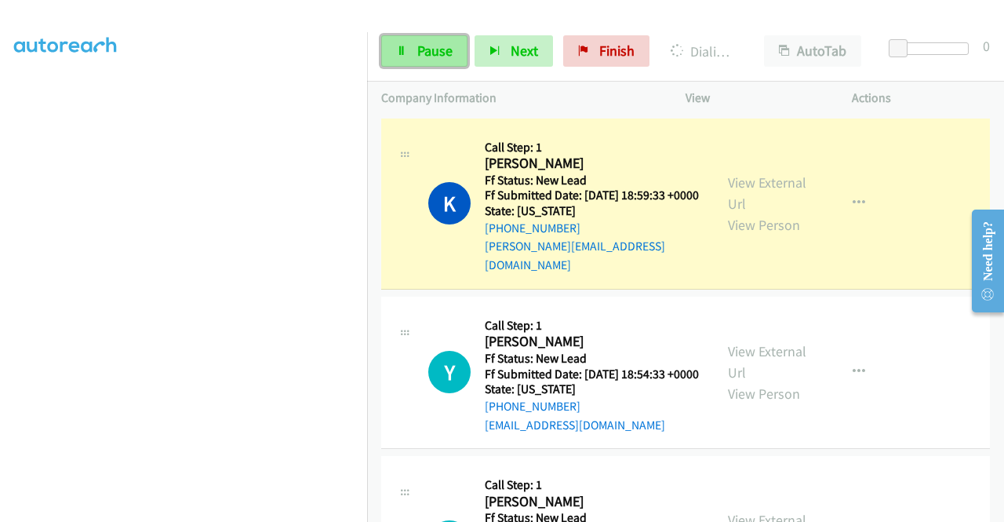
click at [415, 57] on link "Pause" at bounding box center [424, 50] width 86 height 31
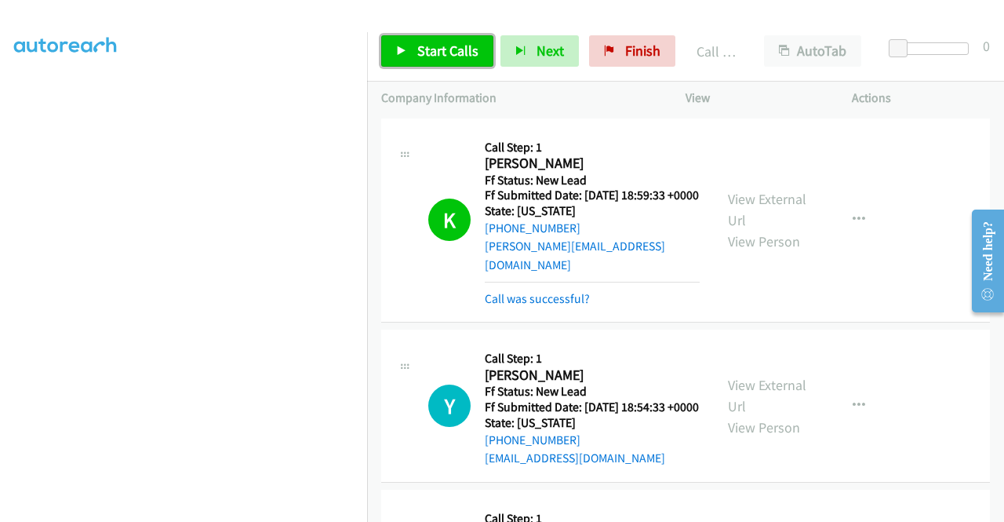
click at [468, 63] on link "Start Calls" at bounding box center [437, 50] width 112 height 31
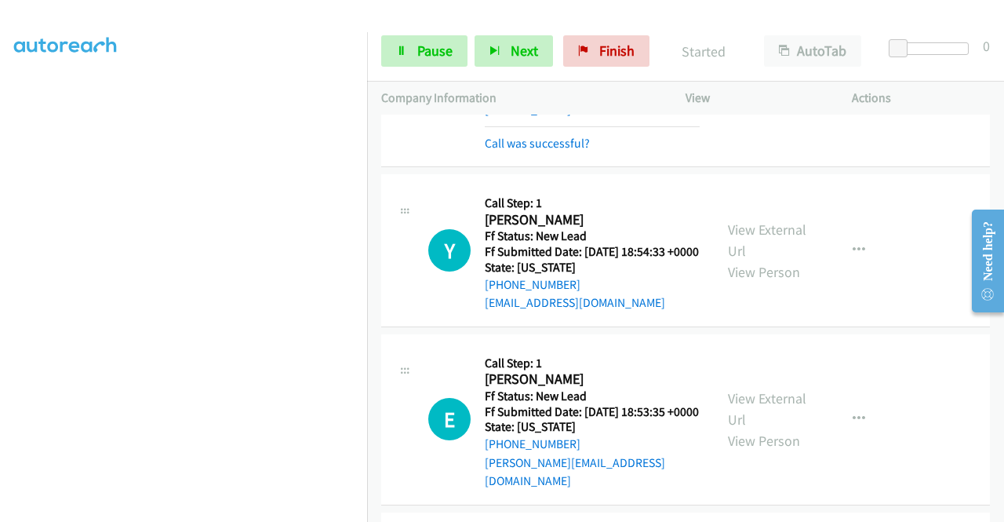
scroll to position [157, 0]
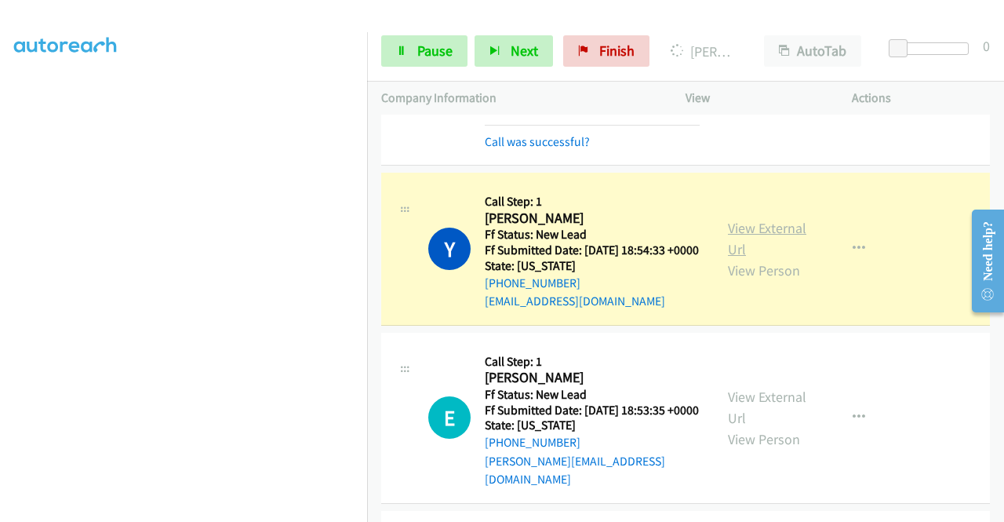
click at [752, 238] on link "View External Url" at bounding box center [767, 238] width 78 height 39
click at [0, 168] on aside "Dialing Mode: Power | Switch to Preview My Lists" at bounding box center [183, 119] width 367 height 869
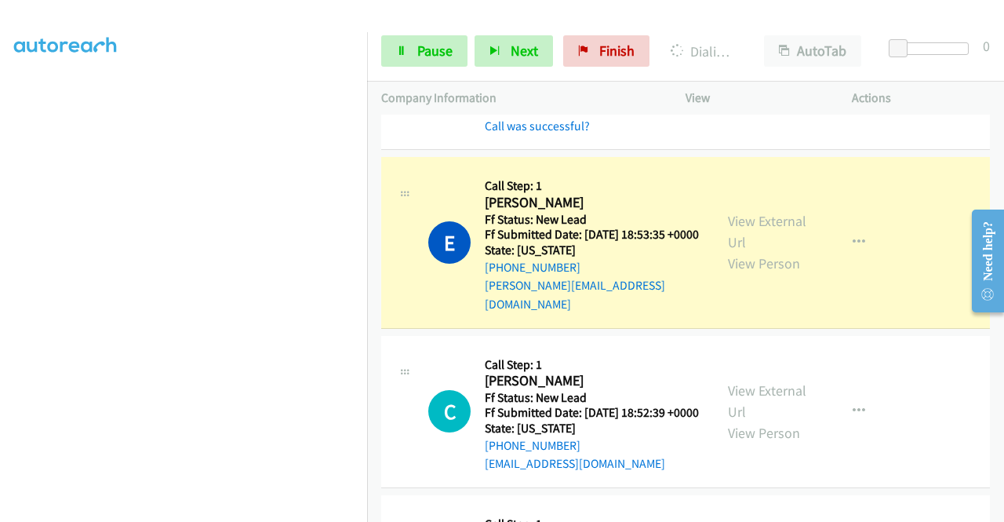
scroll to position [397, 0]
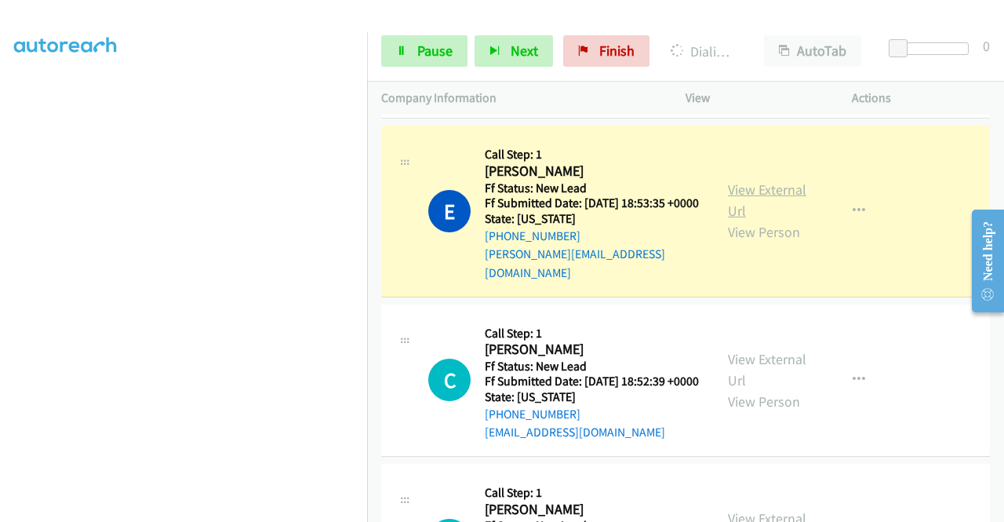
click at [775, 201] on link "View External Url" at bounding box center [767, 199] width 78 height 39
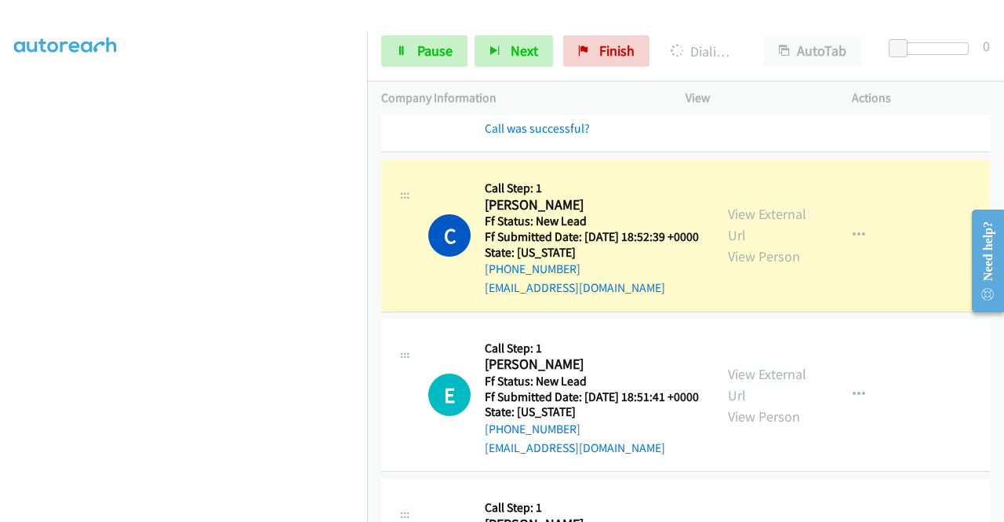
scroll to position [607, 0]
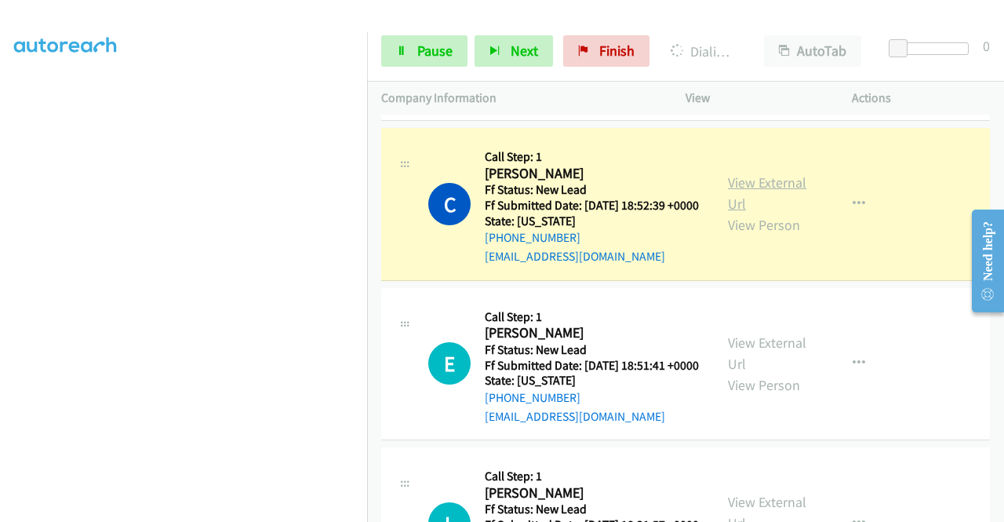
click at [789, 191] on link "View External Url" at bounding box center [767, 192] width 78 height 39
click at [413, 48] on link "Pause" at bounding box center [424, 50] width 86 height 31
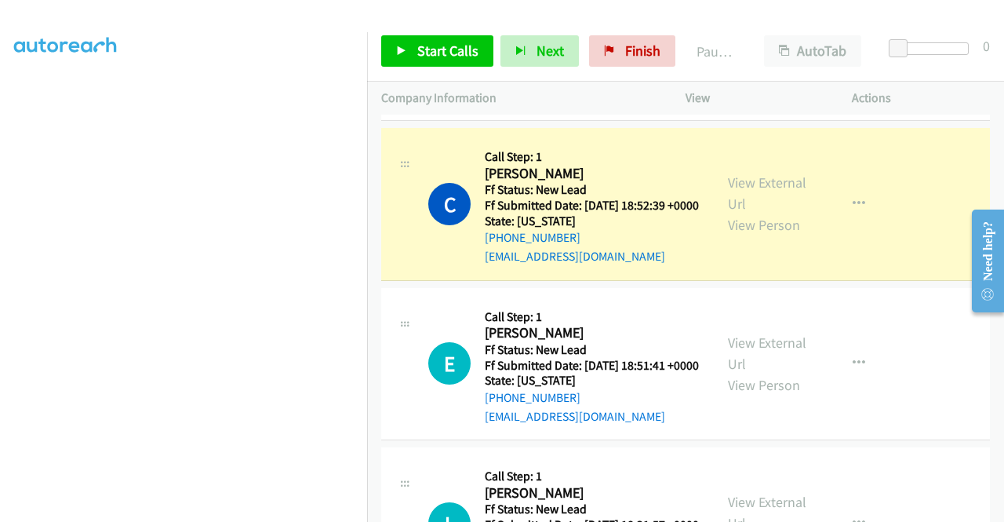
scroll to position [0, 0]
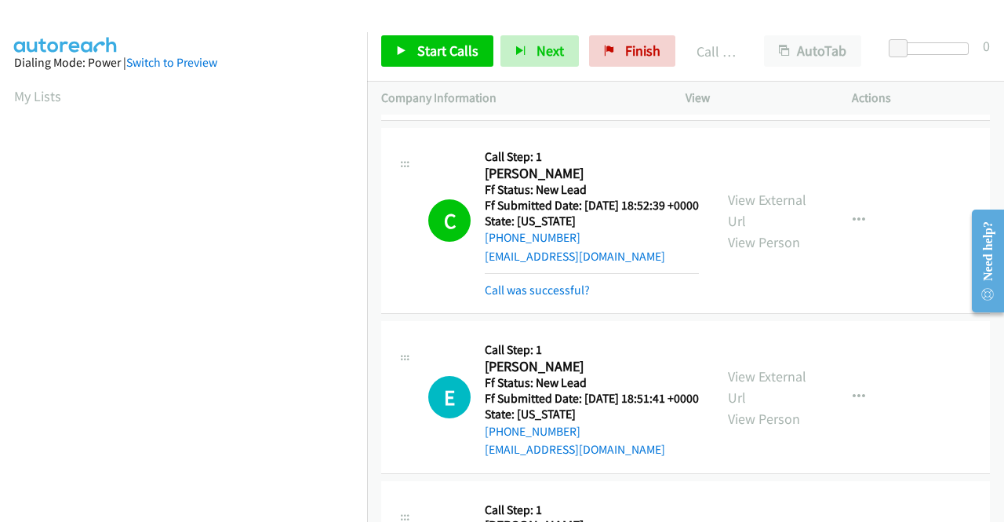
click at [642, 75] on div "Start Calls Pause Next Finish Call Completed AutoTab AutoTab 0" at bounding box center [685, 51] width 637 height 60
click at [634, 56] on span "Finish" at bounding box center [642, 51] width 35 height 18
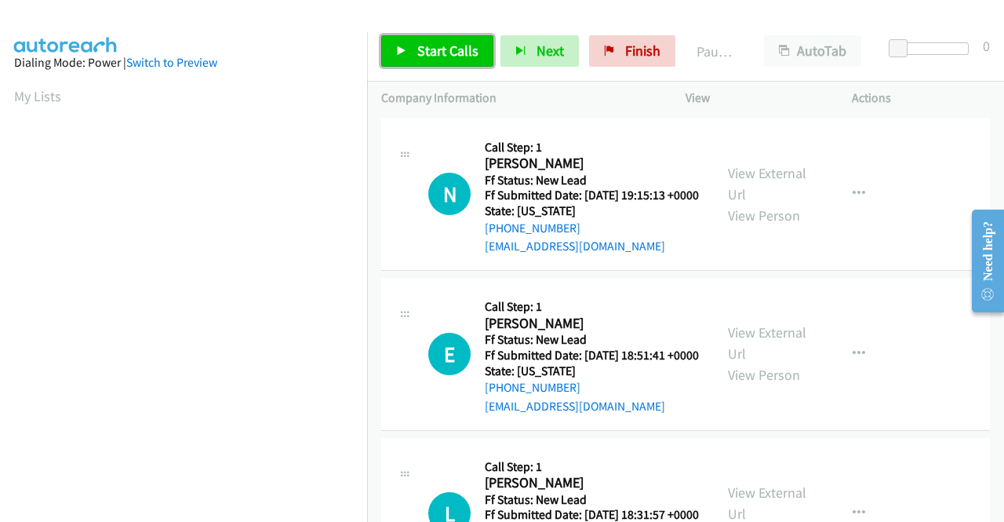
click at [463, 48] on span "Start Calls" at bounding box center [447, 51] width 61 height 18
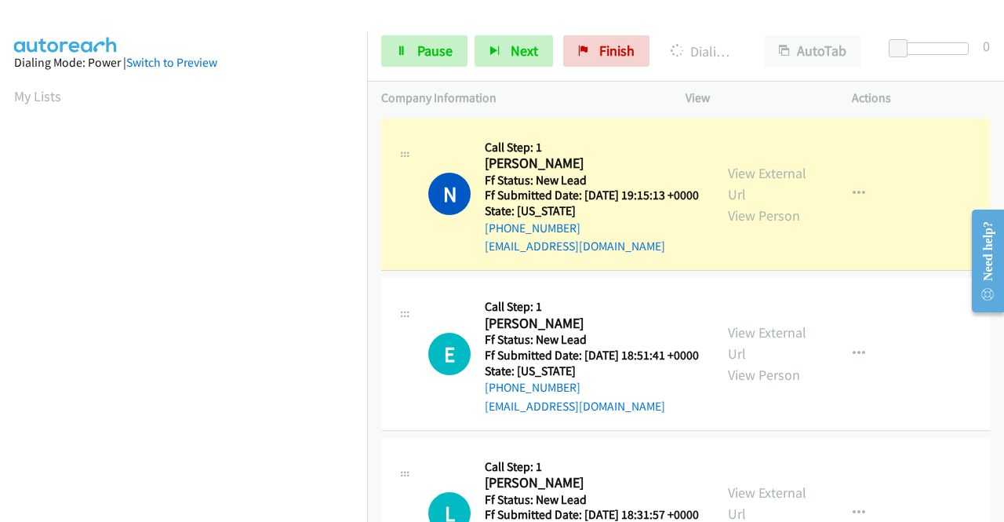
click at [760, 168] on div "View External Url View Person View External Url Email Schedule/Manage Callback …" at bounding box center [804, 195] width 180 height 124
click at [758, 186] on link "View External Url" at bounding box center [767, 183] width 78 height 39
click at [0, 177] on aside "Dialing Mode: Power | Switch to Preview My Lists" at bounding box center [183, 119] width 367 height 869
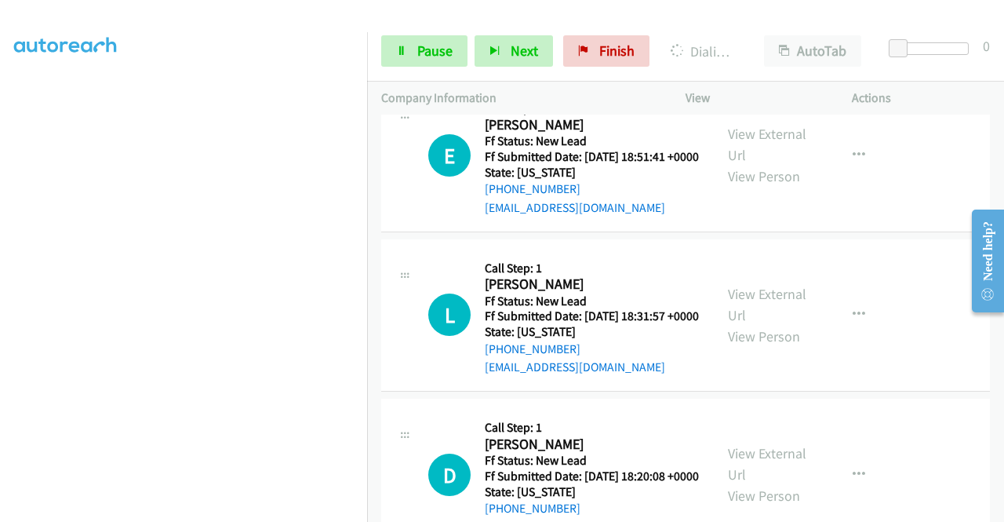
scroll to position [231, 0]
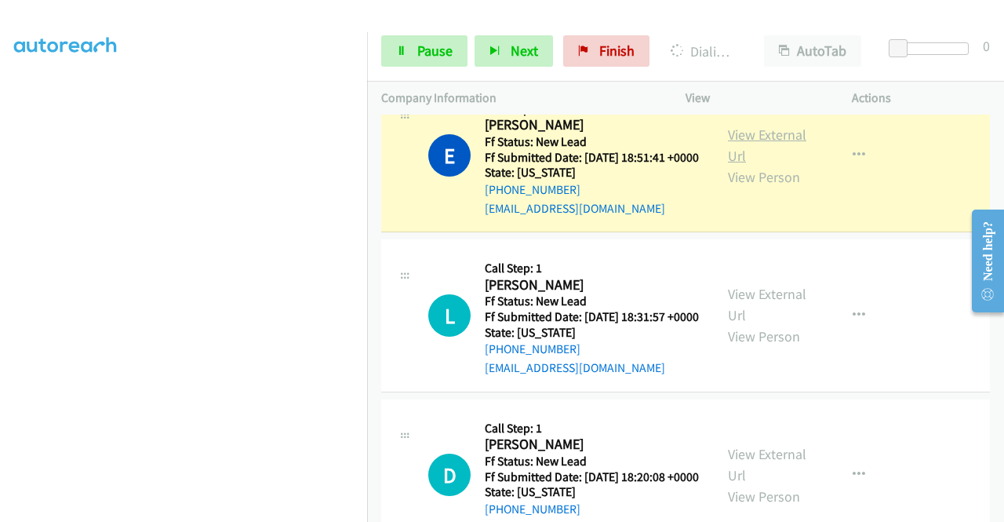
click at [752, 157] on link "View External Url" at bounding box center [767, 145] width 78 height 39
click at [400, 60] on link "Pause" at bounding box center [424, 50] width 86 height 31
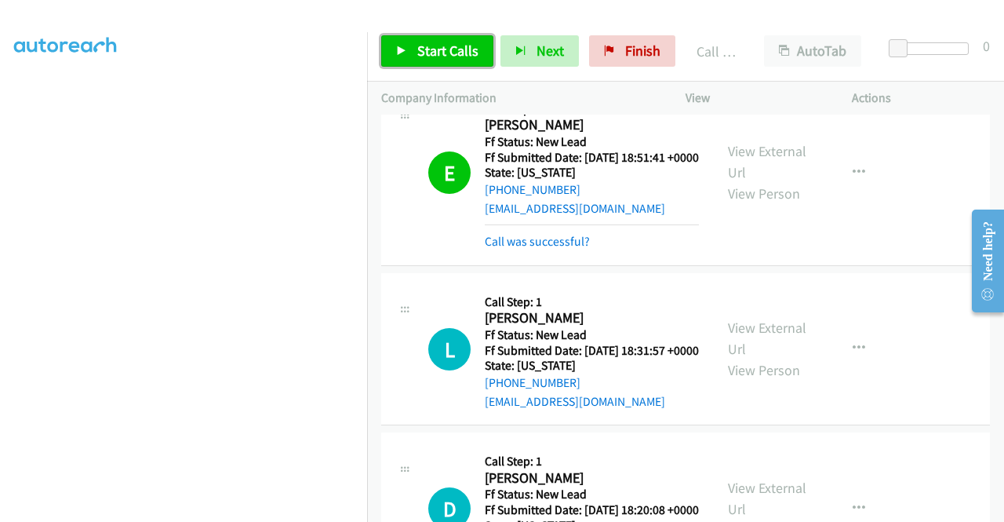
click at [438, 56] on span "Start Calls" at bounding box center [447, 51] width 61 height 18
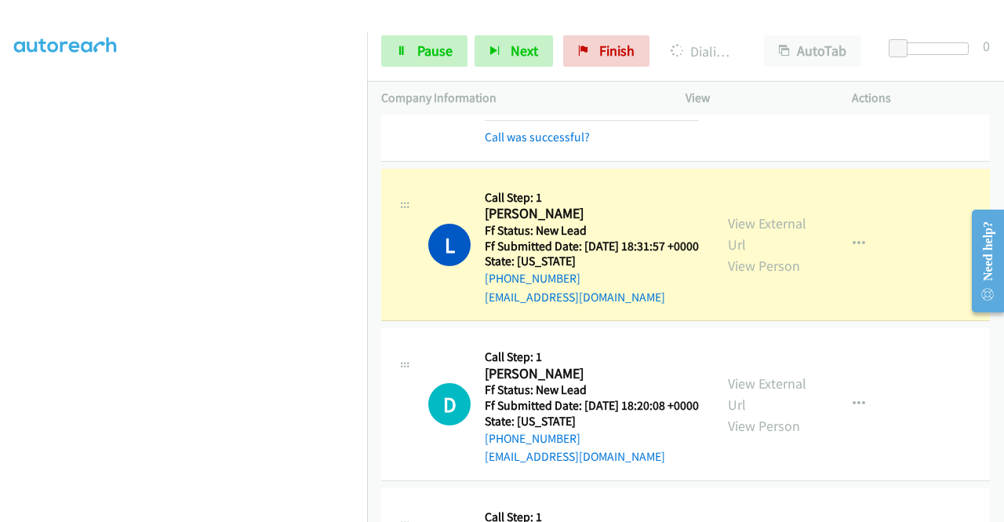
scroll to position [420, 0]
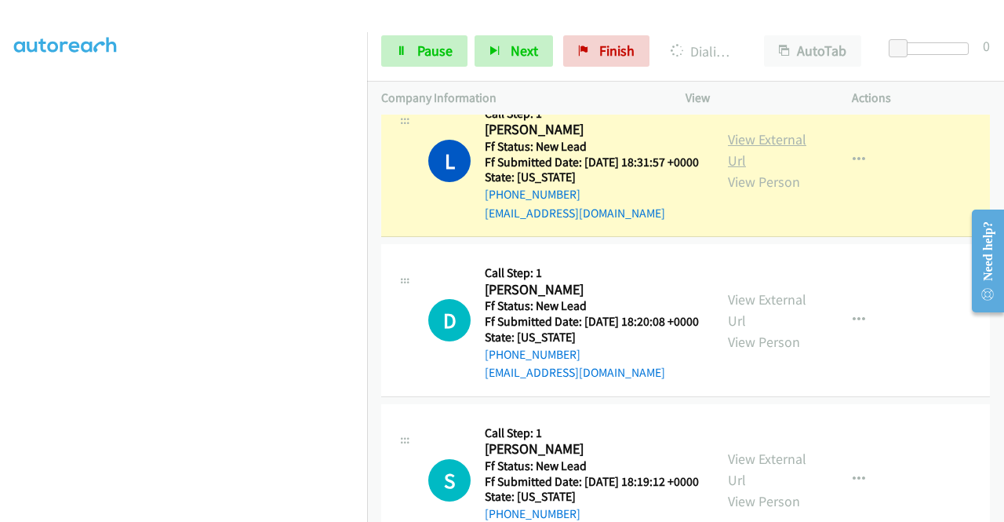
click at [739, 169] on link "View External Url" at bounding box center [767, 149] width 78 height 39
click at [0, 231] on aside "Dialing Mode: Power | Switch to Preview My Lists" at bounding box center [183, 119] width 367 height 869
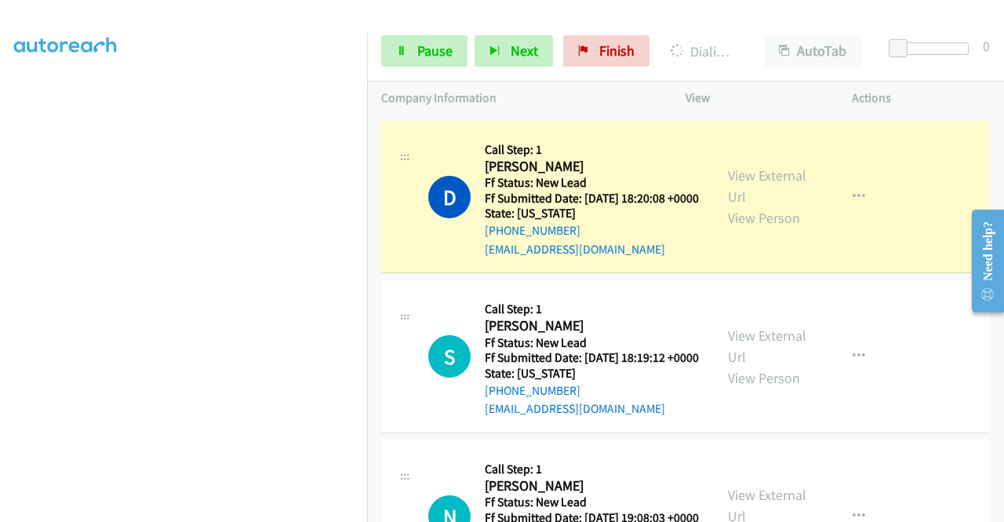
scroll to position [598, 0]
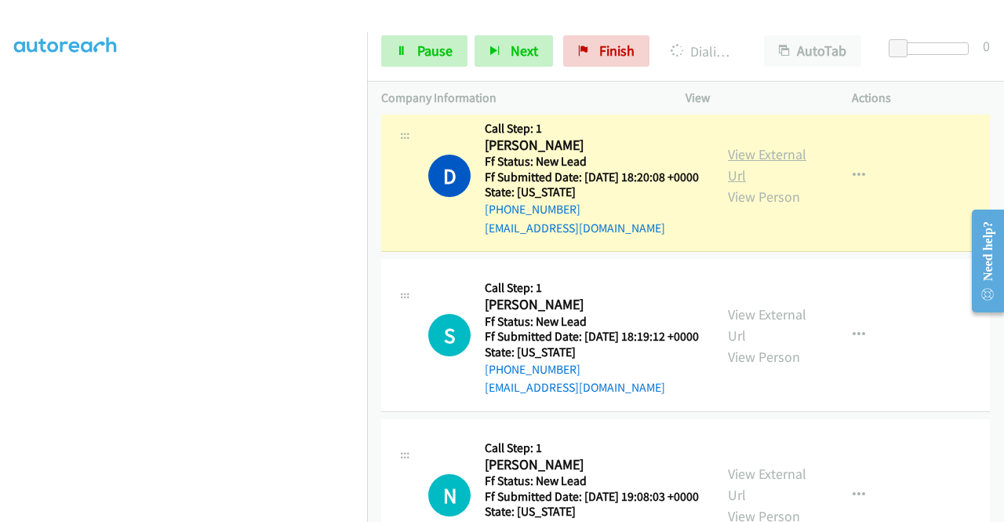
click at [763, 184] on link "View External Url" at bounding box center [767, 164] width 78 height 39
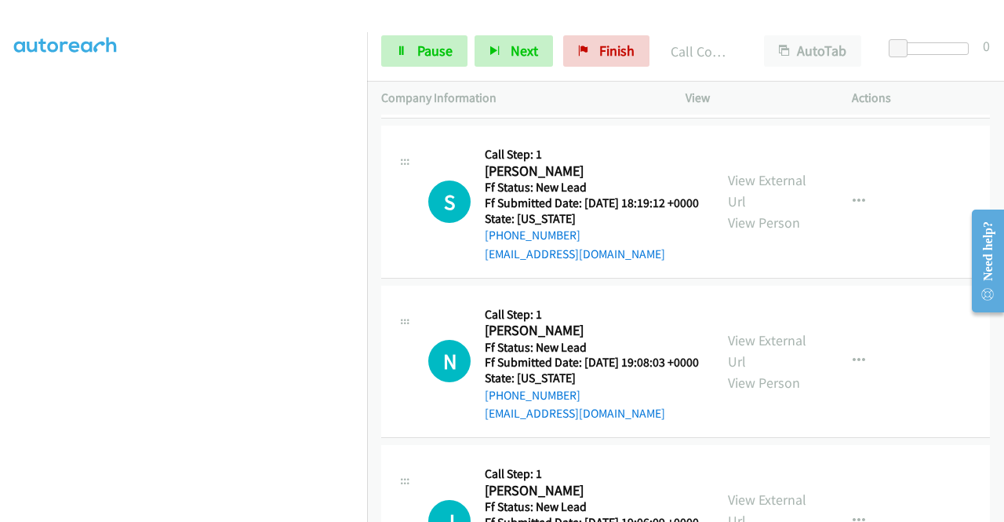
scroll to position [796, 0]
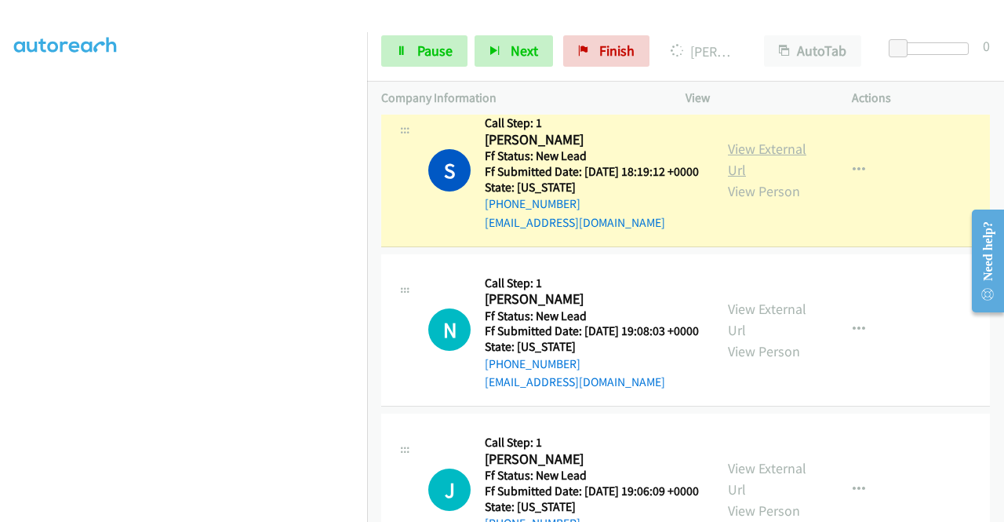
click at [739, 179] on link "View External Url" at bounding box center [767, 159] width 78 height 39
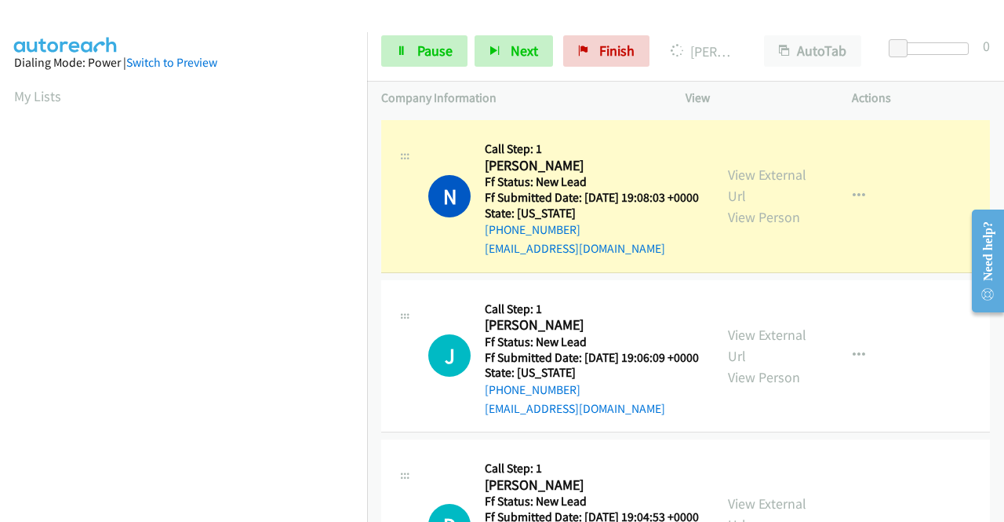
scroll to position [1037, 0]
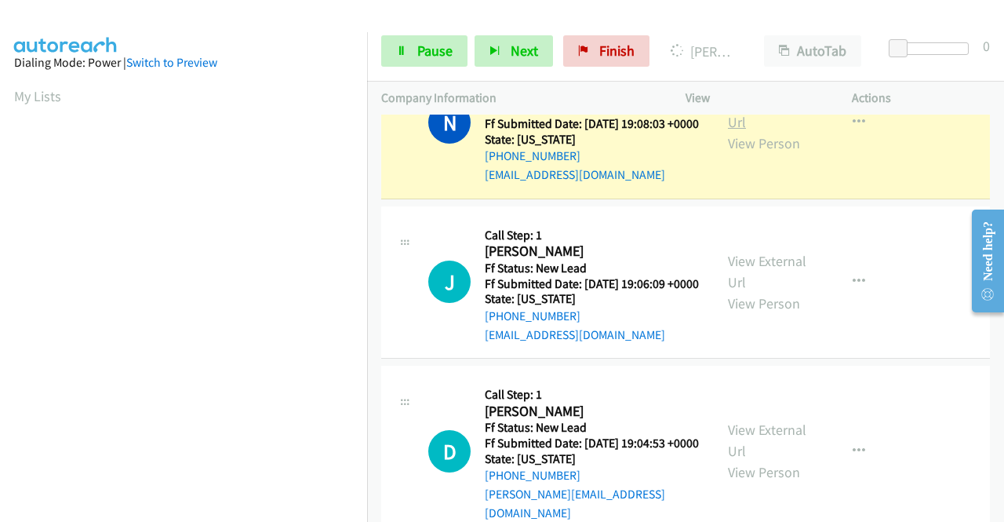
click at [774, 131] on link "View External Url" at bounding box center [767, 111] width 78 height 39
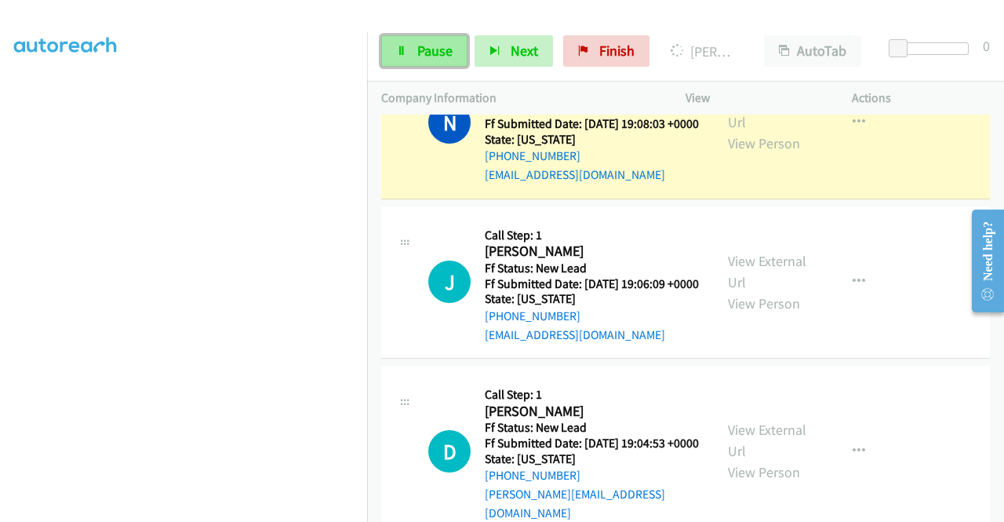
click at [414, 48] on link "Pause" at bounding box center [424, 50] width 86 height 31
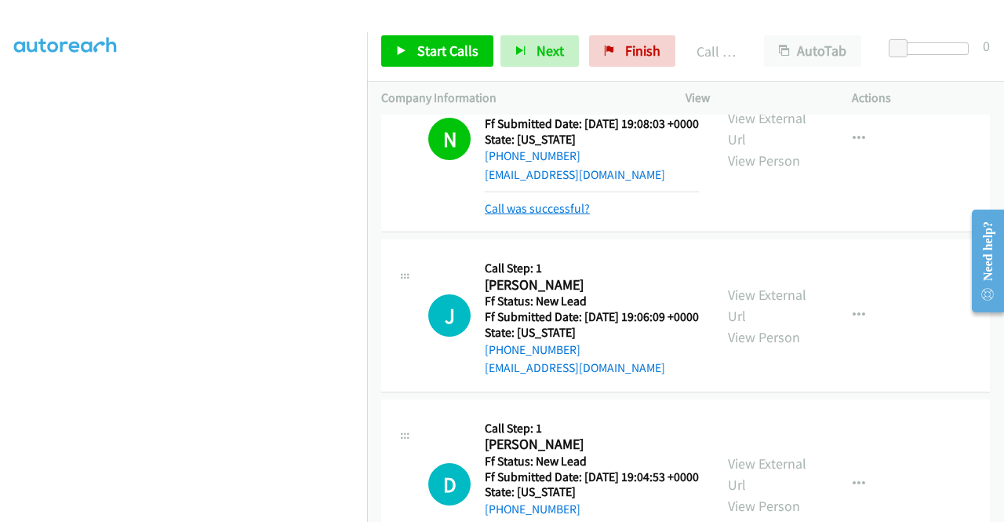
click at [581, 216] on link "Call was successful?" at bounding box center [537, 208] width 105 height 15
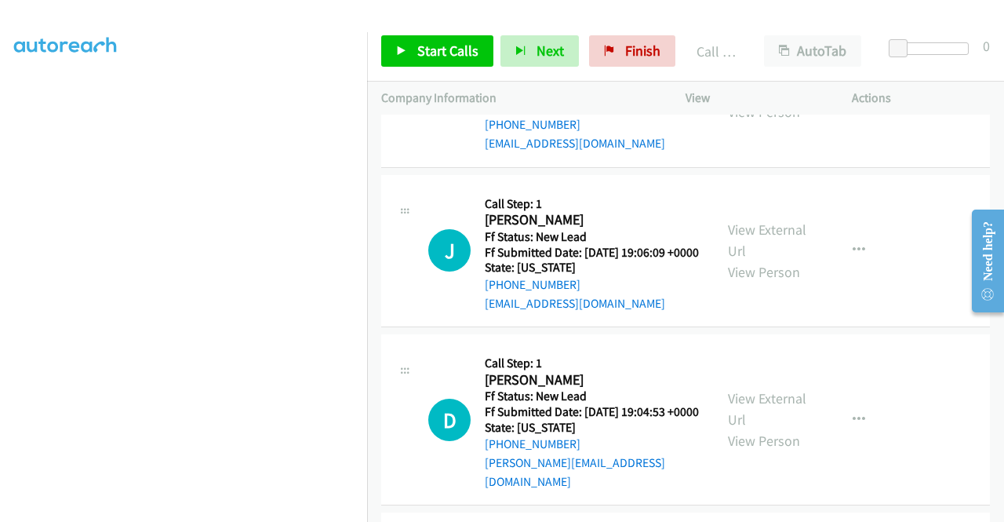
scroll to position [1163, 0]
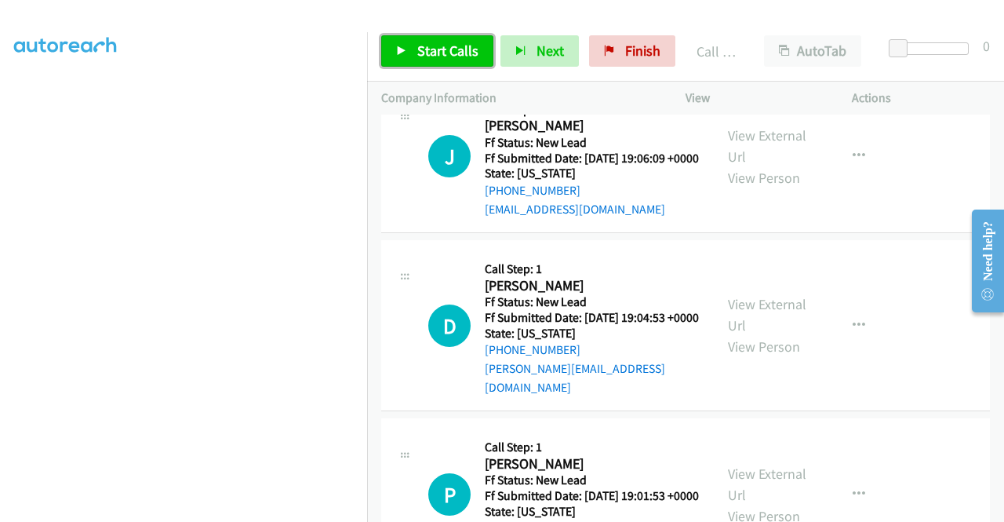
click at [458, 51] on span "Start Calls" at bounding box center [447, 51] width 61 height 18
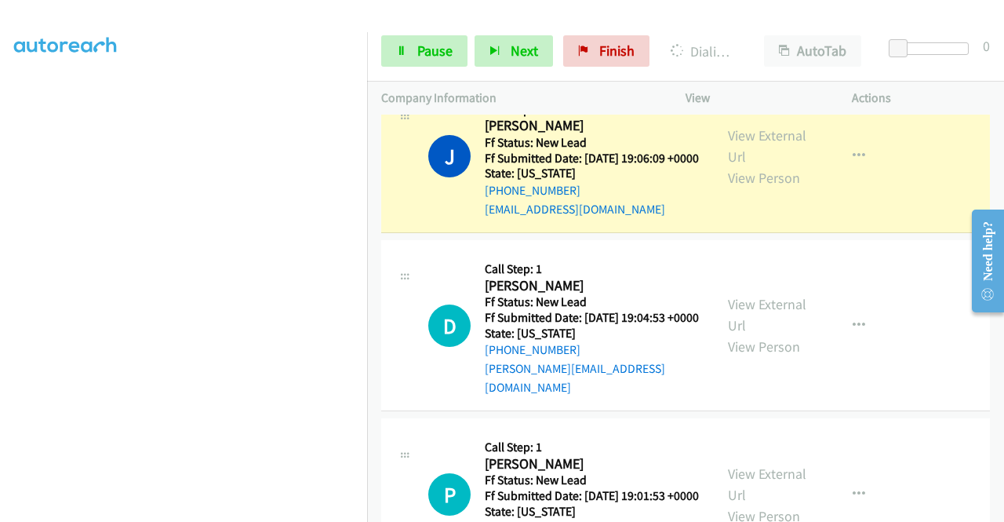
click at [745, 188] on div "View External Url View Person" at bounding box center [769, 157] width 82 height 64
click at [745, 166] on link "View External Url" at bounding box center [767, 145] width 78 height 39
click at [0, 183] on aside "Dialing Mode: Power | Switch to Preview My Lists" at bounding box center [183, 119] width 367 height 869
click at [187, 511] on section at bounding box center [183, 149] width 339 height 751
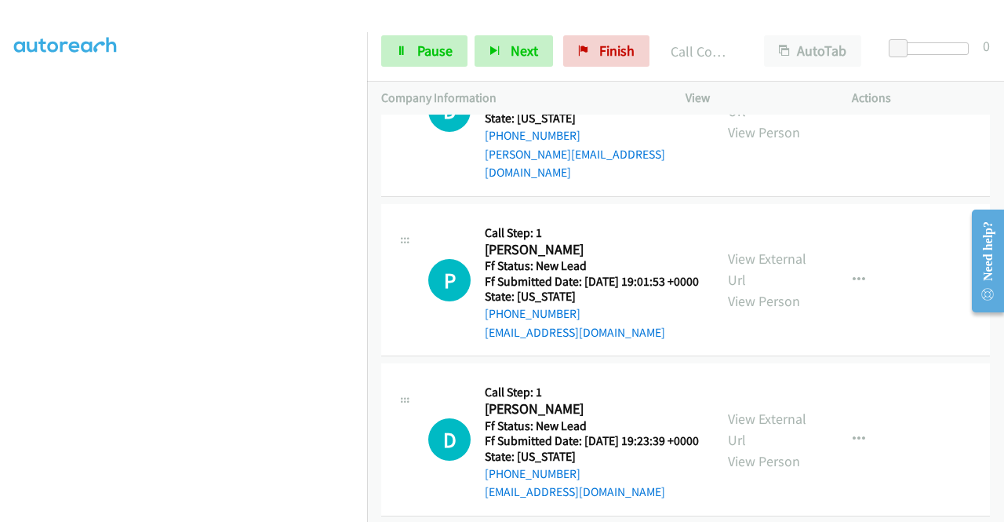
scroll to position [1424, 0]
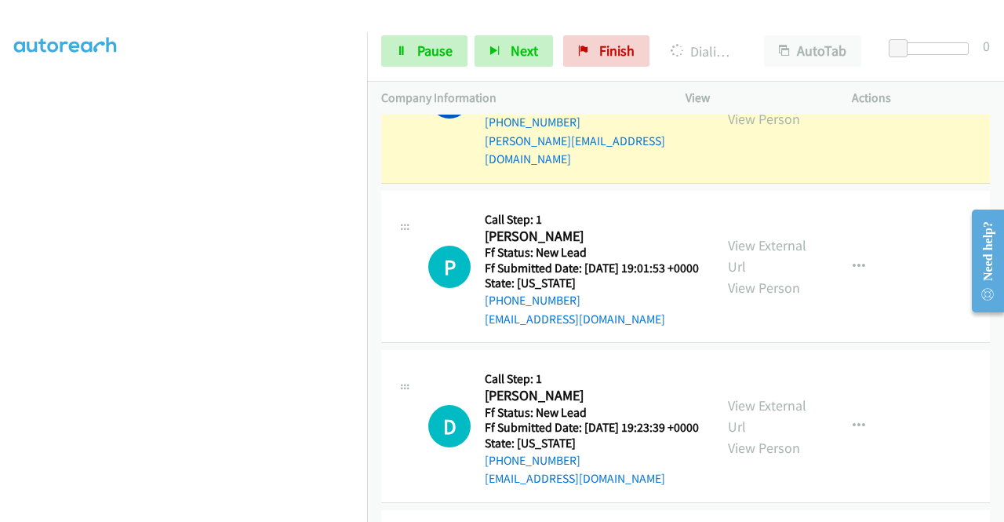
click at [729, 107] on link "View External Url" at bounding box center [767, 86] width 78 height 39
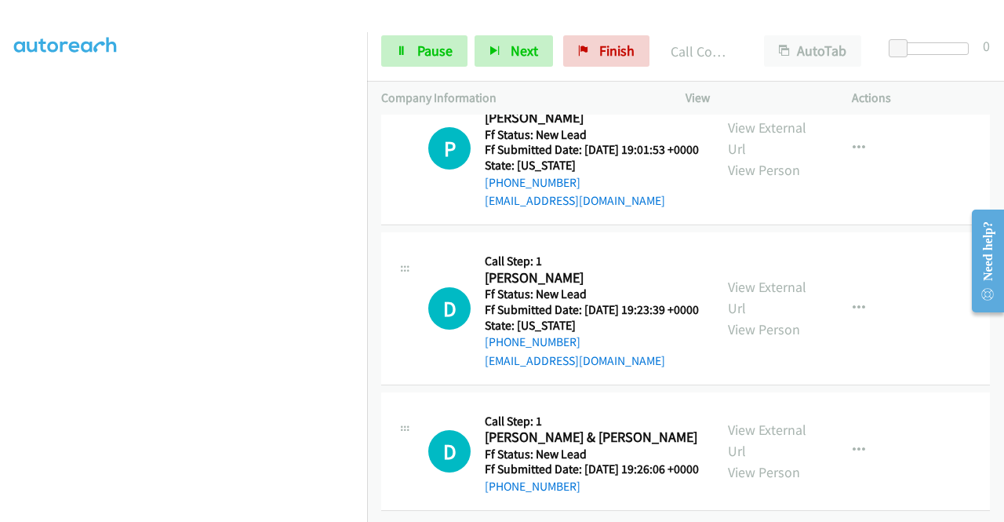
scroll to position [1634, 0]
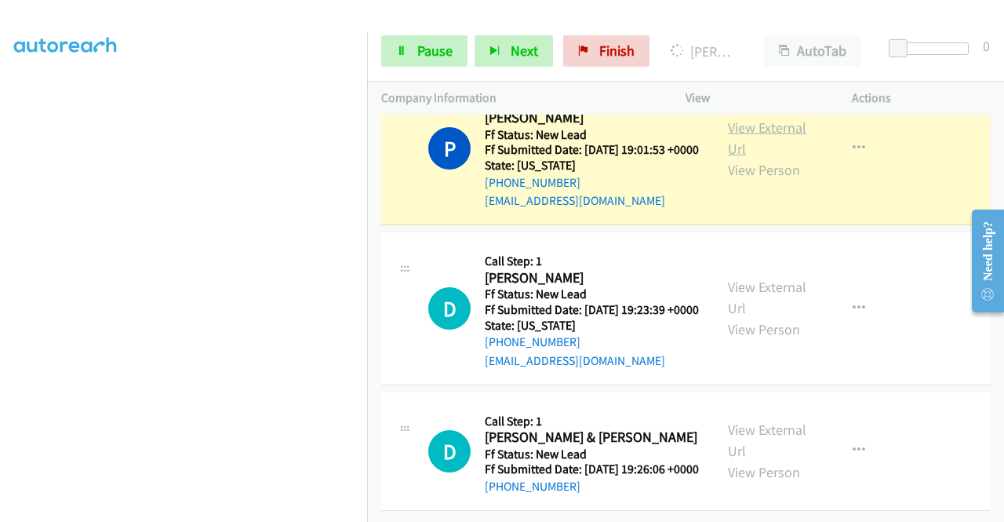
click at [737, 158] on link "View External Url" at bounding box center [767, 137] width 78 height 39
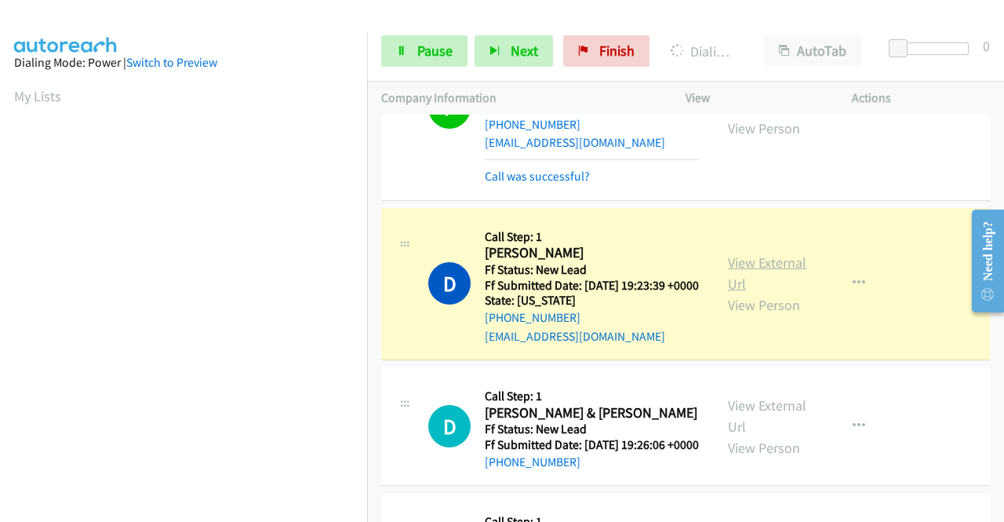
click at [772, 293] on link "View External Url" at bounding box center [767, 272] width 78 height 39
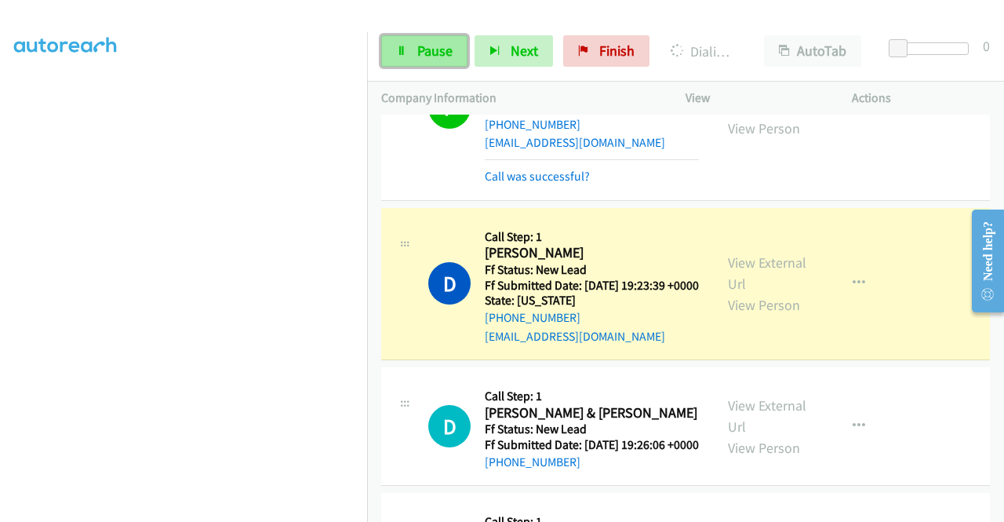
click at [446, 57] on span "Pause" at bounding box center [434, 51] width 35 height 18
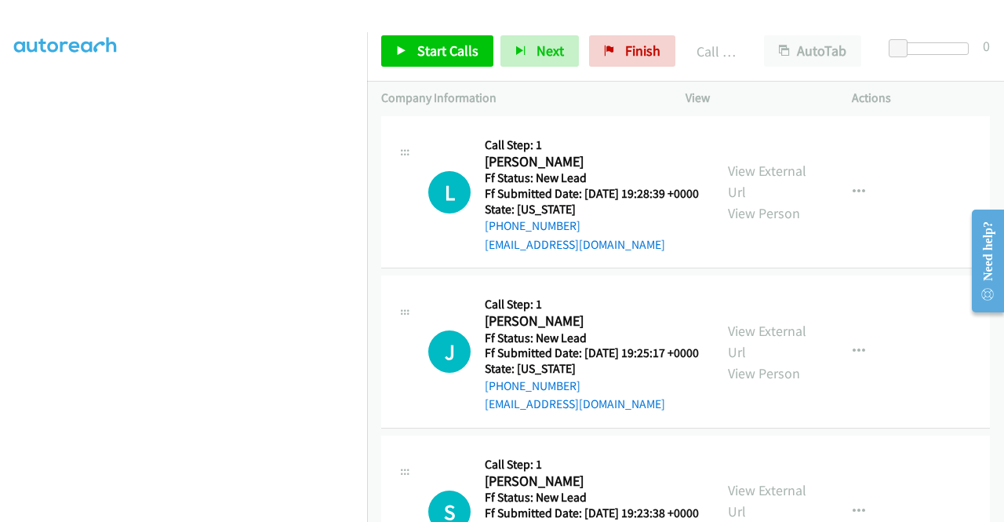
scroll to position [2077, 0]
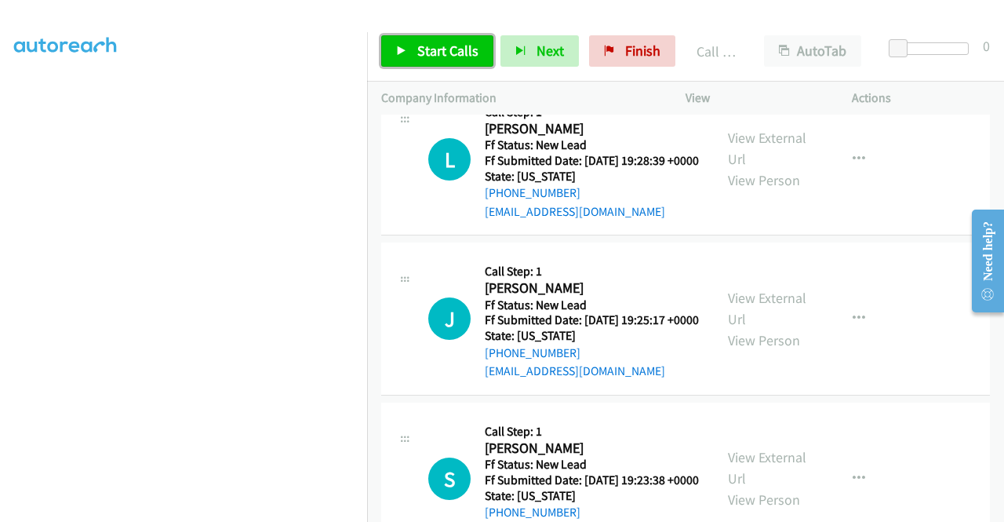
click at [463, 62] on link "Start Calls" at bounding box center [437, 50] width 112 height 31
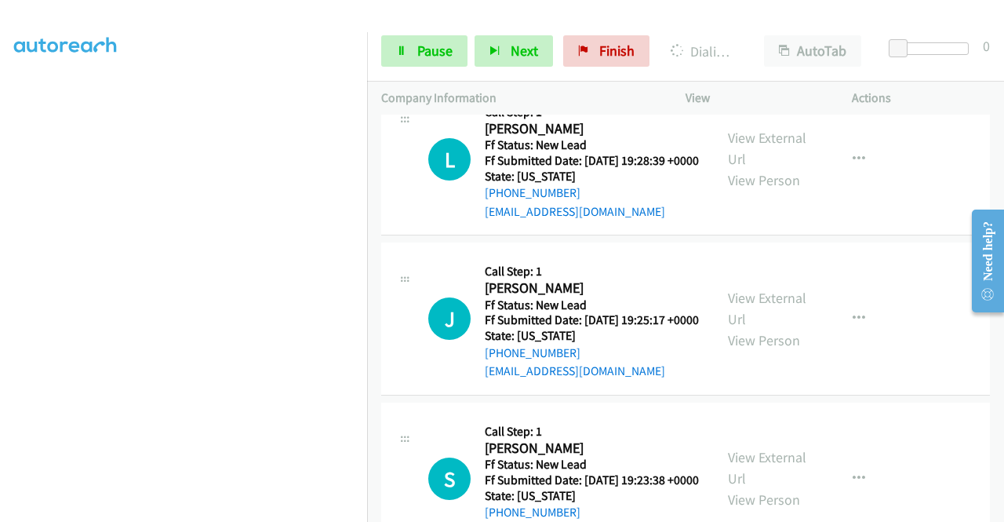
click at [741, 48] on div "View External Url View Person" at bounding box center [769, 16] width 82 height 64
click at [741, 25] on link "View External Url" at bounding box center [767, 5] width 78 height 39
click at [1, 175] on aside "Dialing Mode: Power | Switch to Preview My Lists" at bounding box center [183, 119] width 367 height 869
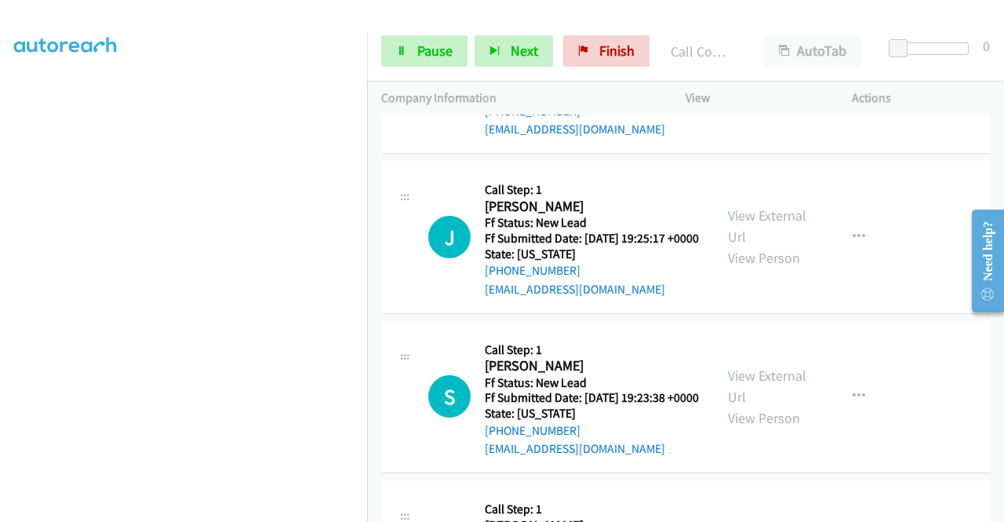
scroll to position [2213, 0]
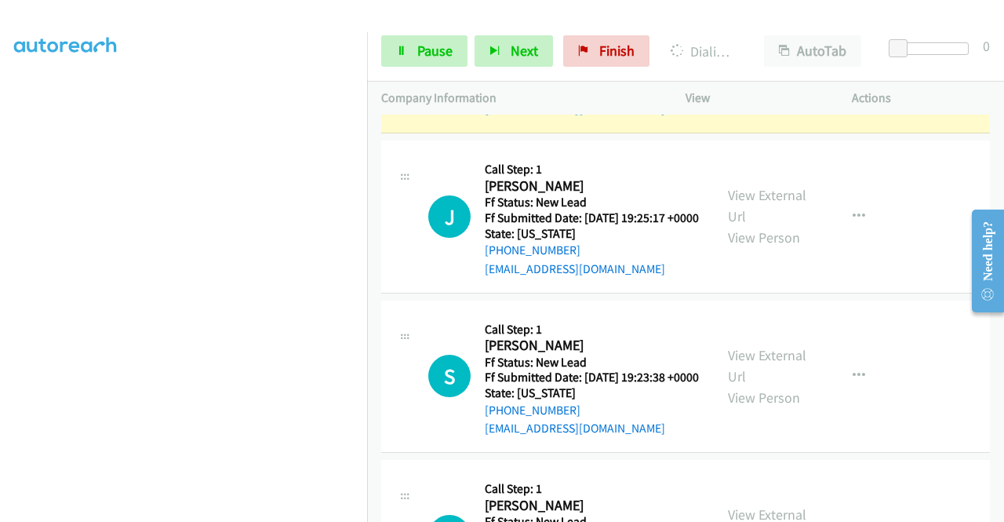
click at [750, 66] on link "View External Url" at bounding box center [767, 46] width 78 height 39
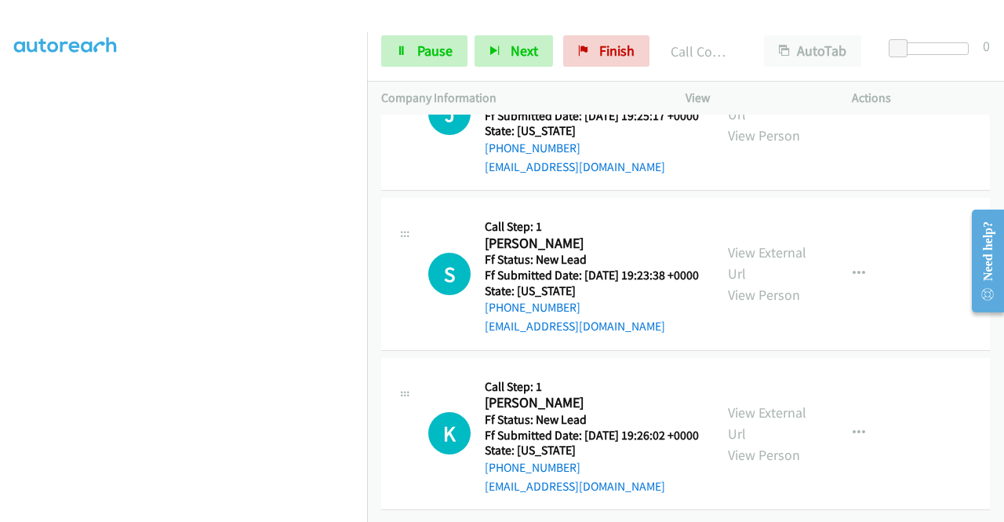
scroll to position [2391, 0]
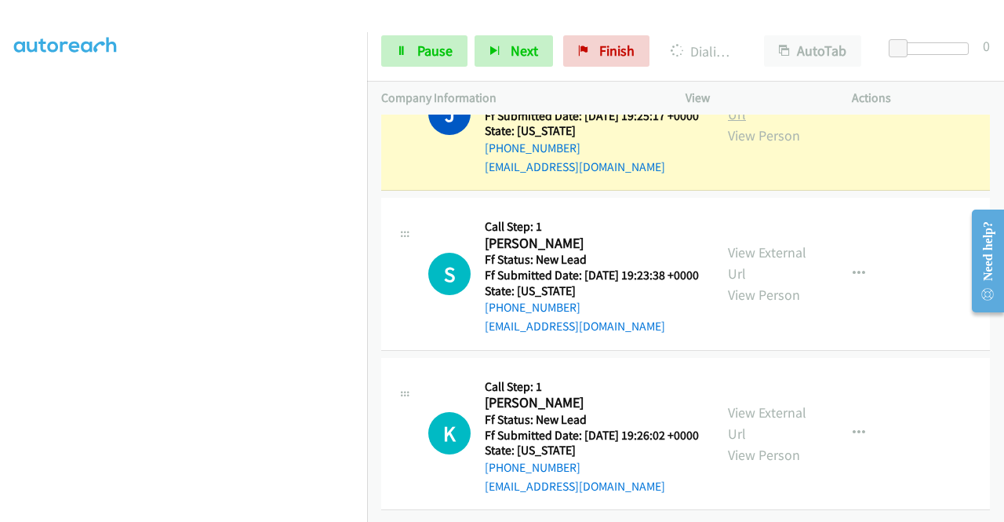
click at [744, 123] on link "View External Url" at bounding box center [767, 103] width 78 height 39
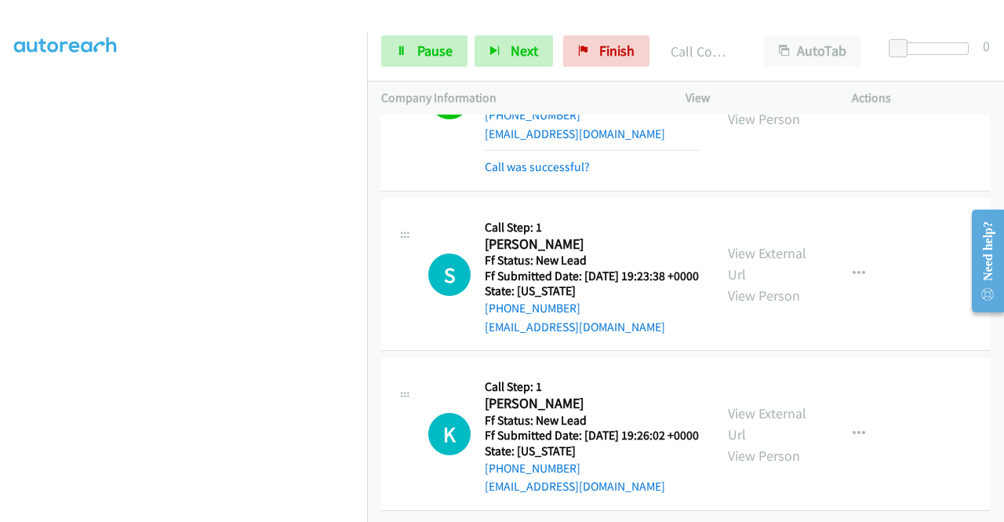
scroll to position [2599, 0]
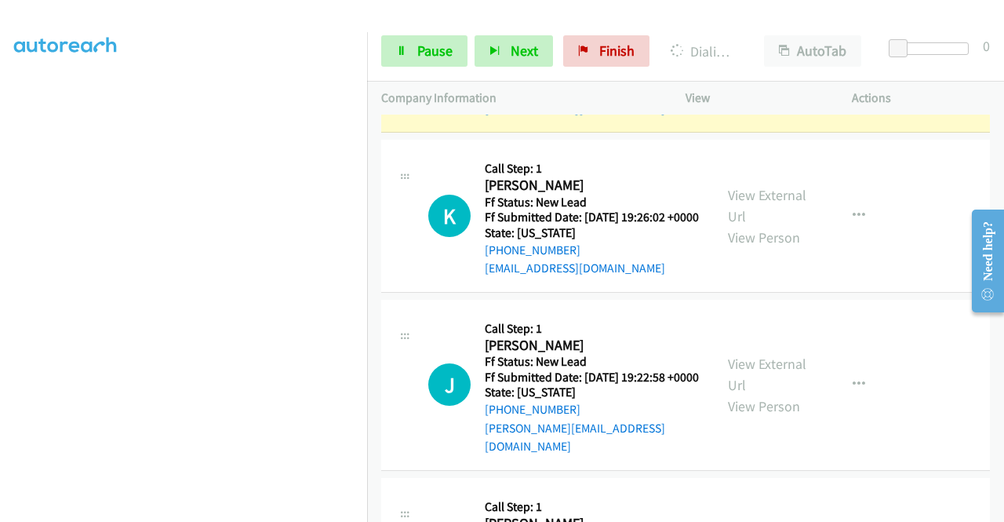
click at [759, 88] on div "View External Url View Person" at bounding box center [769, 56] width 82 height 64
click at [745, 65] on link "View External Url" at bounding box center [767, 45] width 78 height 39
click at [415, 53] on link "Pause" at bounding box center [424, 50] width 86 height 31
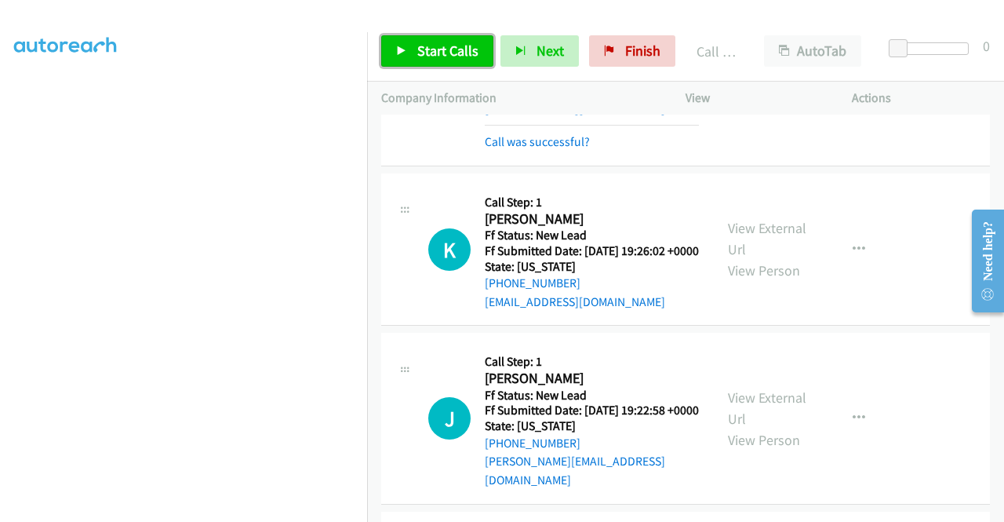
click at [421, 45] on span "Start Calls" at bounding box center [447, 51] width 61 height 18
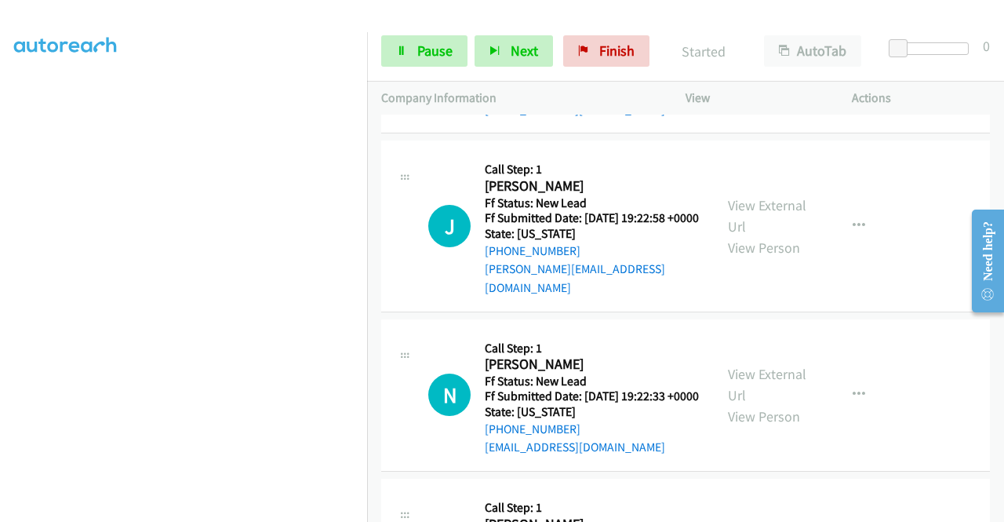
scroll to position [2798, 0]
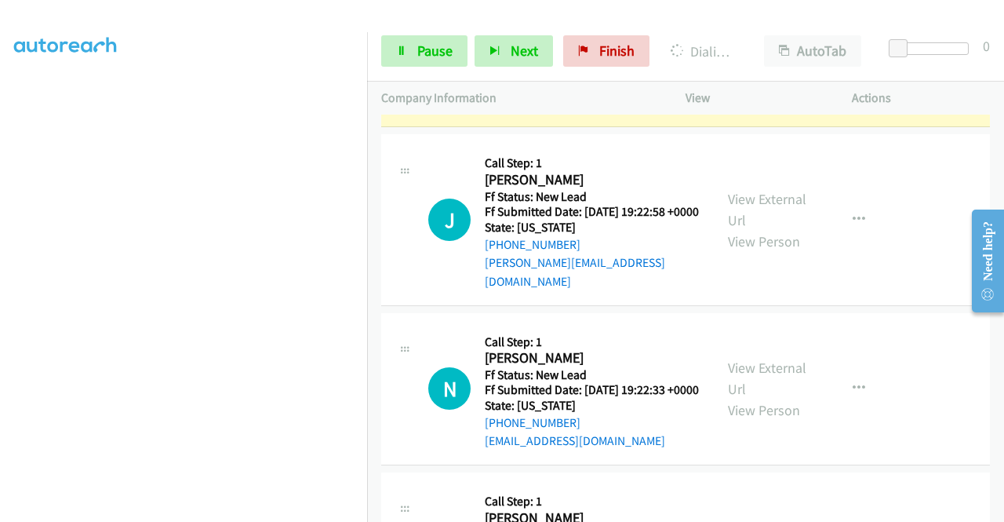
click at [738, 60] on link "View External Url" at bounding box center [767, 39] width 78 height 39
drag, startPoint x: 0, startPoint y: 192, endPoint x: 24, endPoint y: 217, distance: 34.4
click at [0, 192] on aside "Dialing Mode: Power | Switch to Preview My Lists" at bounding box center [183, 119] width 367 height 869
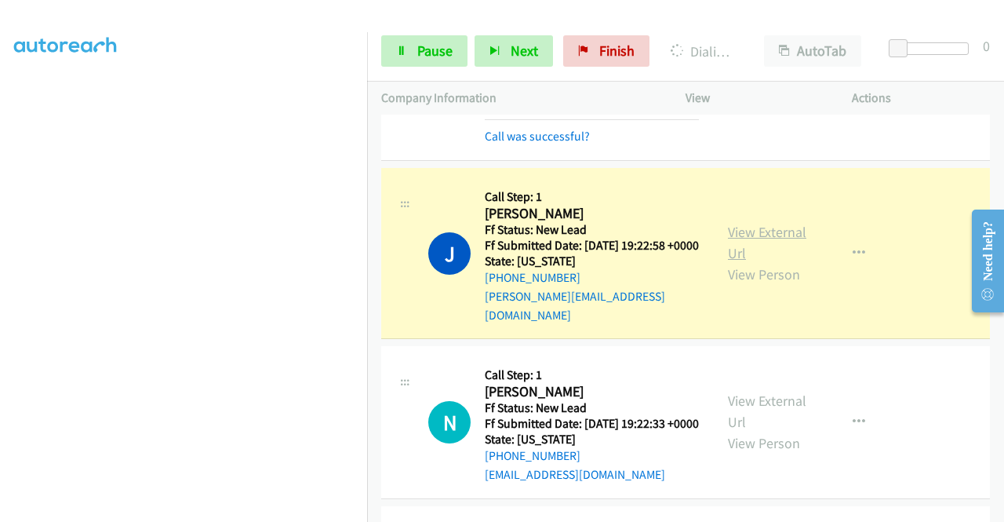
click at [757, 262] on link "View External Url" at bounding box center [767, 242] width 78 height 39
click at [417, 46] on span "Pause" at bounding box center [434, 51] width 35 height 18
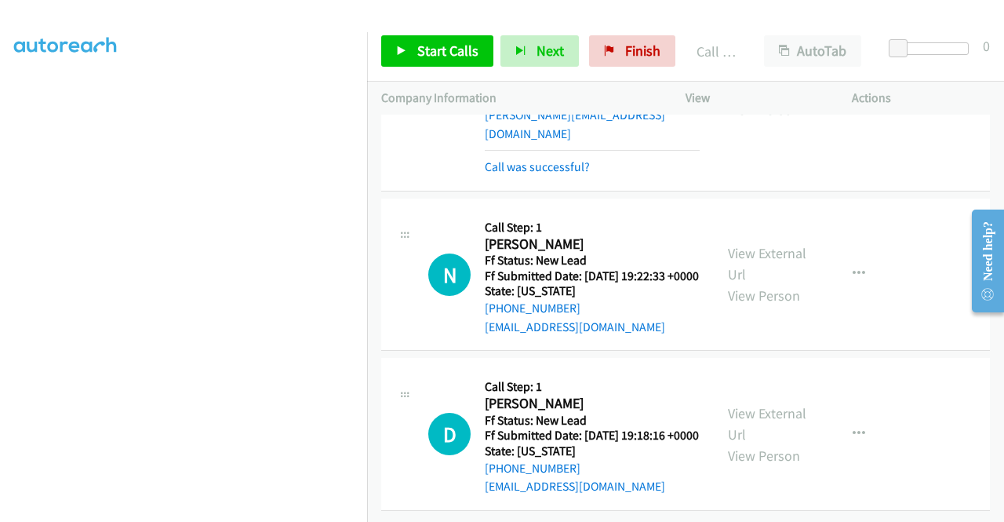
scroll to position [3091, 0]
click at [591, 177] on div "Call was successful?" at bounding box center [592, 167] width 215 height 19
click at [581, 174] on link "Call was successful?" at bounding box center [537, 166] width 105 height 15
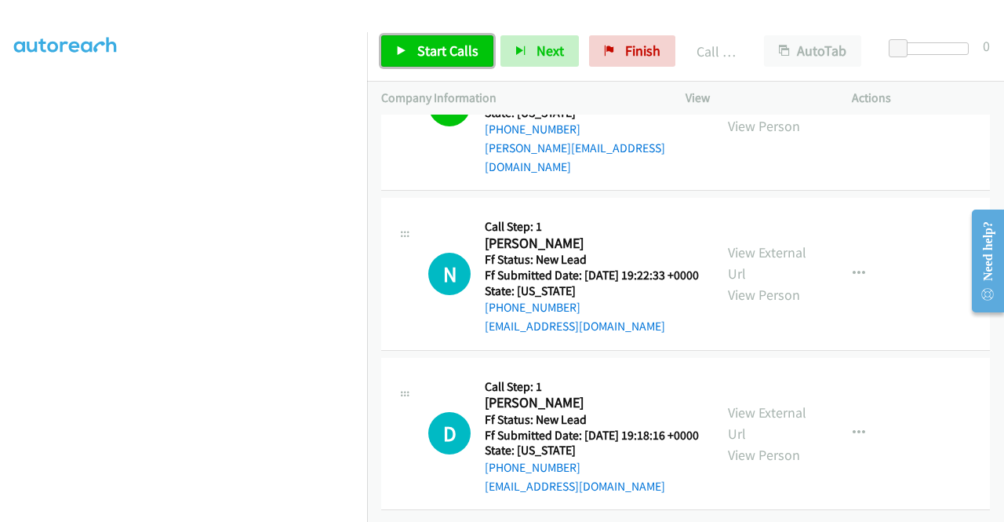
click at [403, 54] on icon at bounding box center [401, 51] width 11 height 11
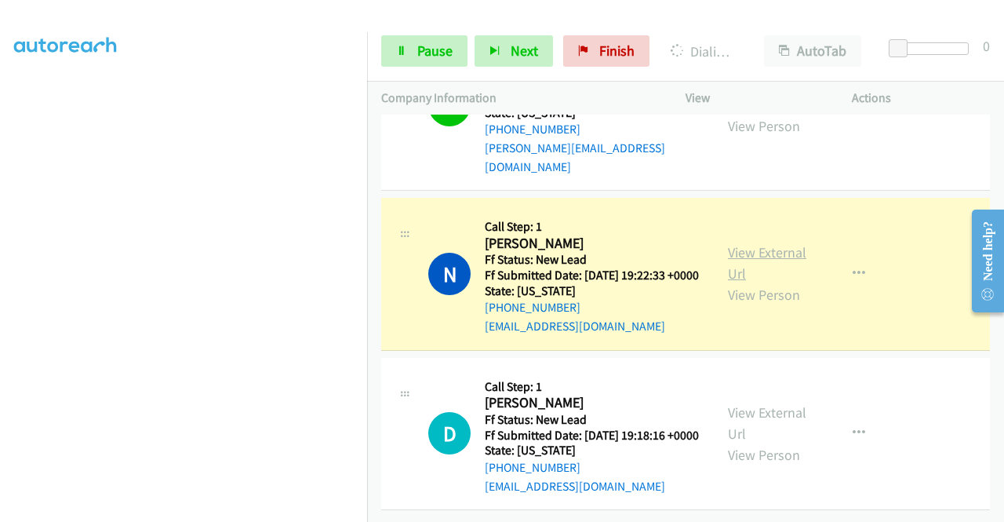
click at [755, 282] on link "View External Url" at bounding box center [767, 262] width 78 height 39
click at [12, 238] on aside "Dialing Mode: Power | Switch to Preview My Lists" at bounding box center [183, 119] width 367 height 869
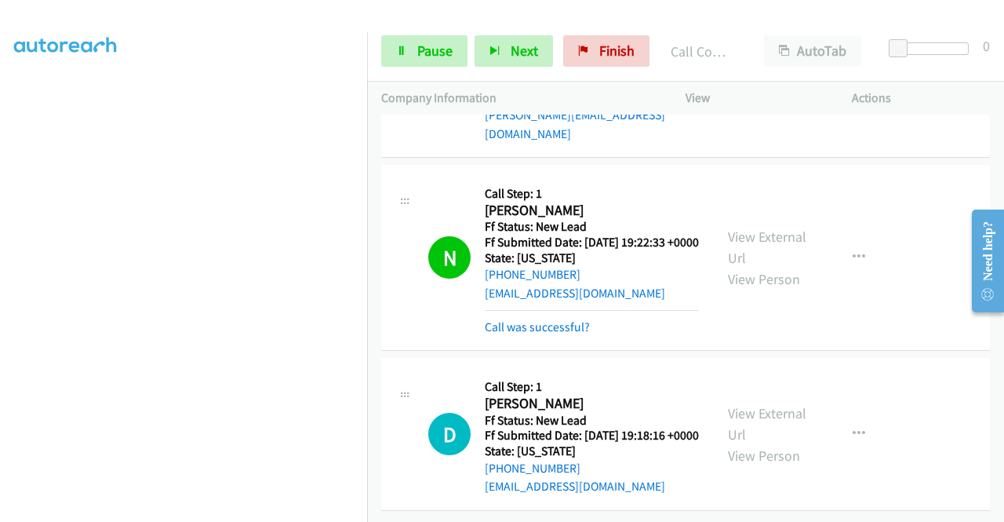
scroll to position [3223, 0]
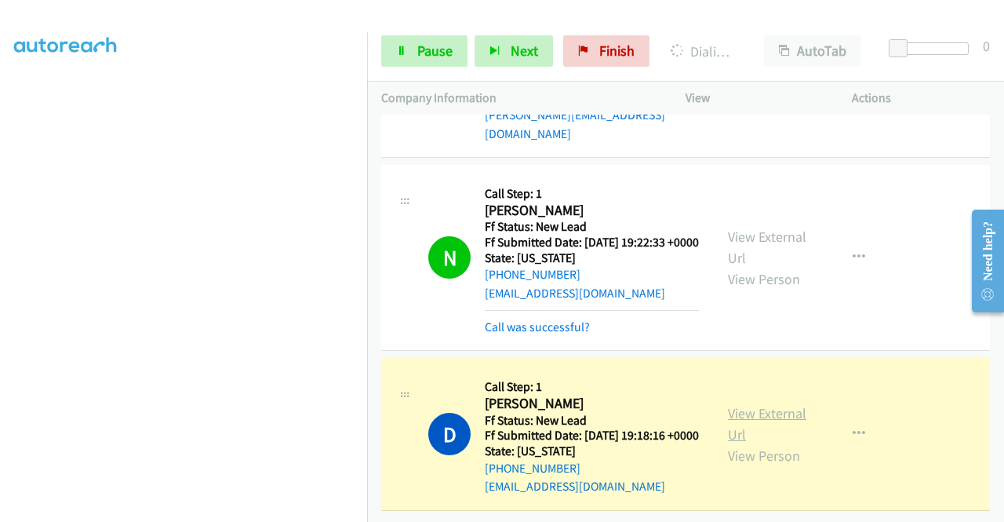
click at [746, 404] on link "View External Url" at bounding box center [767, 423] width 78 height 39
click at [405, 44] on link "Pause" at bounding box center [424, 50] width 86 height 31
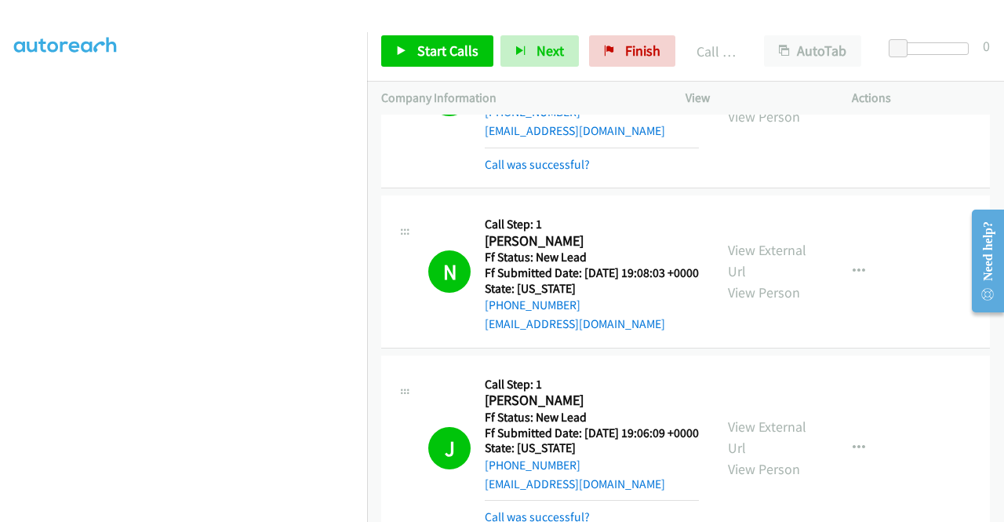
scroll to position [0, 0]
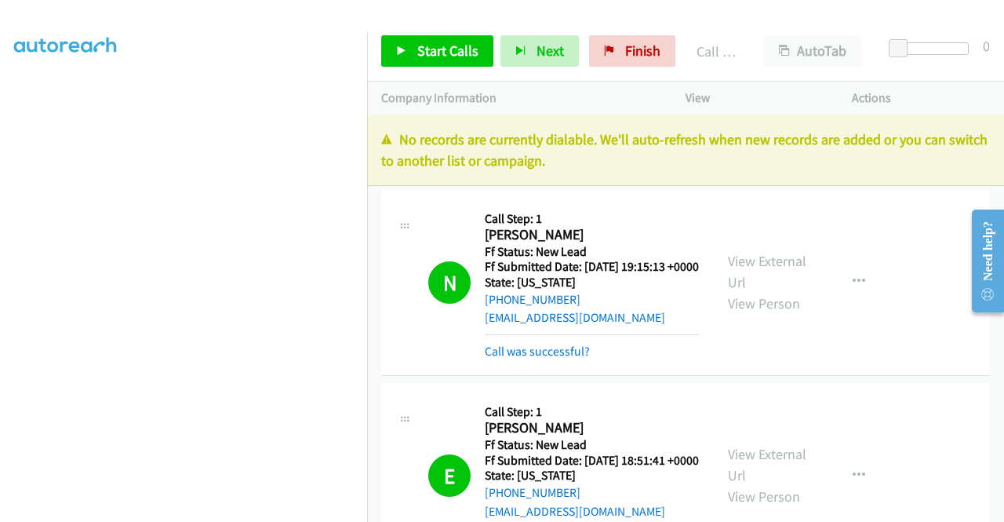
click at [844, 158] on p "No records are currently dialable. We'll auto-refresh when new records are adde…" at bounding box center [685, 150] width 609 height 42
click at [647, 59] on span "Finish" at bounding box center [642, 51] width 35 height 18
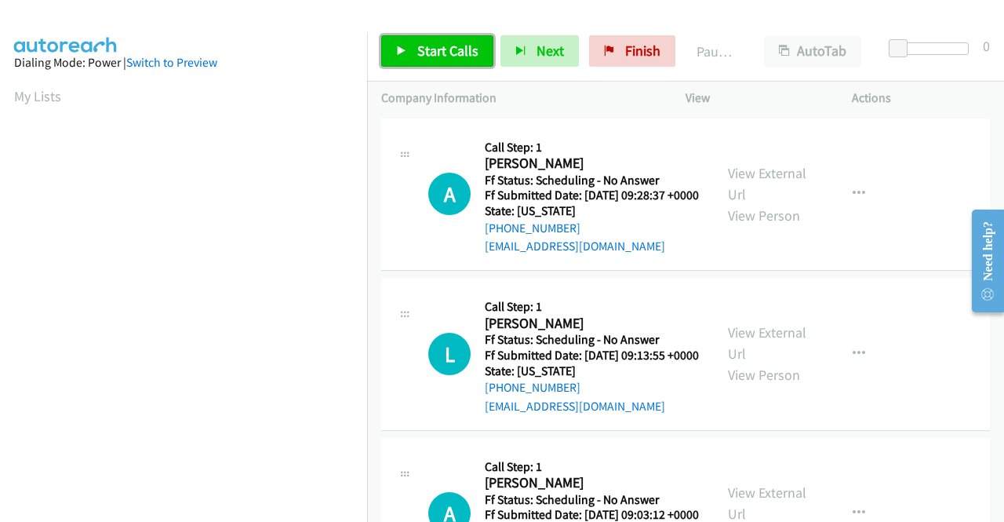
click at [448, 54] on span "Start Calls" at bounding box center [447, 51] width 61 height 18
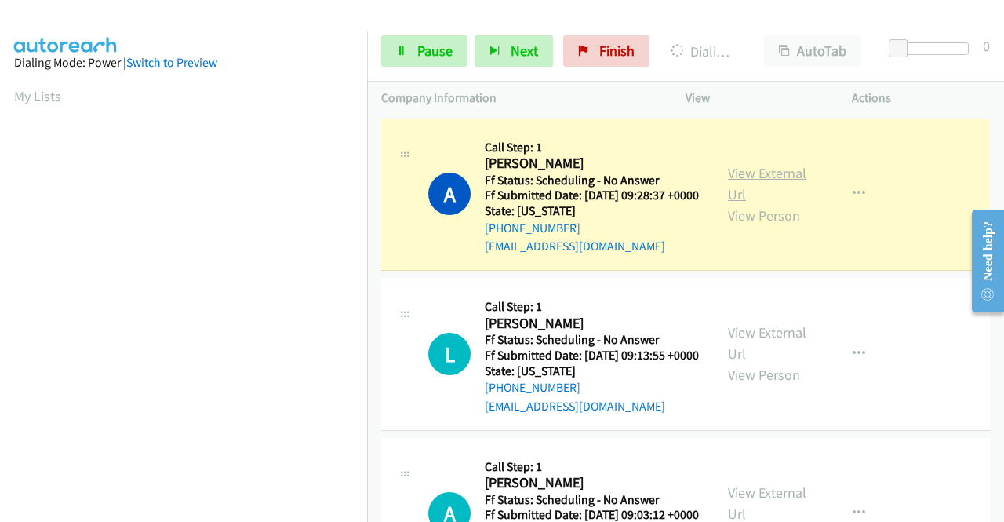
click at [728, 180] on link "View External Url" at bounding box center [767, 183] width 78 height 39
click at [392, 271] on div "A Callback Scheduled Call Step: 1 [PERSON_NAME] [GEOGRAPHIC_DATA]/[GEOGRAPHIC_D…" at bounding box center [685, 194] width 609 height 153
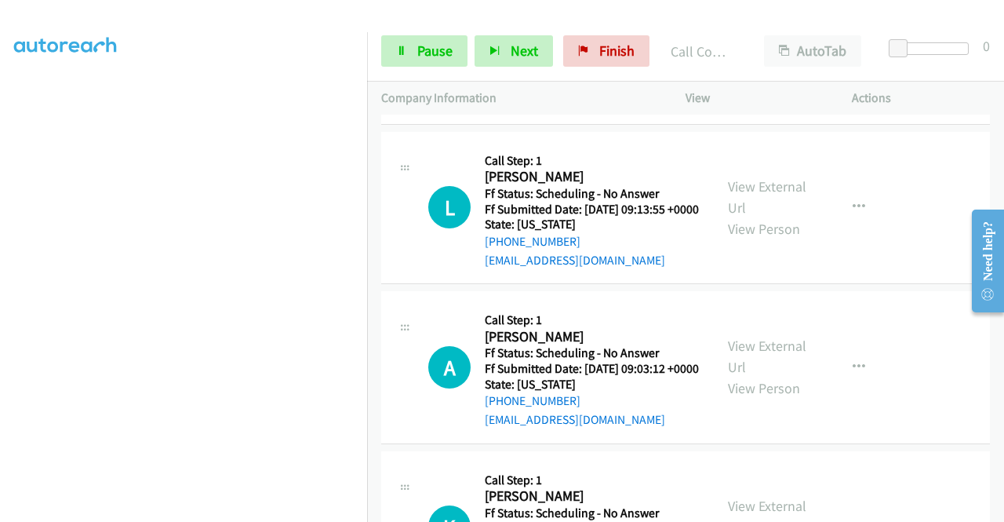
scroll to position [188, 0]
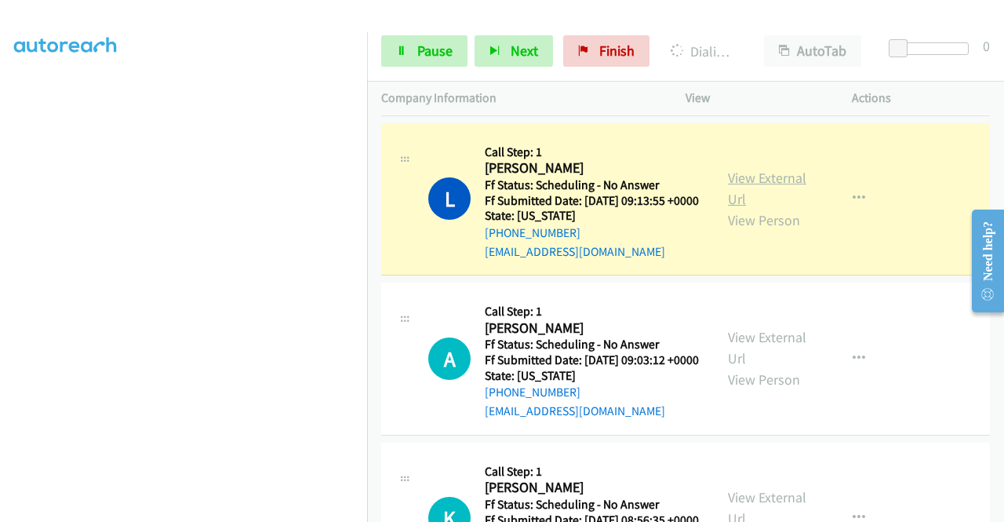
click at [738, 193] on link "View External Url" at bounding box center [767, 188] width 78 height 39
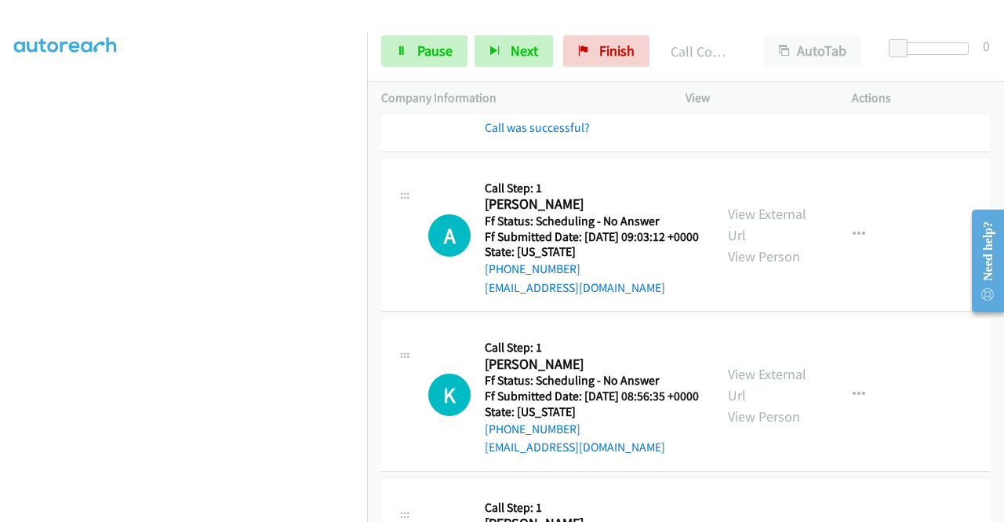
scroll to position [377, 0]
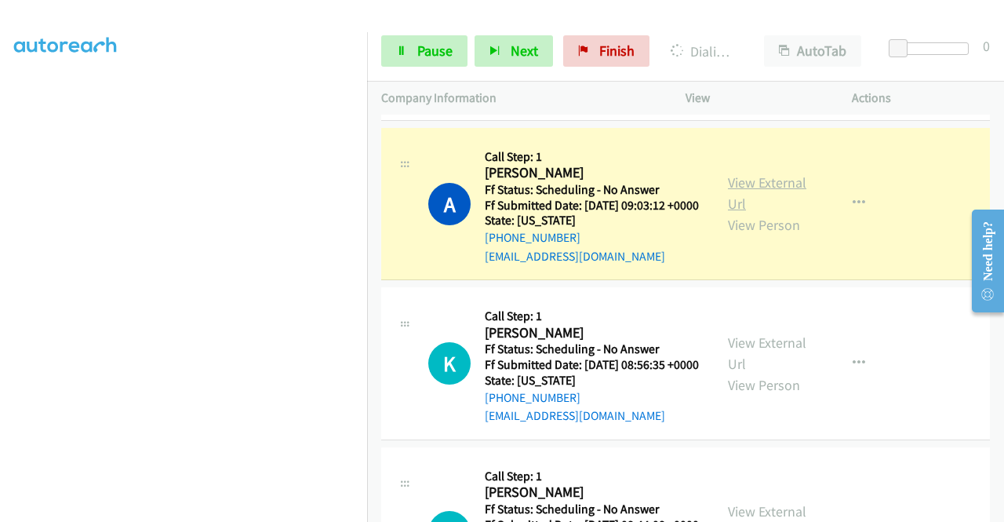
click at [728, 213] on link "View External Url" at bounding box center [767, 192] width 78 height 39
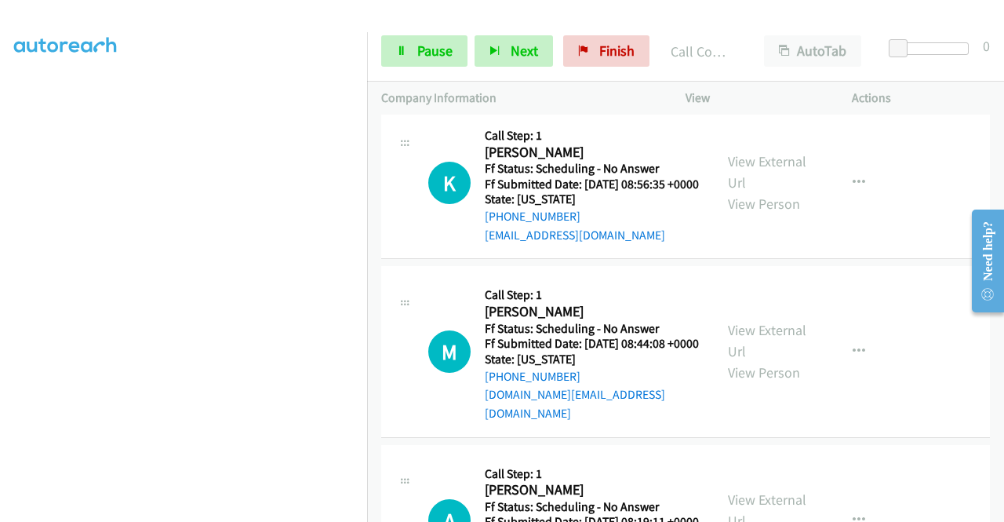
scroll to position [607, 0]
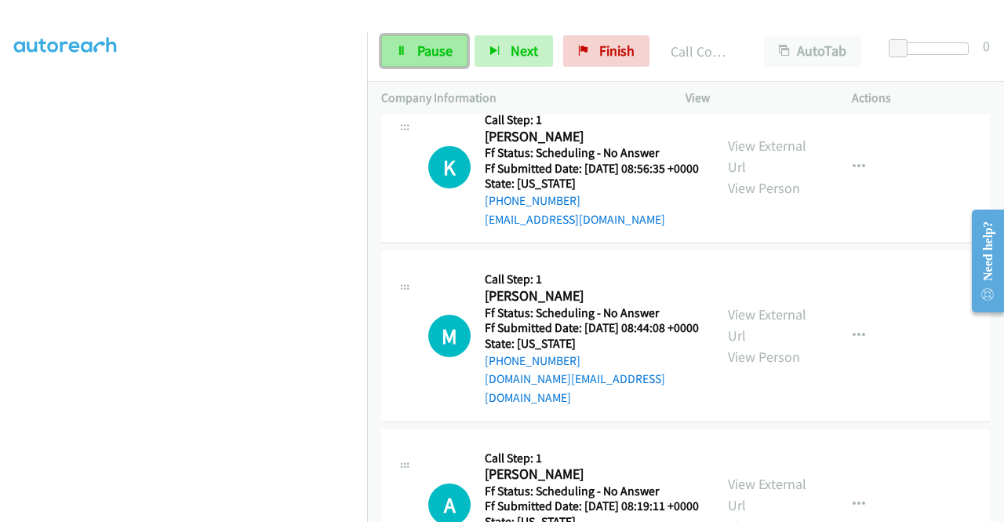
click at [409, 45] on link "Pause" at bounding box center [424, 50] width 86 height 31
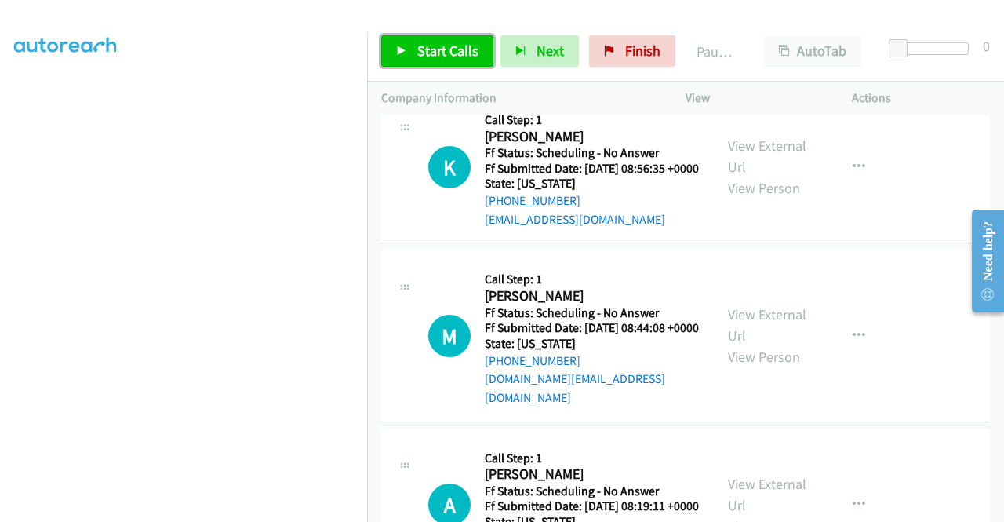
click at [409, 45] on link "Start Calls" at bounding box center [437, 50] width 112 height 31
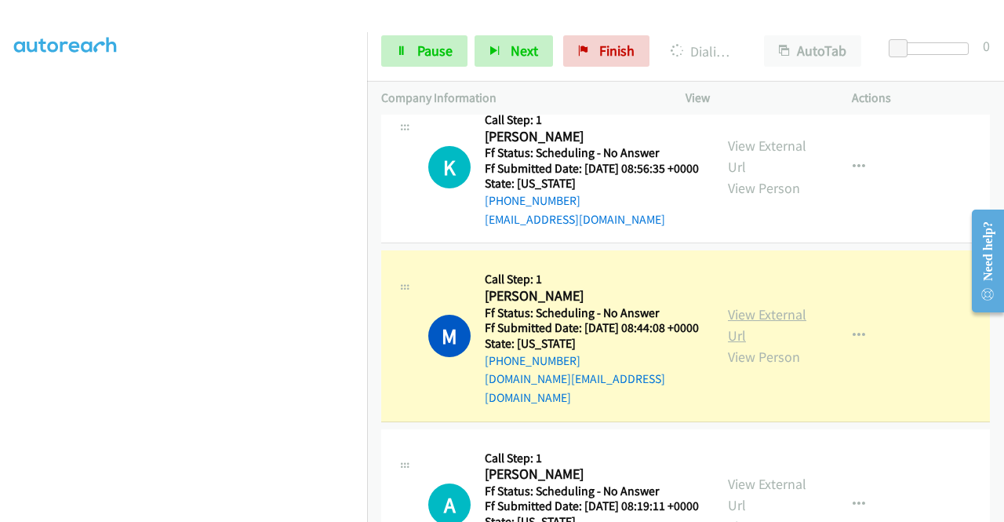
click at [728, 344] on link "View External Url" at bounding box center [767, 324] width 78 height 39
click at [425, 48] on span "Pause" at bounding box center [434, 51] width 35 height 18
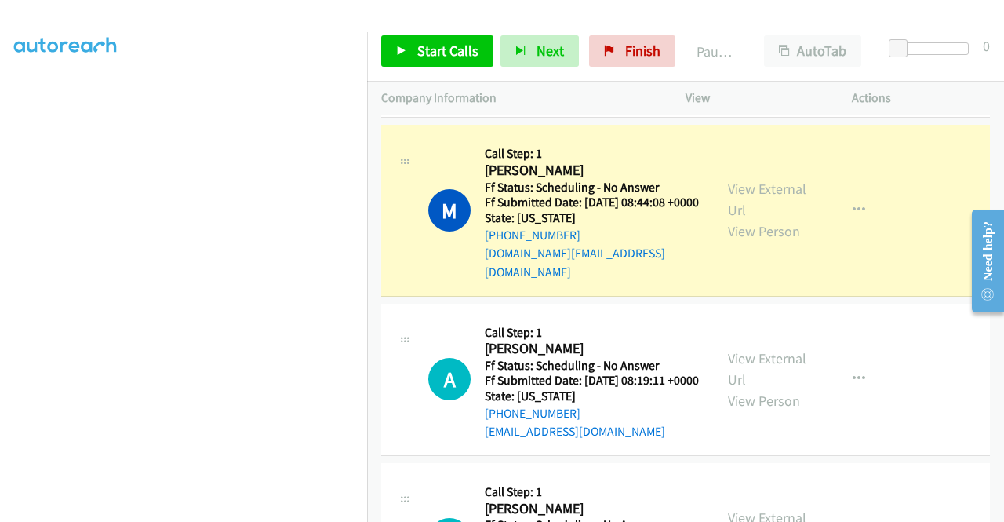
scroll to position [805, 0]
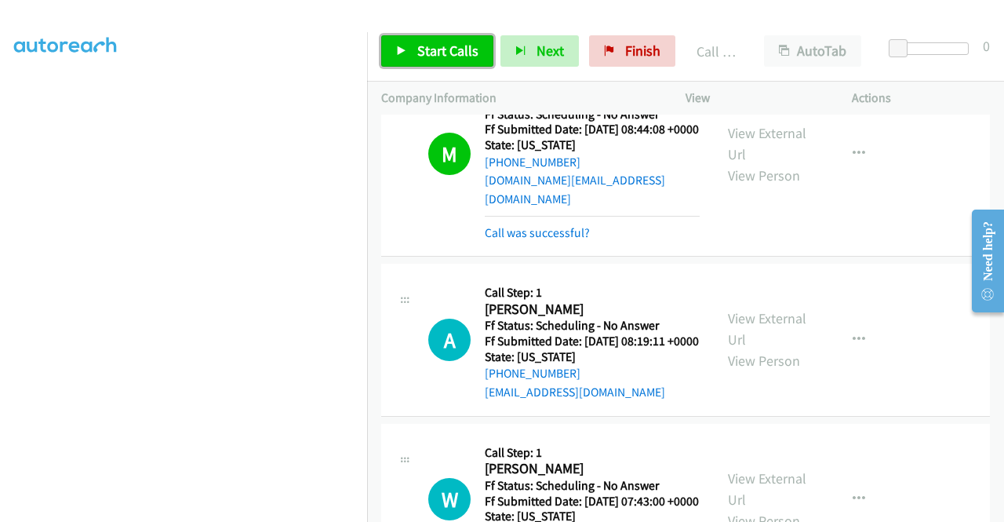
click at [433, 57] on span "Start Calls" at bounding box center [447, 51] width 61 height 18
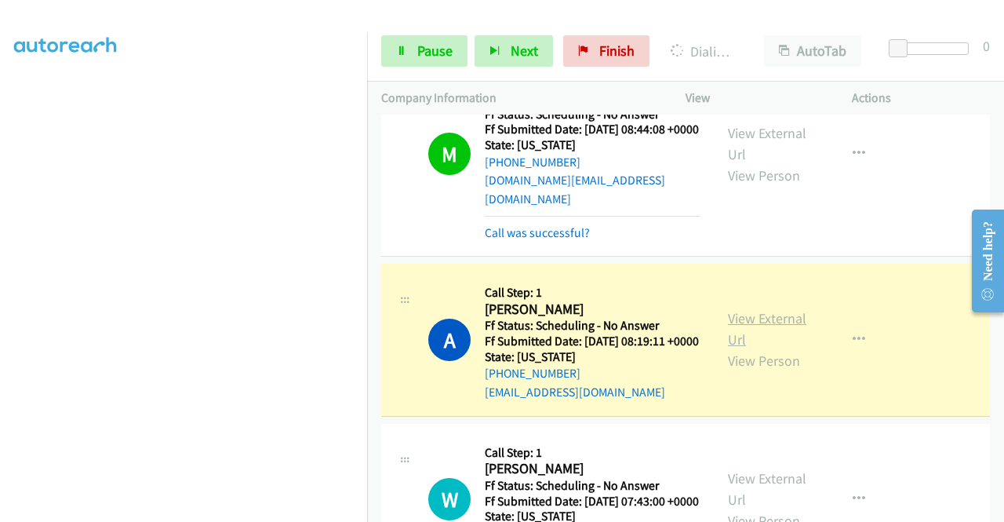
click at [745, 348] on link "View External Url" at bounding box center [767, 328] width 78 height 39
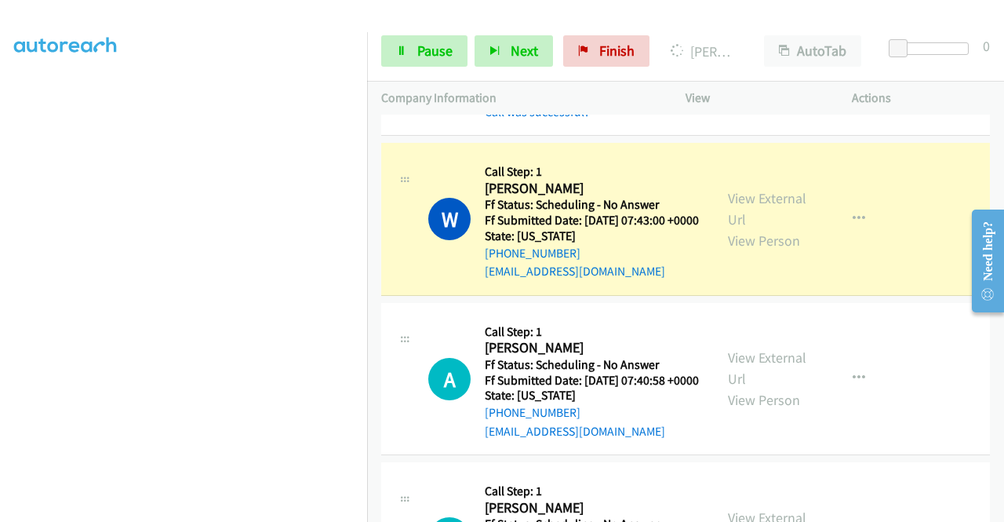
scroll to position [1171, 0]
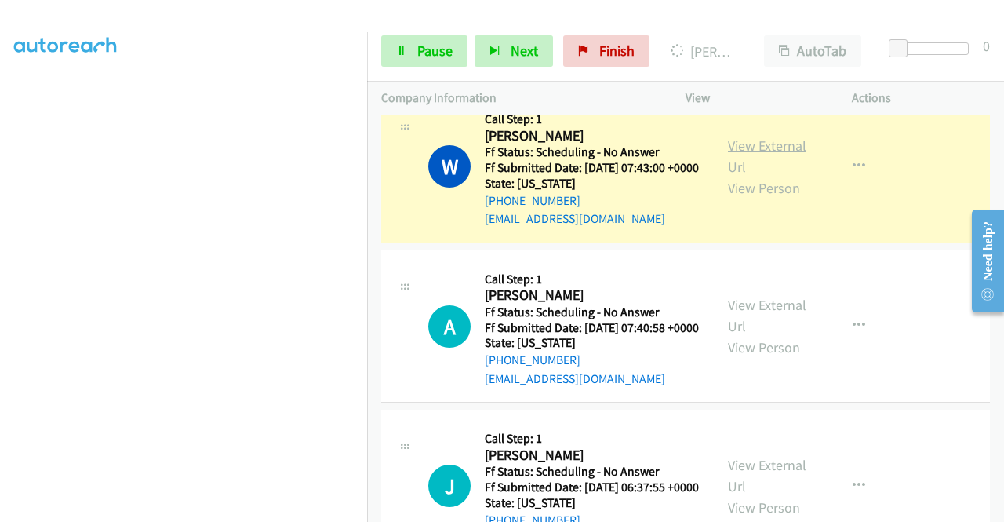
click at [756, 176] on link "View External Url" at bounding box center [767, 156] width 78 height 39
click at [0, 111] on aside "Dialing Mode: Power | Switch to Preview My Lists" at bounding box center [183, 119] width 367 height 869
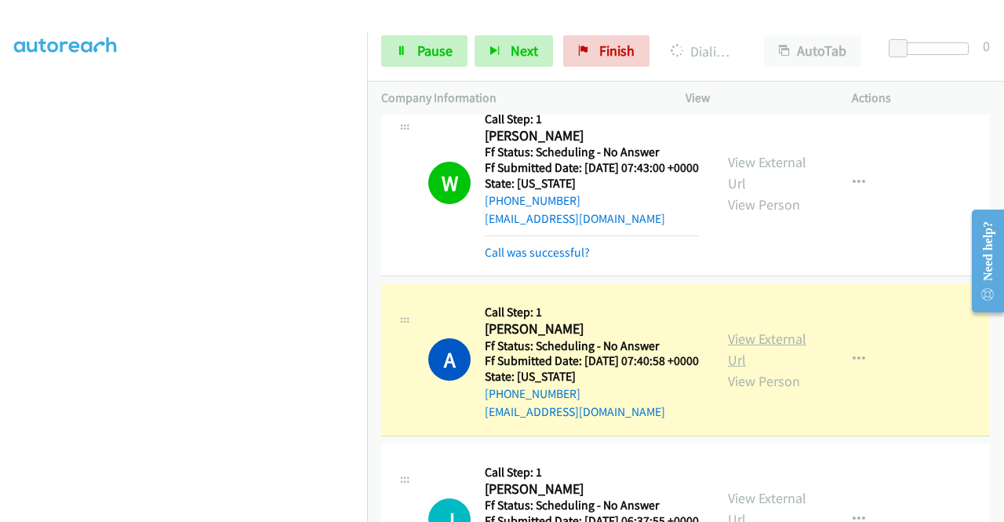
click at [770, 369] on link "View External Url" at bounding box center [767, 349] width 78 height 39
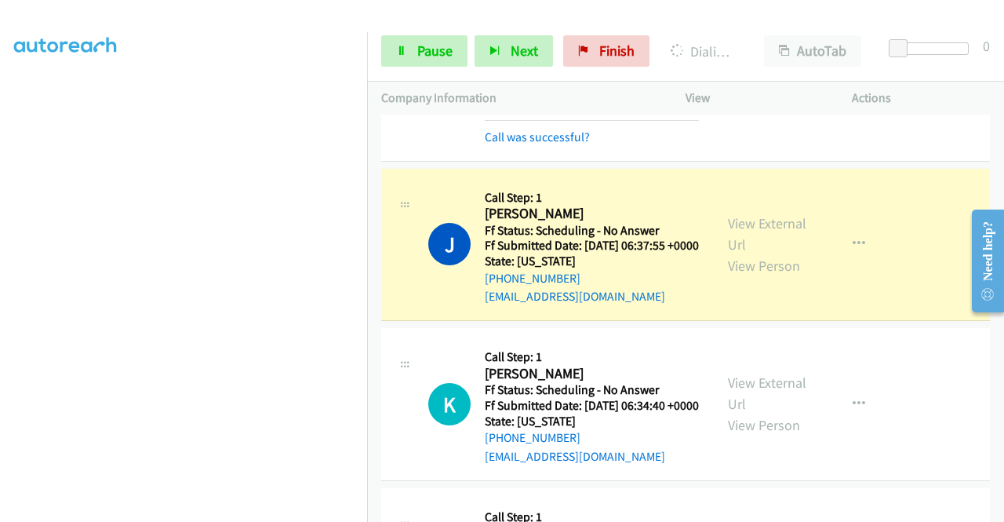
scroll to position [1626, 0]
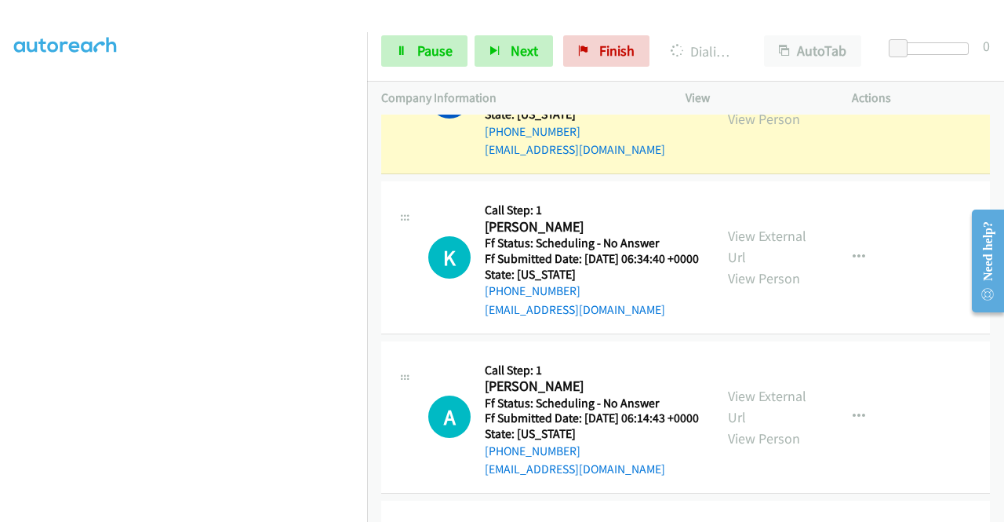
click at [761, 107] on link "View External Url" at bounding box center [767, 86] width 78 height 39
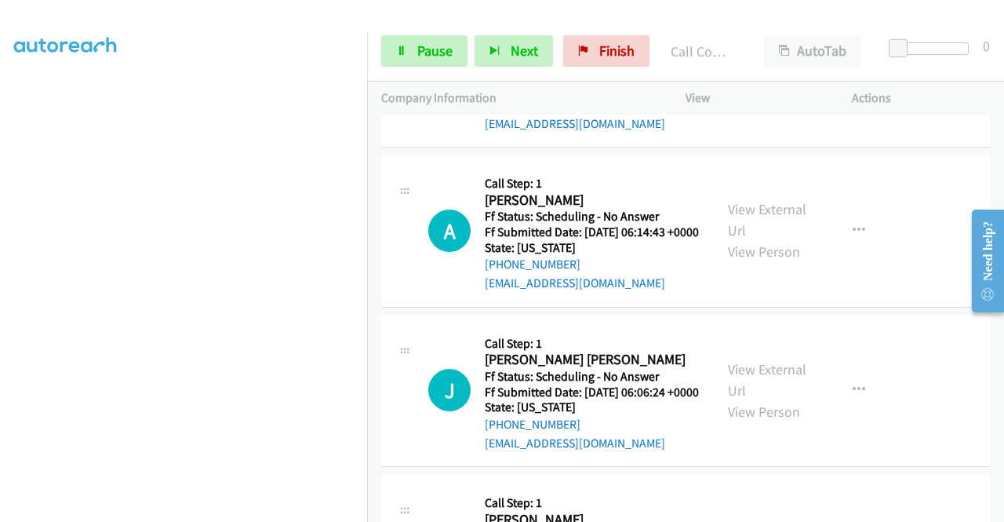
scroll to position [1867, 0]
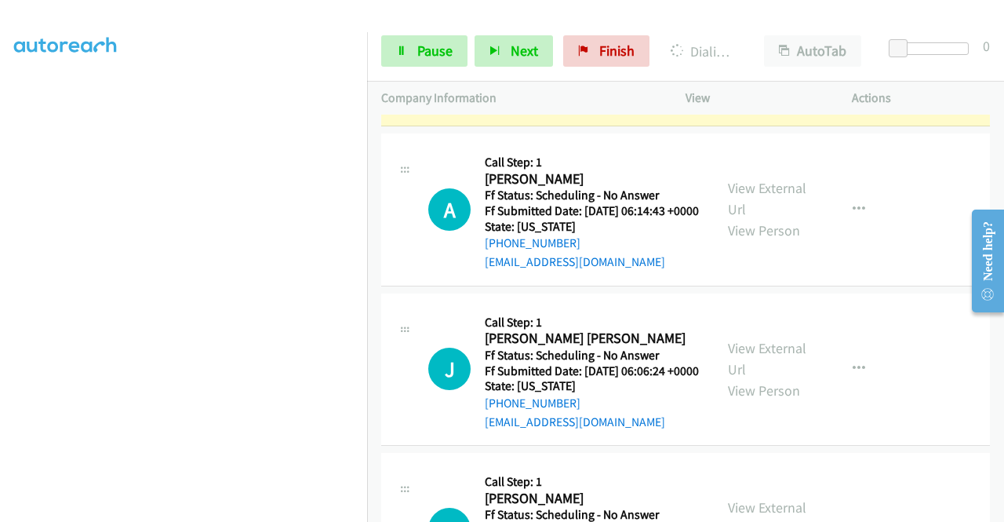
click at [748, 59] on link "View External Url" at bounding box center [767, 39] width 78 height 39
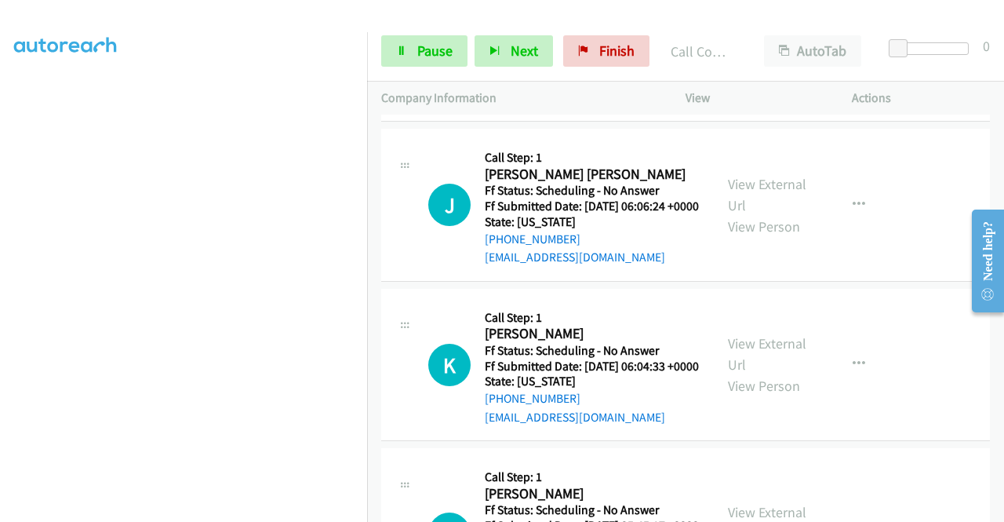
scroll to position [2066, 0]
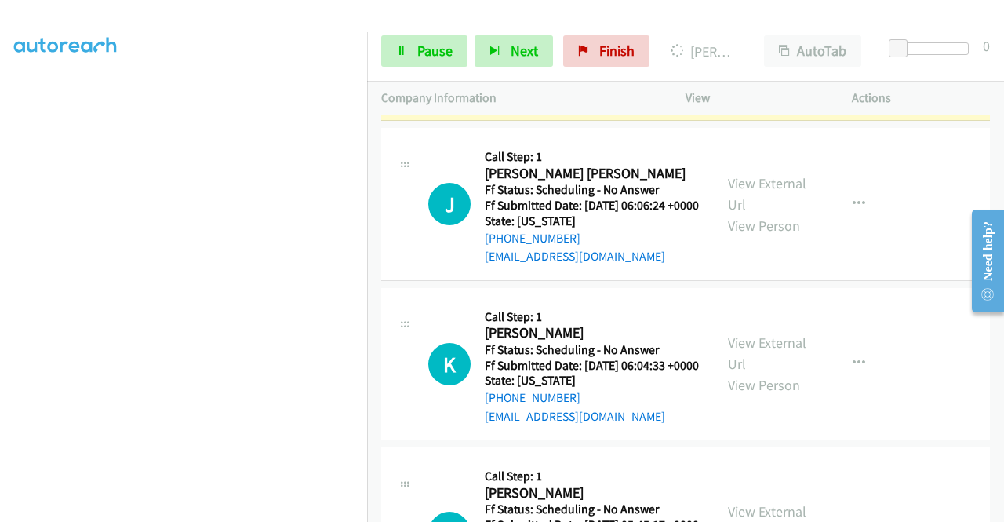
click at [764, 53] on link "View External Url" at bounding box center [767, 33] width 78 height 39
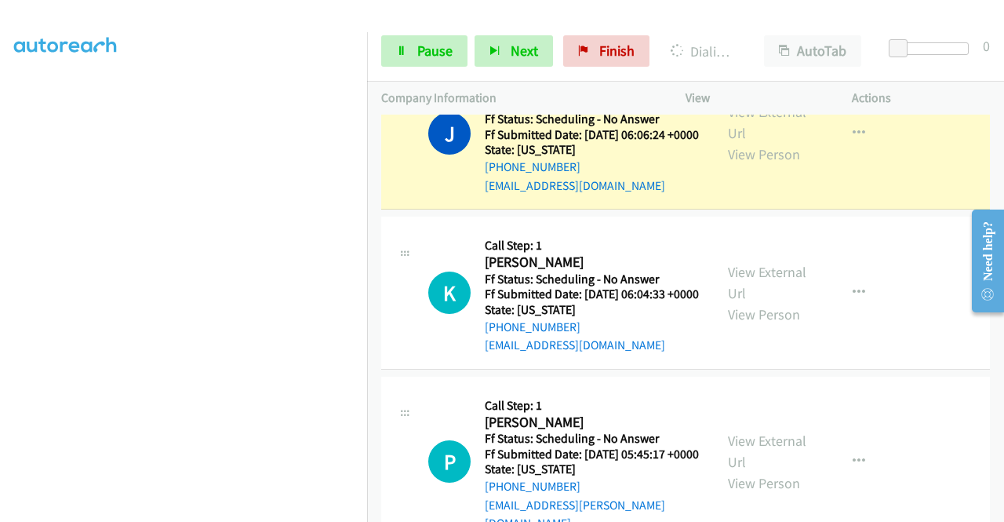
scroll to position [2233, 0]
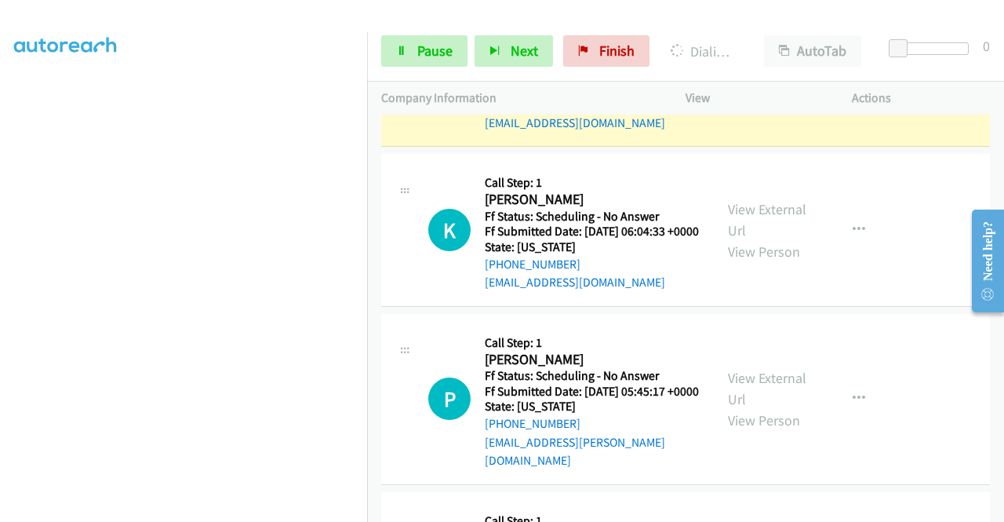
click at [756, 79] on link "View External Url" at bounding box center [767, 59] width 78 height 39
click at [411, 49] on link "Pause" at bounding box center [424, 50] width 86 height 31
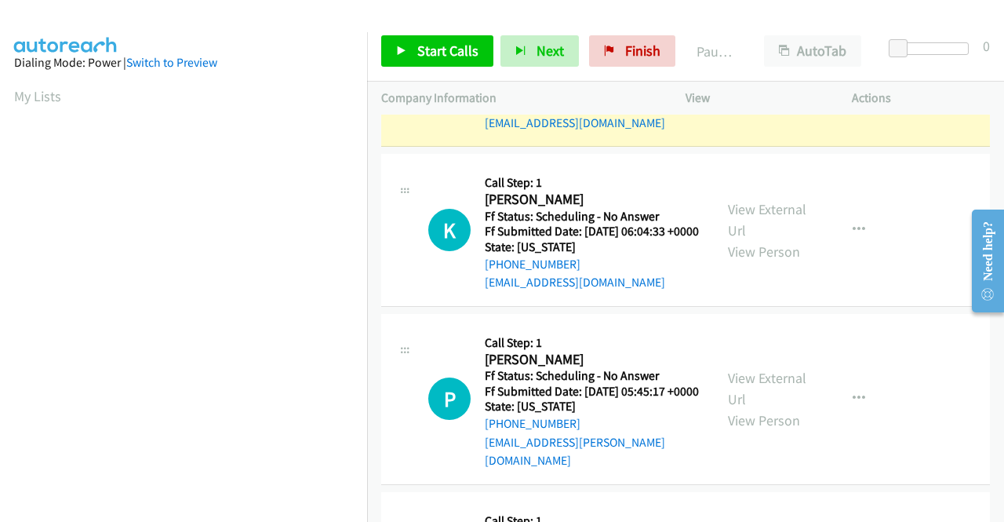
scroll to position [358, 0]
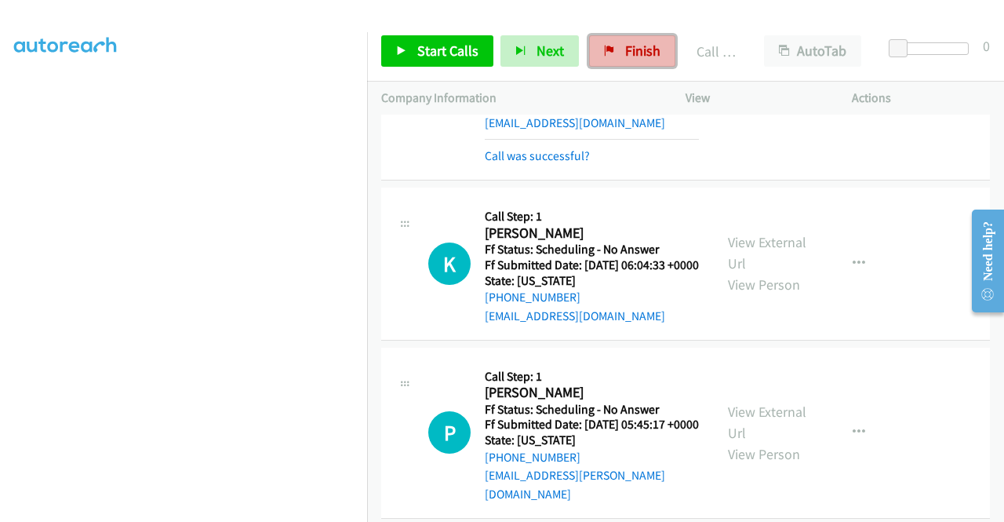
click at [629, 46] on span "Finish" at bounding box center [642, 51] width 35 height 18
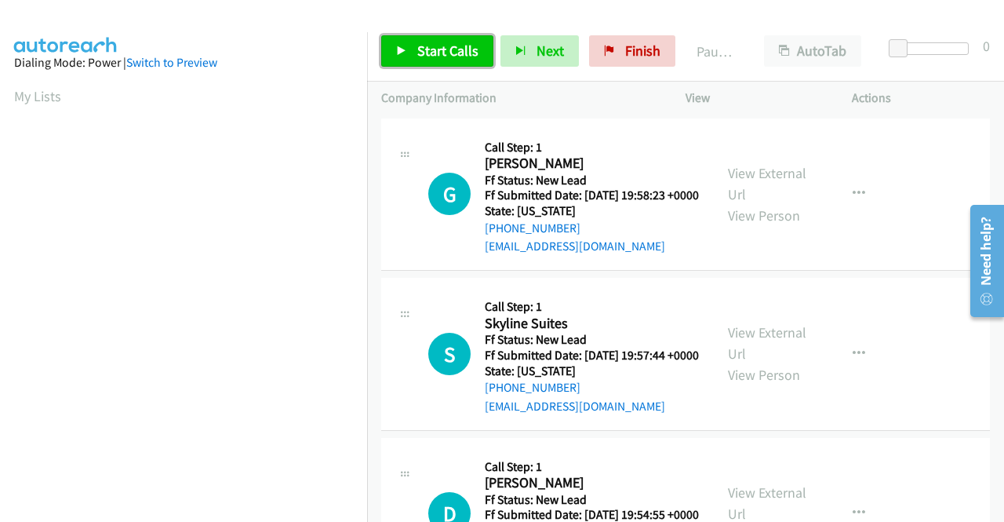
click at [436, 41] on link "Start Calls" at bounding box center [437, 50] width 112 height 31
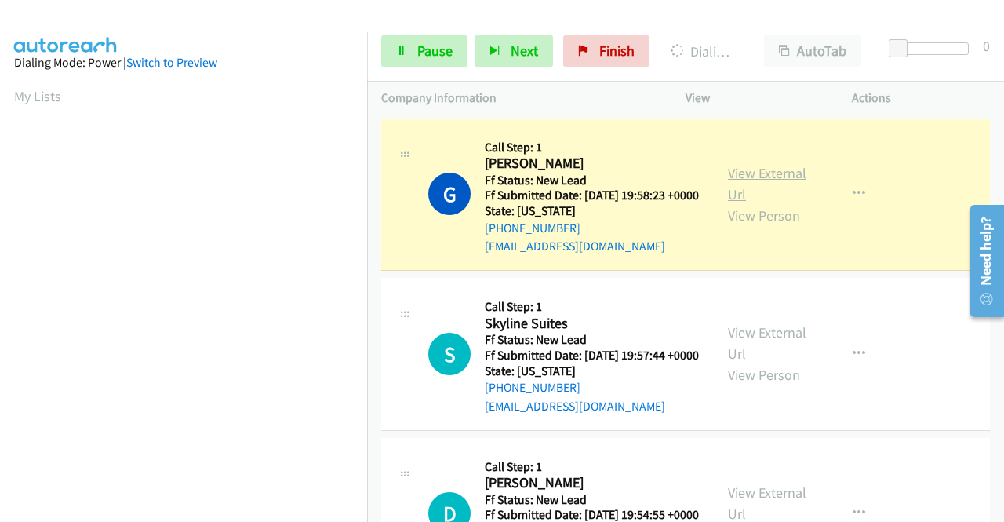
click at [742, 181] on link "View External Url" at bounding box center [767, 183] width 78 height 39
click at [0, 217] on aside "Dialing Mode: Power | Switch to Preview My Lists" at bounding box center [183, 119] width 367 height 869
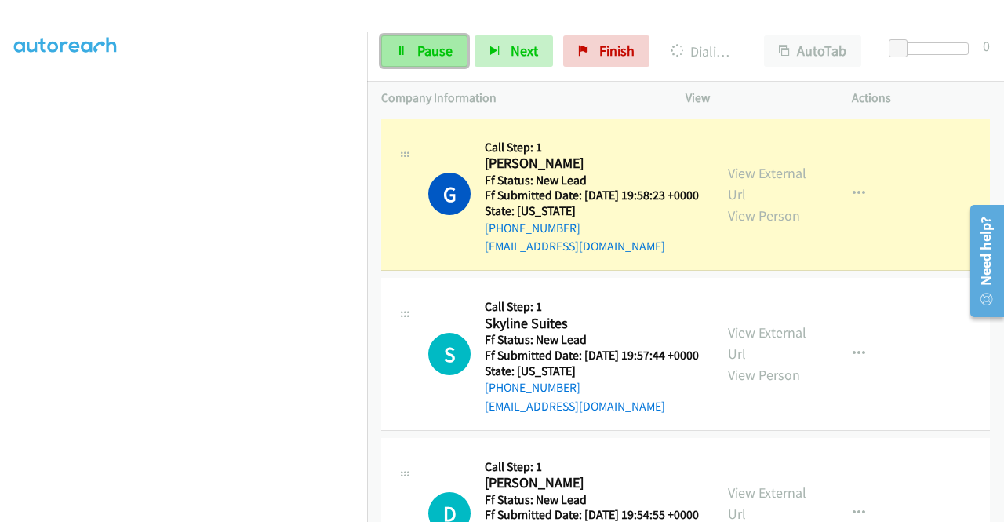
click at [409, 56] on link "Pause" at bounding box center [424, 50] width 86 height 31
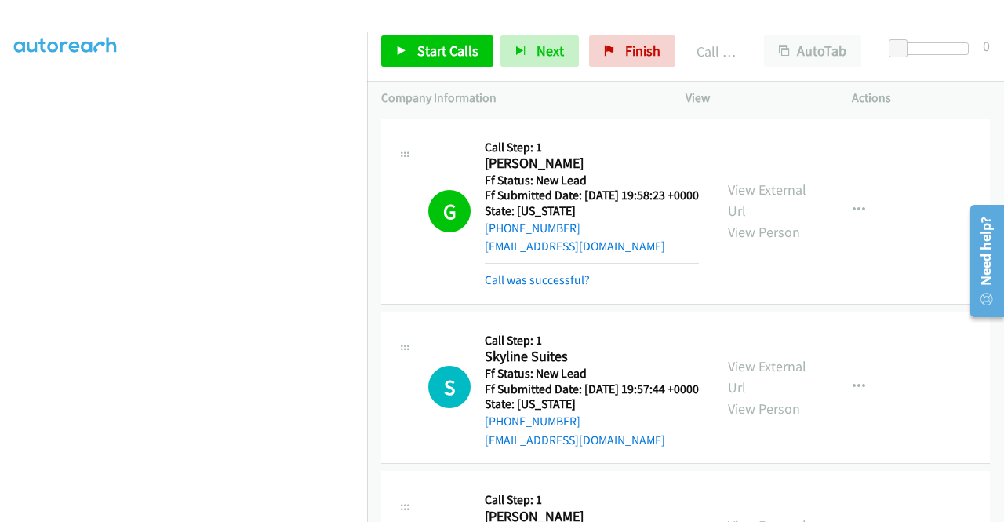
click at [396, 34] on div "Start Calls Pause Next Finish Call Completed AutoTab AutoTab 0" at bounding box center [685, 51] width 637 height 60
click at [411, 53] on link "Start Calls" at bounding box center [437, 50] width 112 height 31
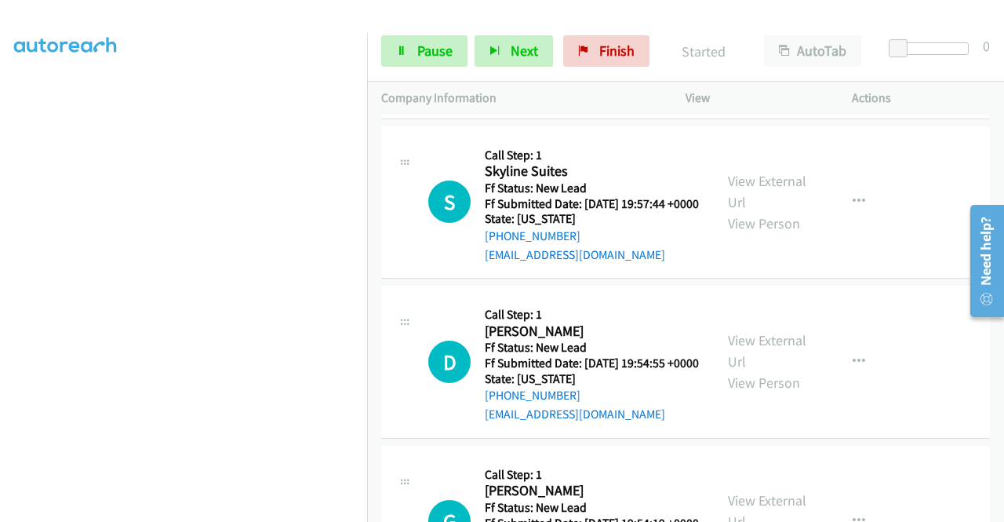
scroll to position [188, 0]
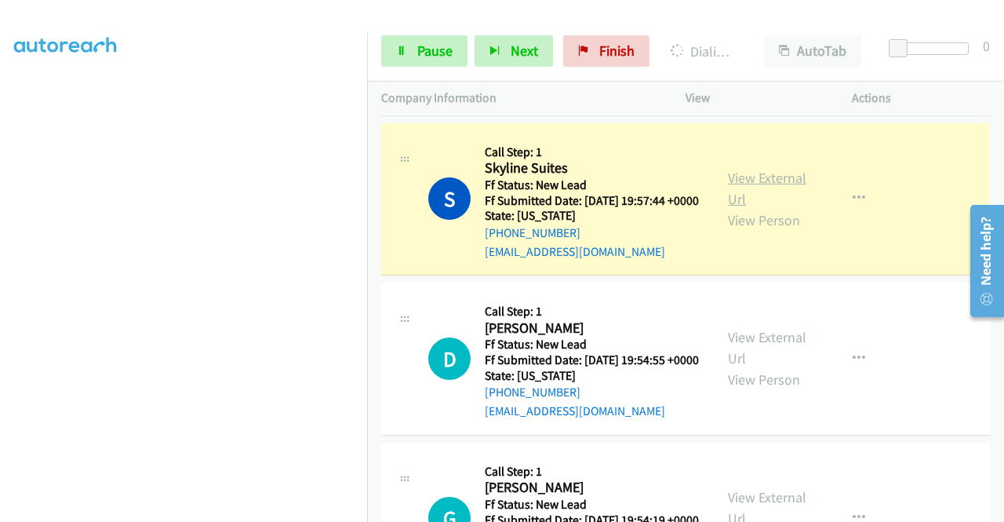
click at [765, 206] on link "View External Url" at bounding box center [767, 188] width 78 height 39
click at [0, 185] on aside "Dialing Mode: Power | Switch to Preview My Lists" at bounding box center [183, 119] width 367 height 869
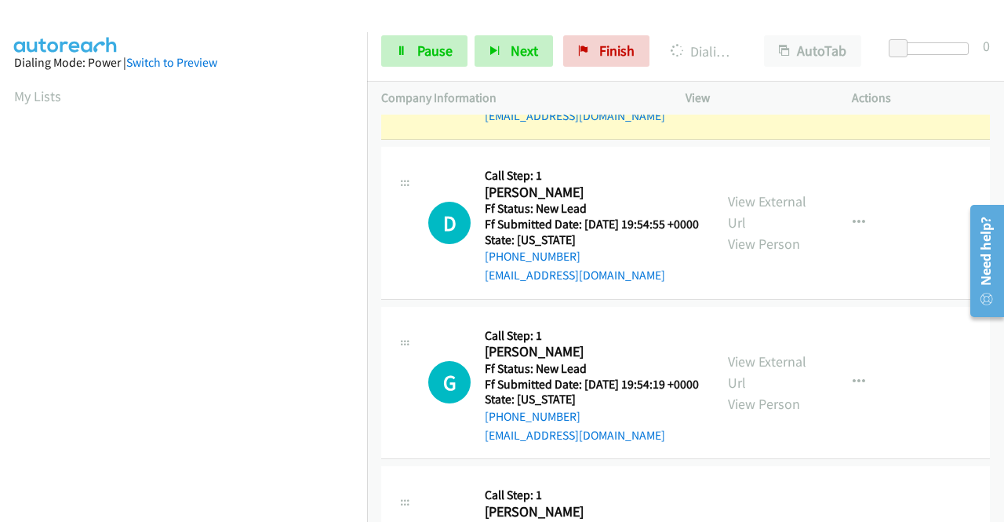
scroll to position [358, 0]
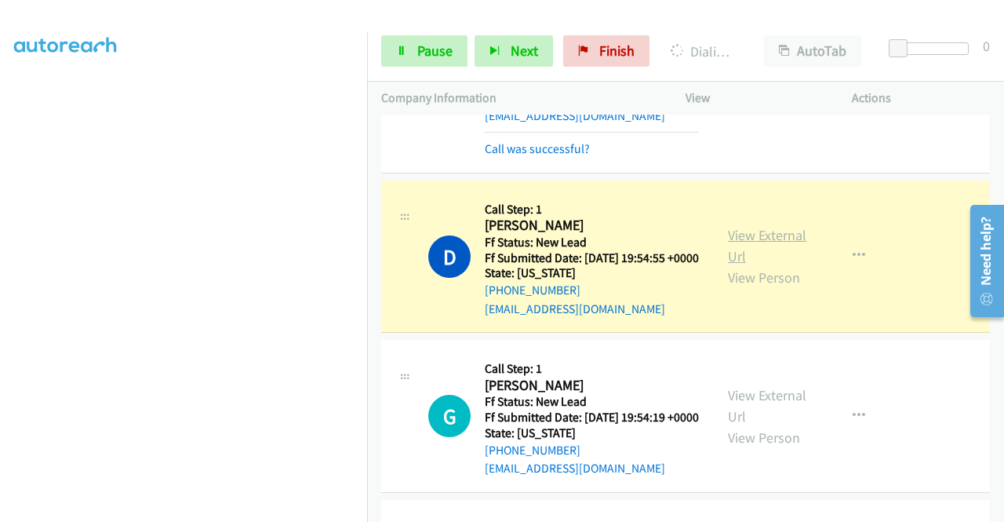
click at [734, 264] on link "View External Url" at bounding box center [767, 245] width 78 height 39
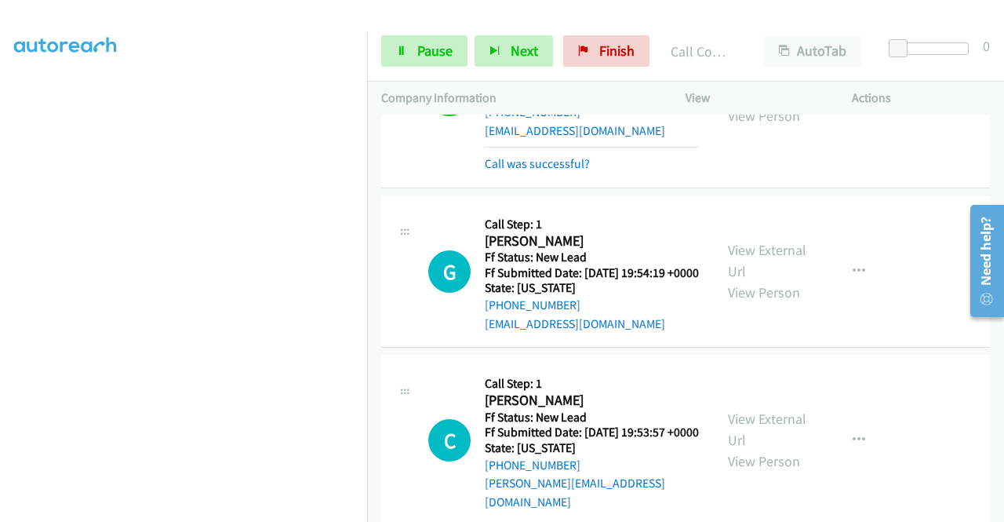
scroll to position [544, 0]
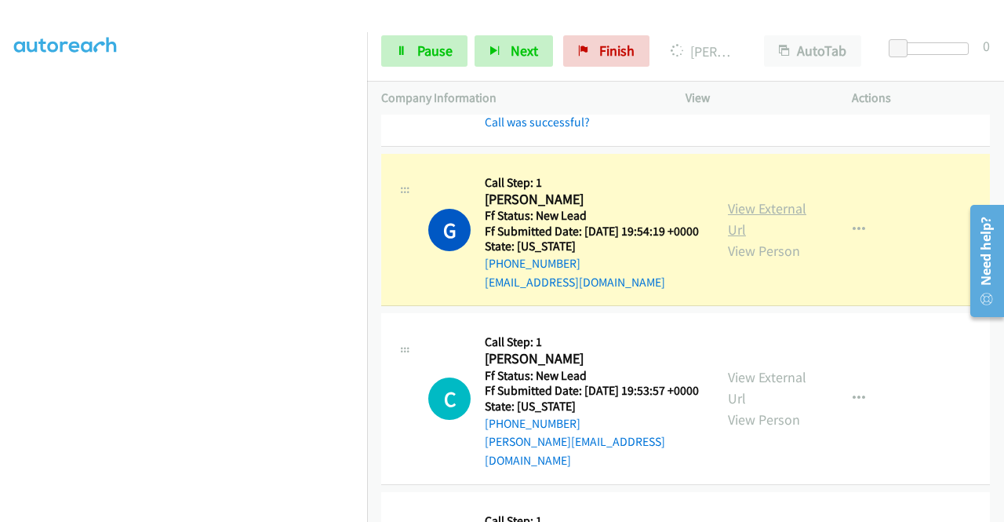
click at [763, 239] on link "View External Url" at bounding box center [767, 218] width 78 height 39
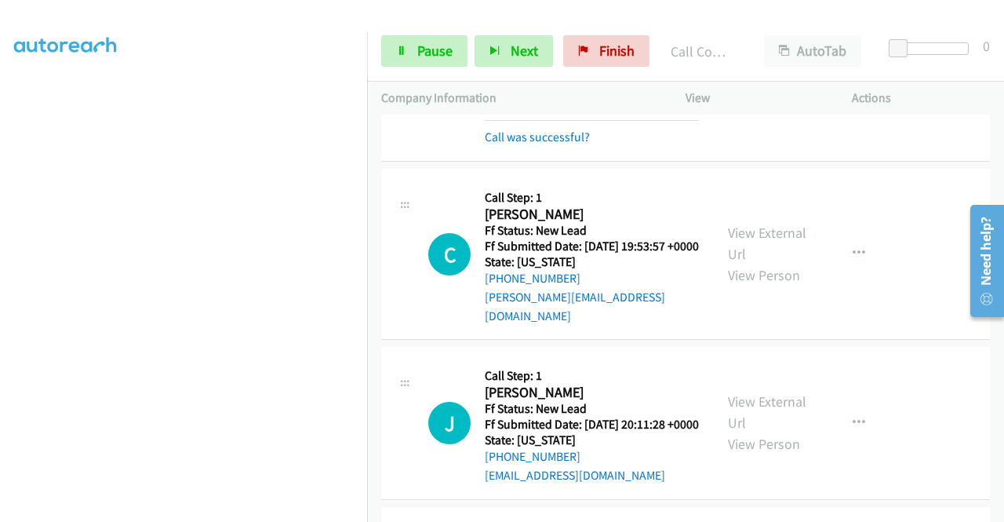
scroll to position [753, 0]
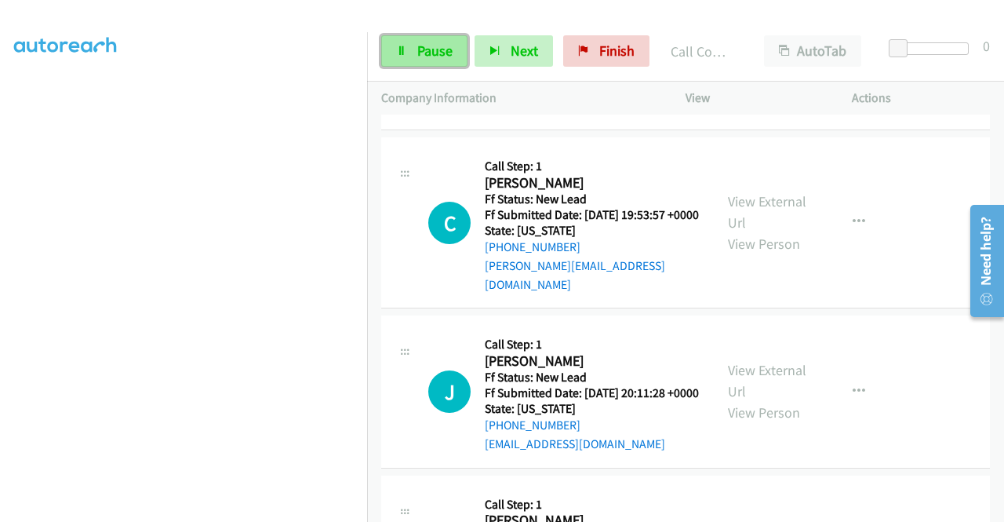
click at [453, 38] on link "Pause" at bounding box center [424, 50] width 86 height 31
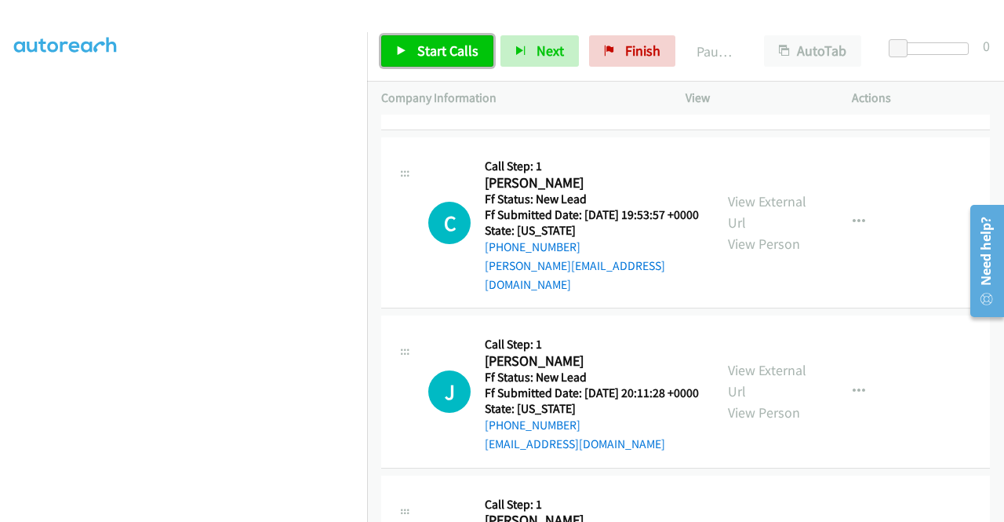
click at [431, 46] on span "Start Calls" at bounding box center [447, 51] width 61 height 18
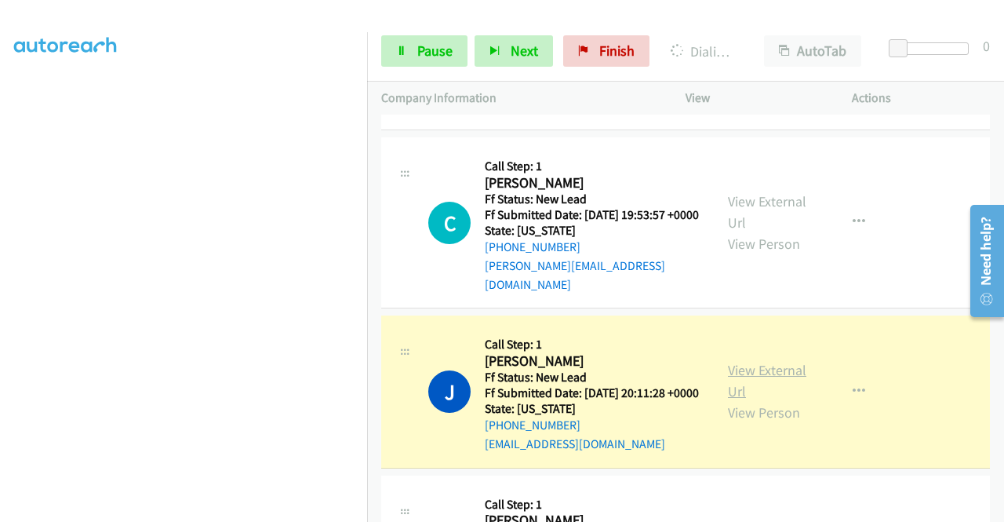
click at [764, 400] on link "View External Url" at bounding box center [767, 380] width 78 height 39
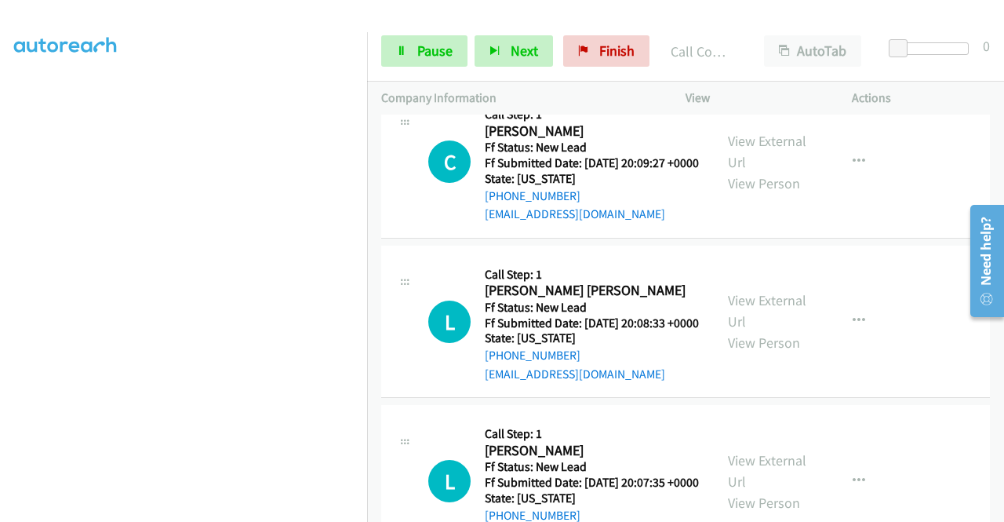
scroll to position [1203, 0]
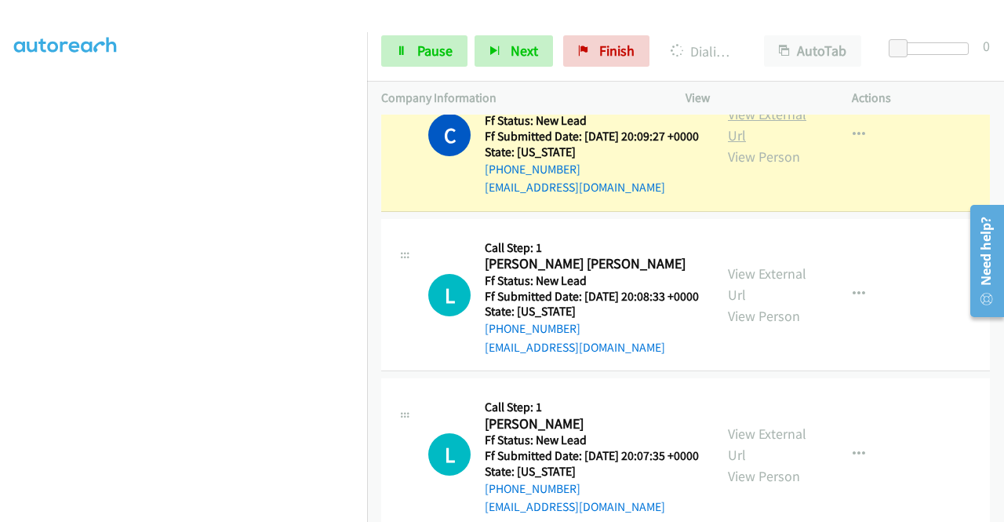
click at [756, 144] on link "View External Url" at bounding box center [767, 124] width 78 height 39
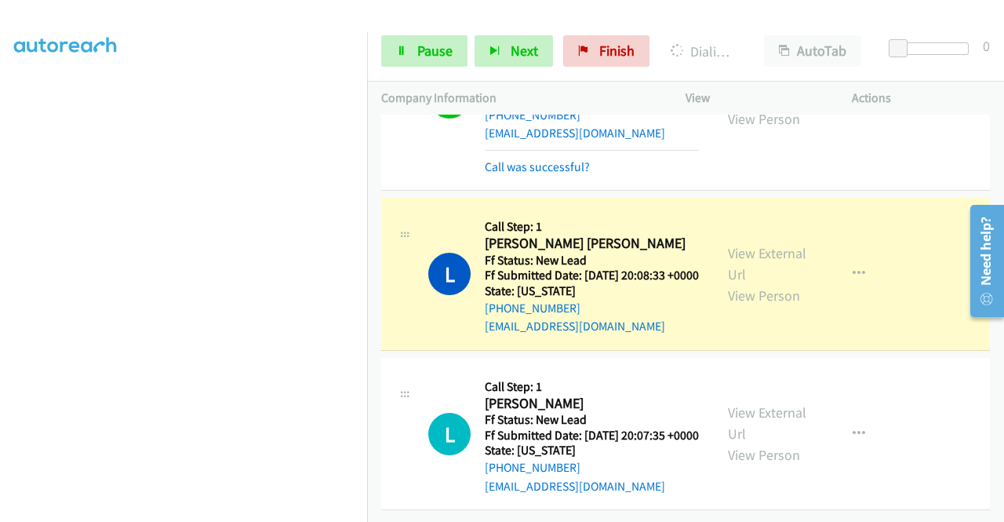
scroll to position [1385, 0]
click at [770, 244] on link "View External Url" at bounding box center [767, 263] width 78 height 39
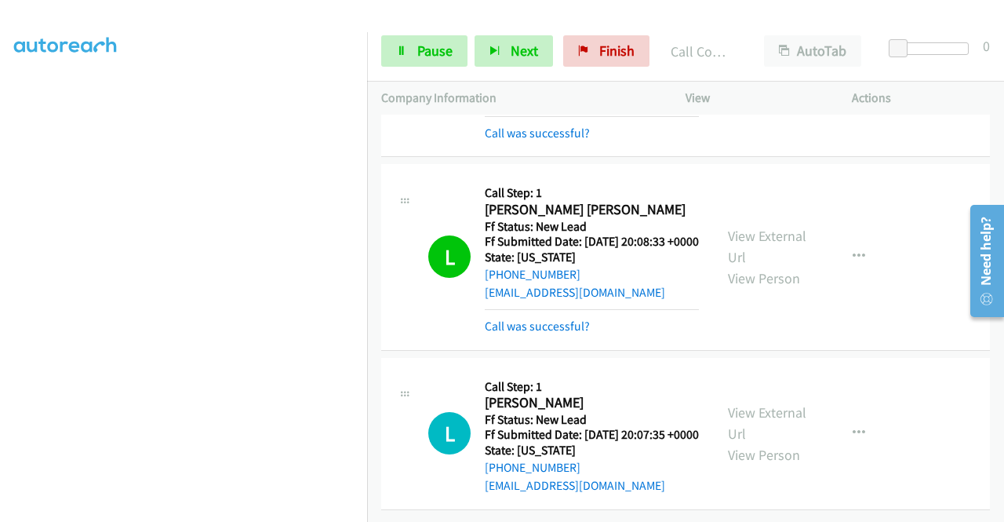
scroll to position [1419, 0]
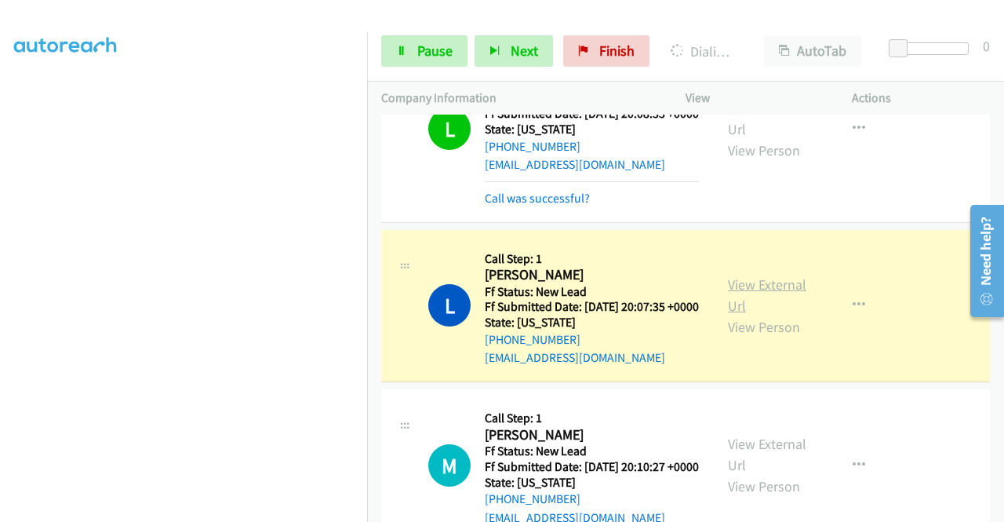
click at [734, 315] on link "View External Url" at bounding box center [767, 294] width 78 height 39
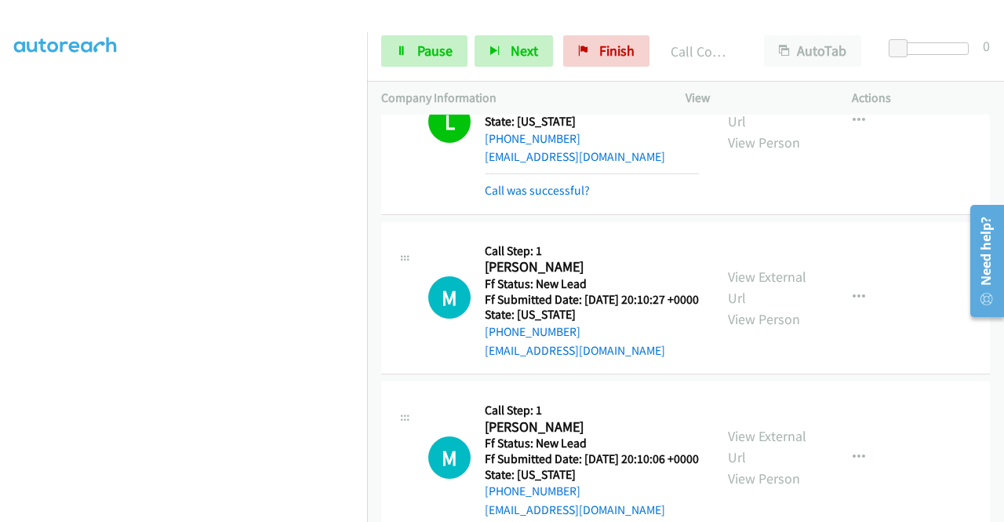
scroll to position [358, 0]
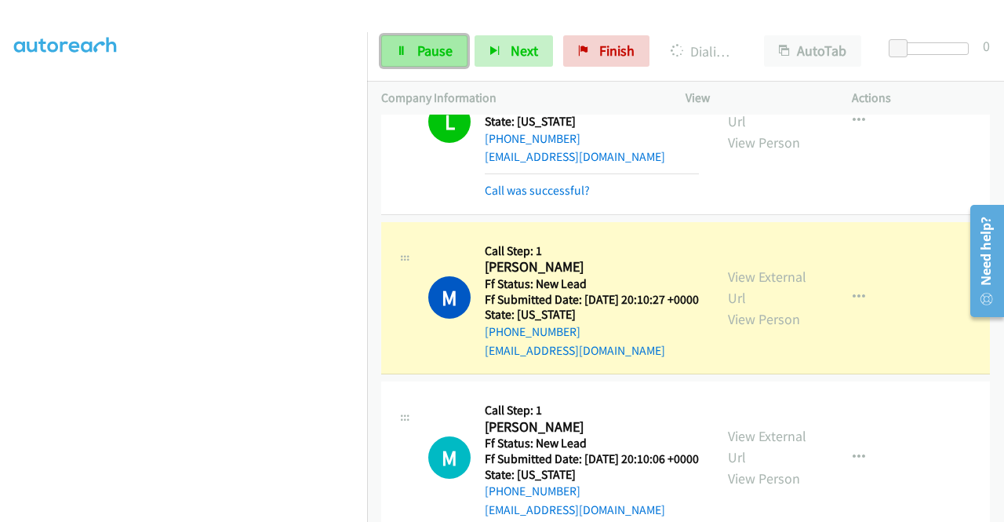
click at [400, 56] on link "Pause" at bounding box center [424, 50] width 86 height 31
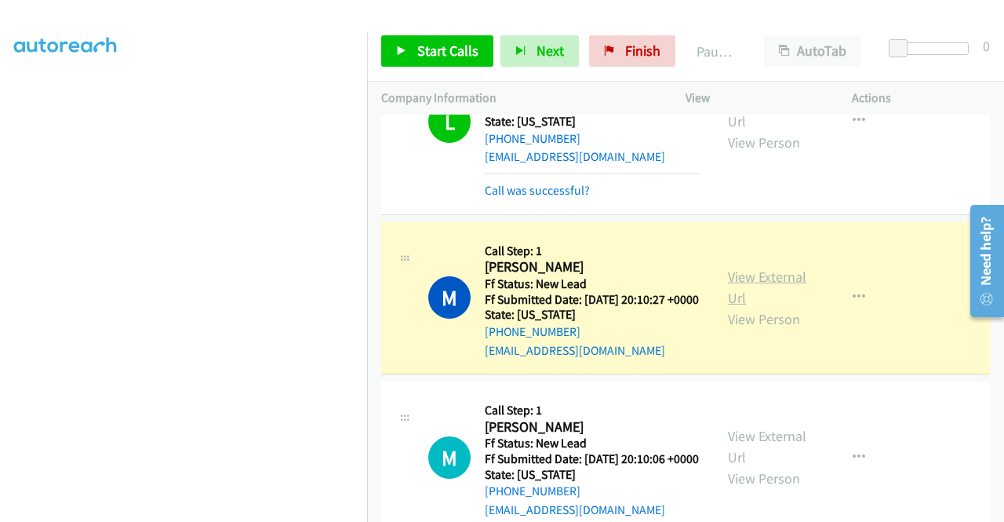
click at [754, 307] on link "View External Url" at bounding box center [767, 287] width 78 height 39
click at [0, 188] on aside "Dialing Mode: Power | Switch to Preview My Lists" at bounding box center [183, 119] width 367 height 869
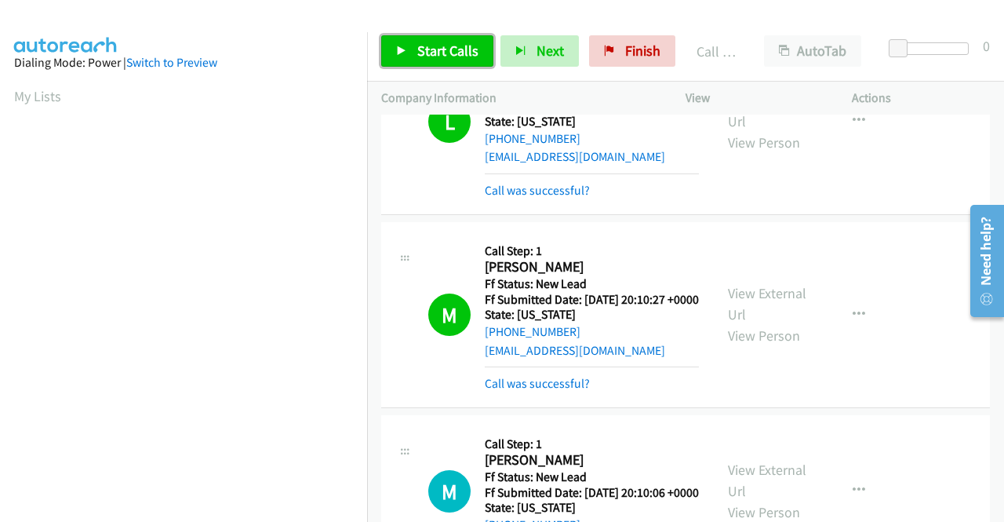
click at [434, 50] on span "Start Calls" at bounding box center [447, 51] width 61 height 18
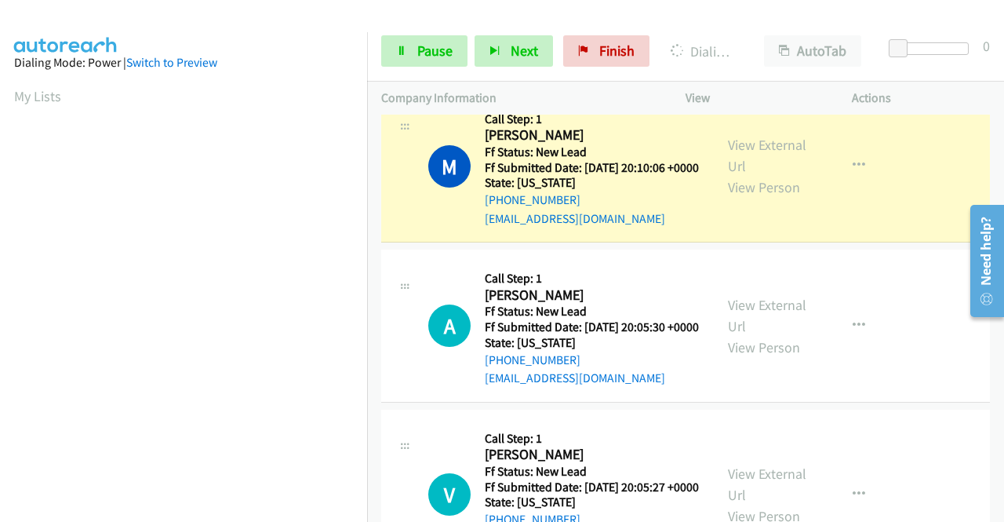
scroll to position [2007, 0]
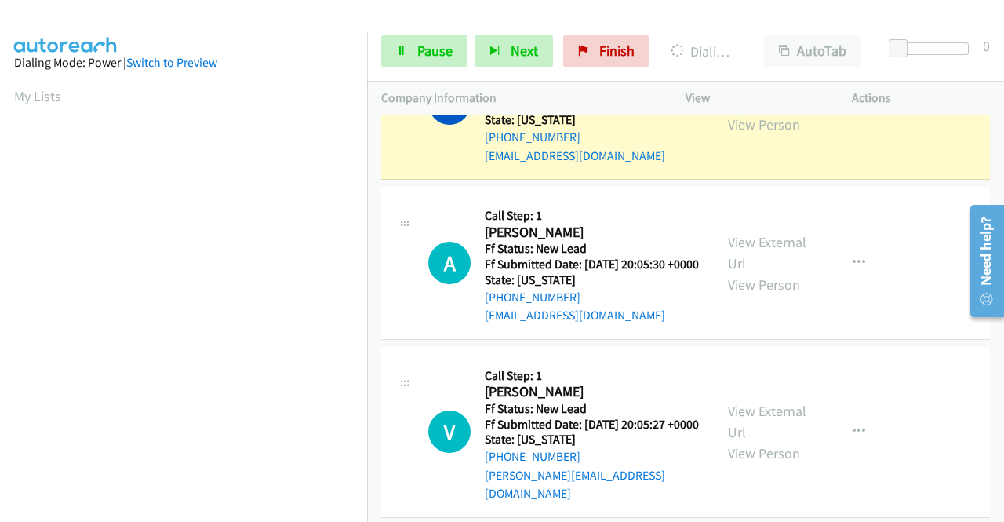
click at [776, 112] on link "View External Url" at bounding box center [767, 92] width 78 height 39
click at [0, 140] on aside "Dialing Mode: Power | Switch to Preview My Lists" at bounding box center [183, 119] width 367 height 869
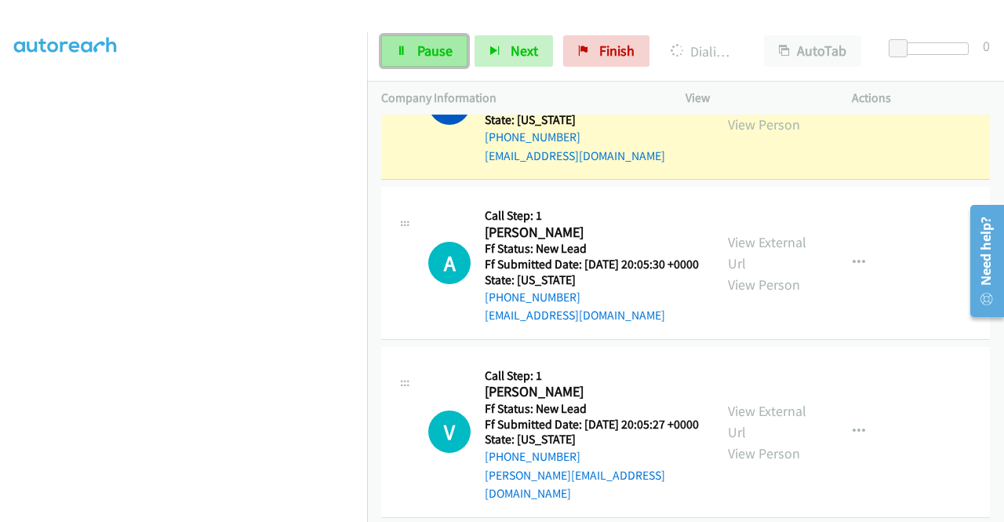
click at [388, 62] on link "Pause" at bounding box center [424, 50] width 86 height 31
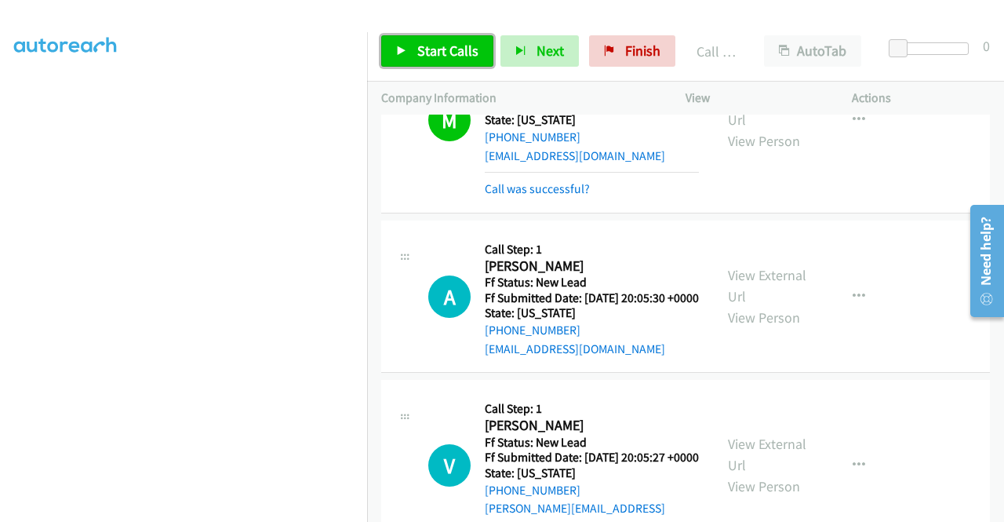
click at [433, 41] on link "Start Calls" at bounding box center [437, 50] width 112 height 31
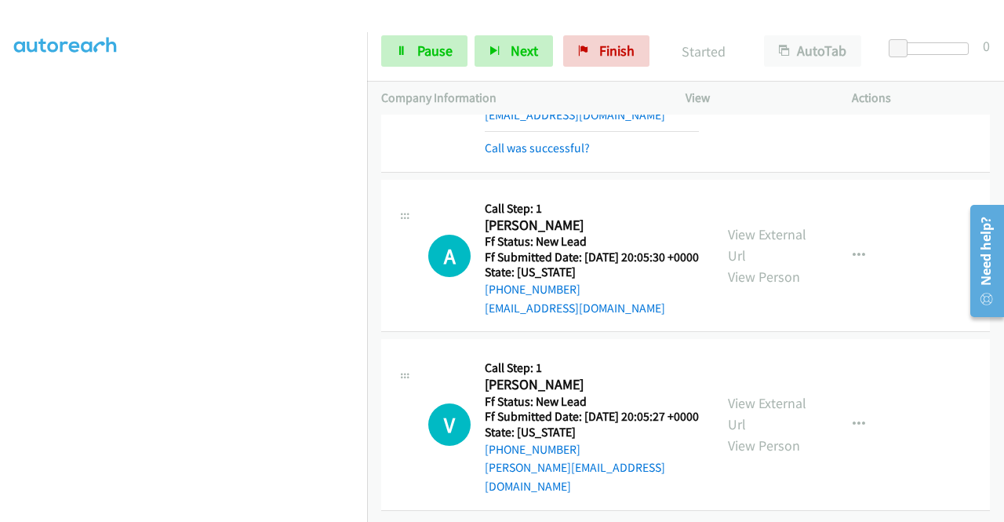
scroll to position [2206, 0]
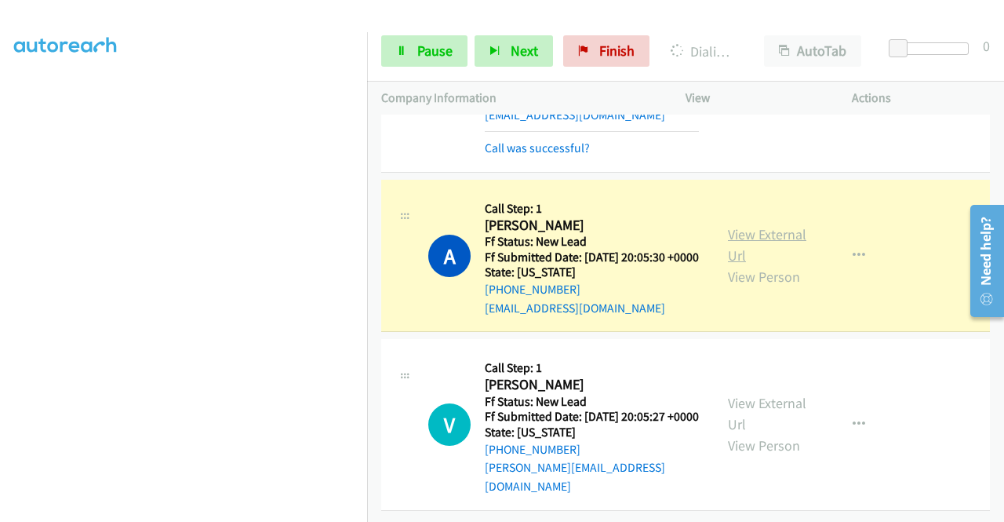
click at [749, 235] on link "View External Url" at bounding box center [767, 244] width 78 height 39
click at [0, 242] on aside "Dialing Mode: Power | Switch to Preview My Lists" at bounding box center [183, 119] width 367 height 869
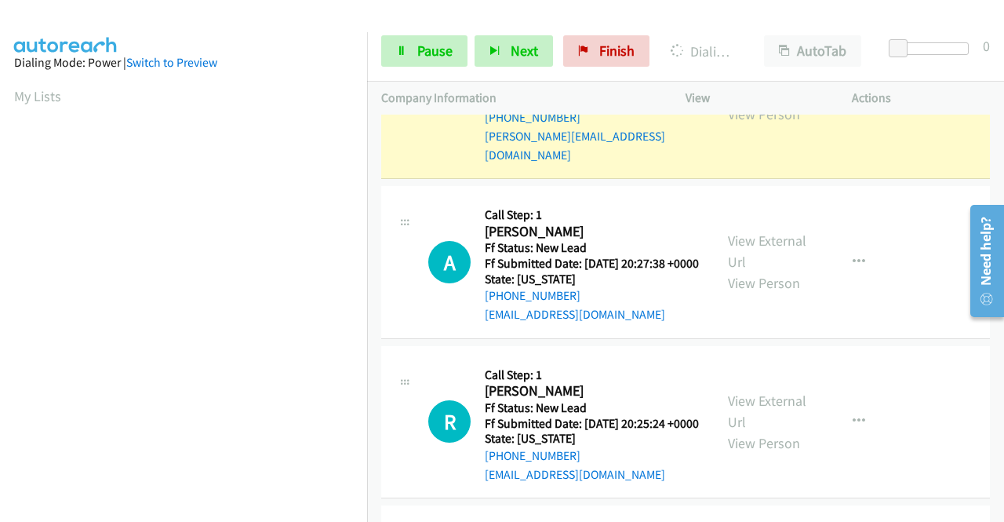
scroll to position [2377, 0]
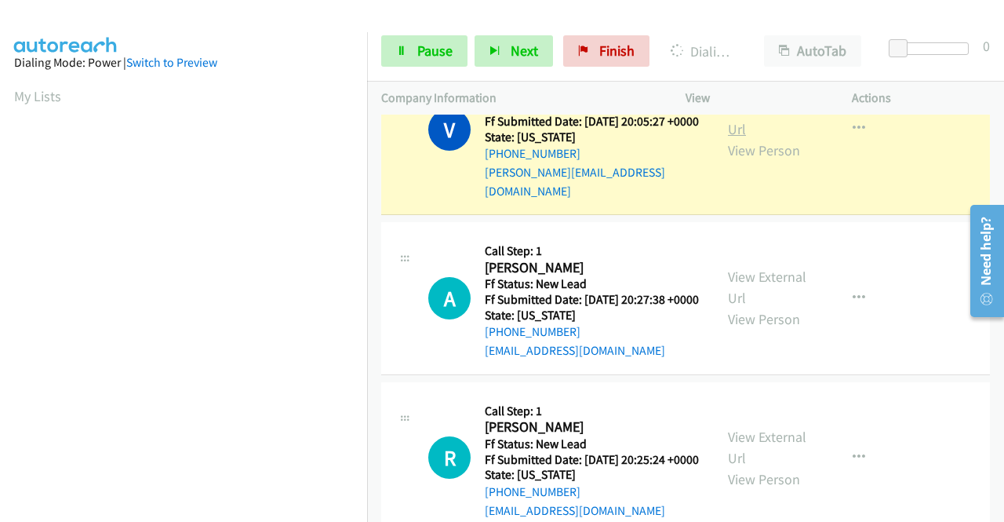
click at [790, 138] on link "View External Url" at bounding box center [767, 118] width 78 height 39
click at [0, 209] on aside "Dialing Mode: Power | Switch to Preview My Lists" at bounding box center [183, 119] width 367 height 869
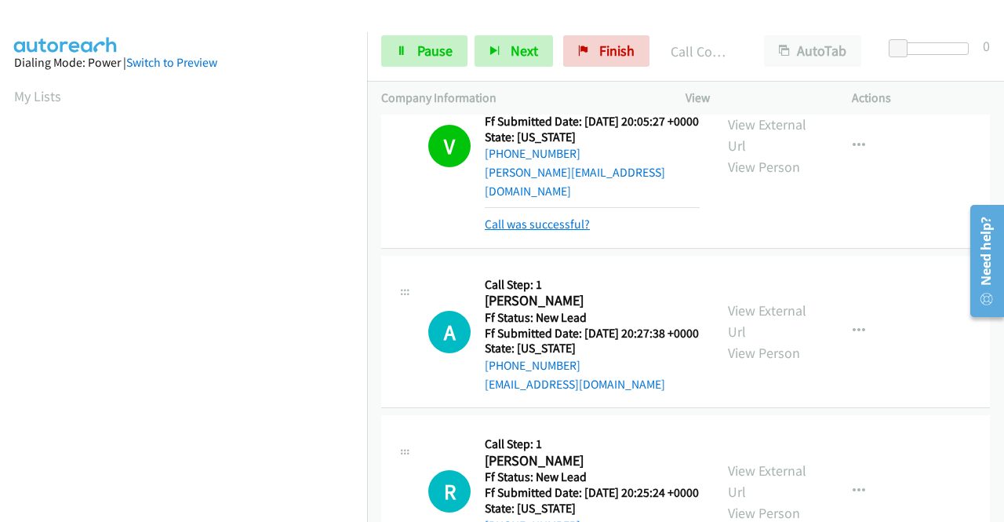
click at [566, 231] on link "Call was successful?" at bounding box center [537, 224] width 105 height 15
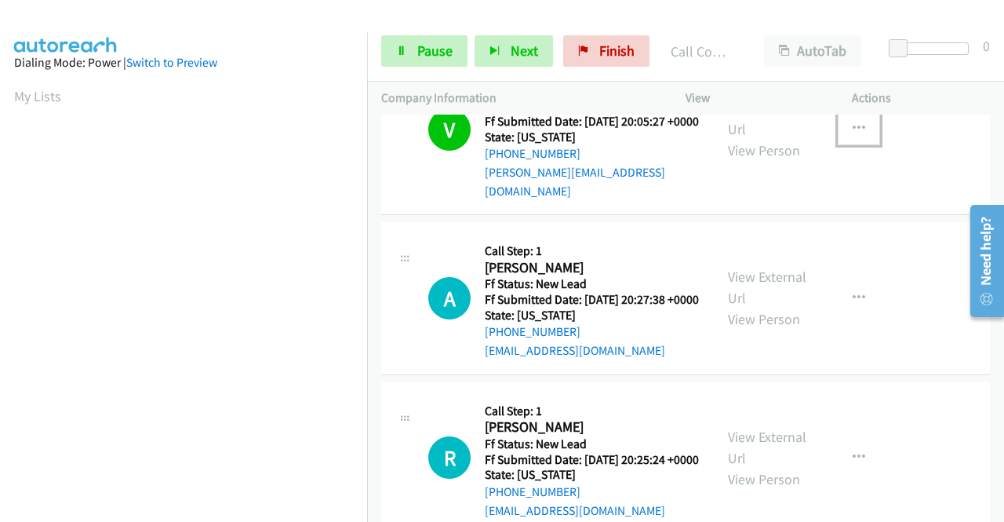
click at [842, 144] on button "button" at bounding box center [859, 128] width 42 height 31
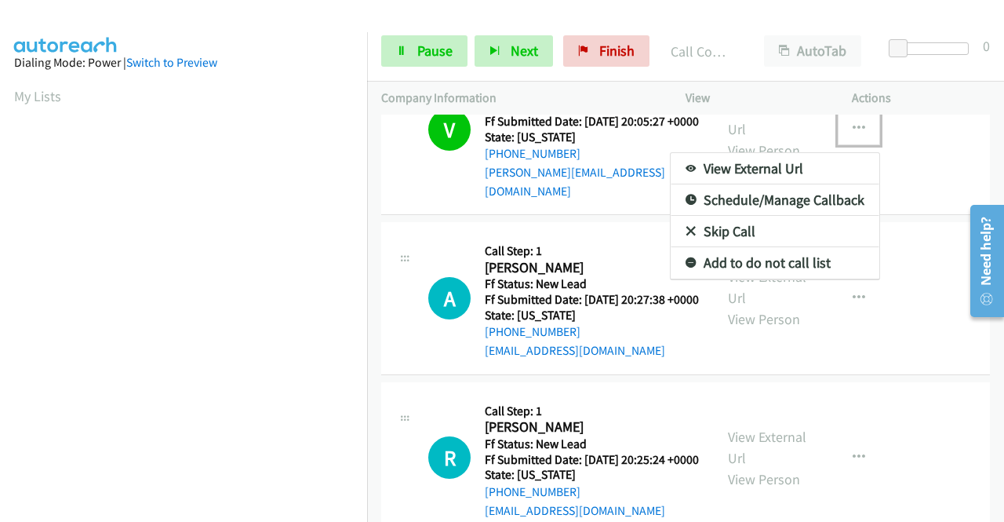
click at [749, 279] on link "Add to do not call list" at bounding box center [775, 262] width 209 height 31
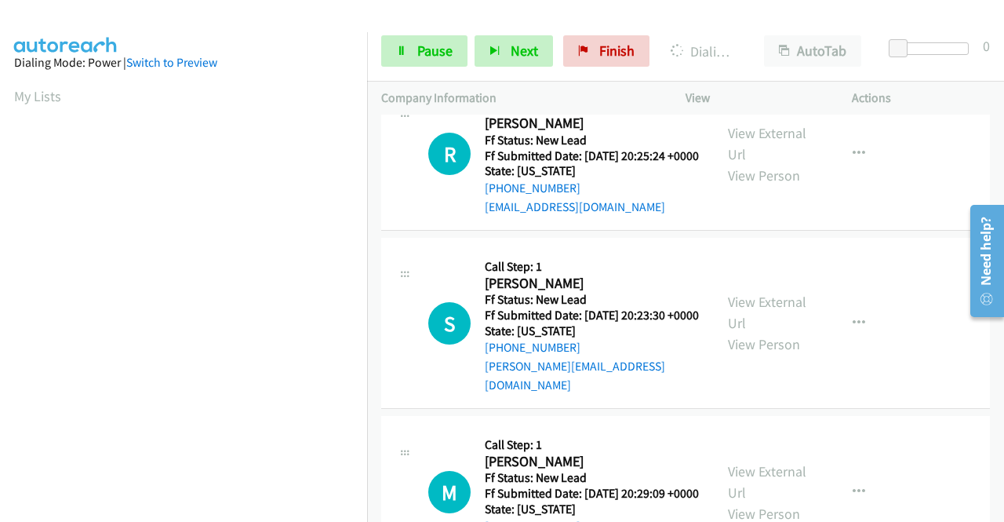
scroll to position [2669, 0]
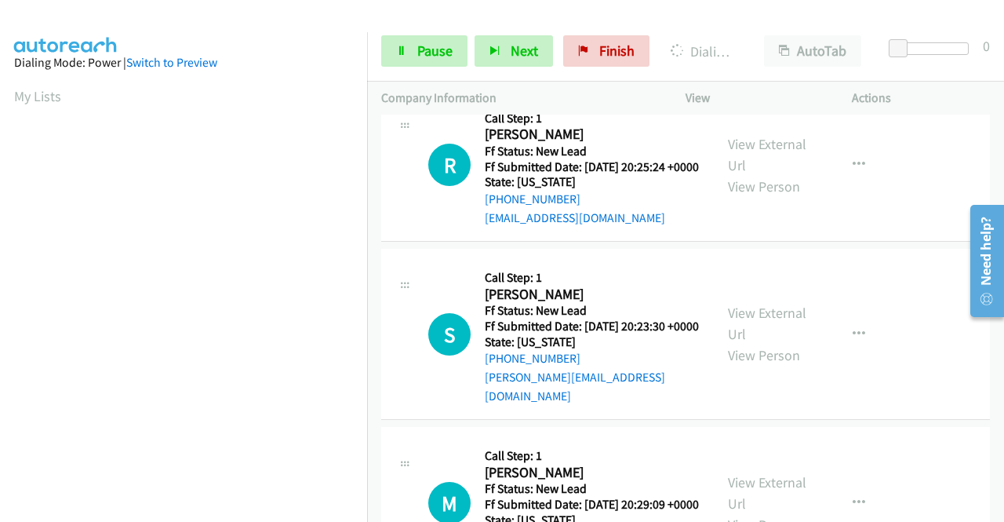
click at [772, 37] on div "View External Url View Person" at bounding box center [769, 5] width 82 height 64
click at [0, 197] on aside "Dialing Mode: Power | Switch to Preview My Lists" at bounding box center [183, 119] width 367 height 869
click at [392, 71] on div "Start Calls Pause Next Finish Dialing [PERSON_NAME] AutoTab AutoTab 0" at bounding box center [685, 51] width 637 height 60
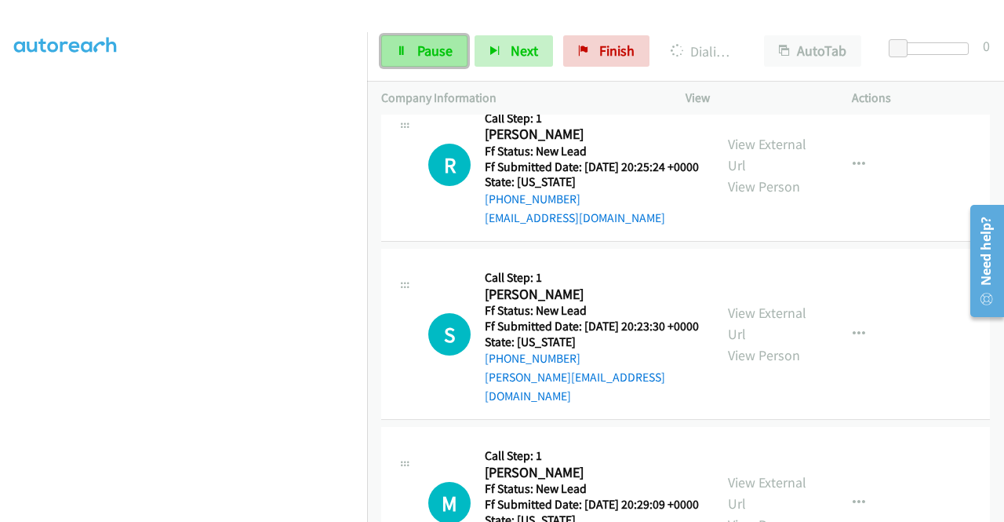
click at [395, 62] on link "Pause" at bounding box center [424, 50] width 86 height 31
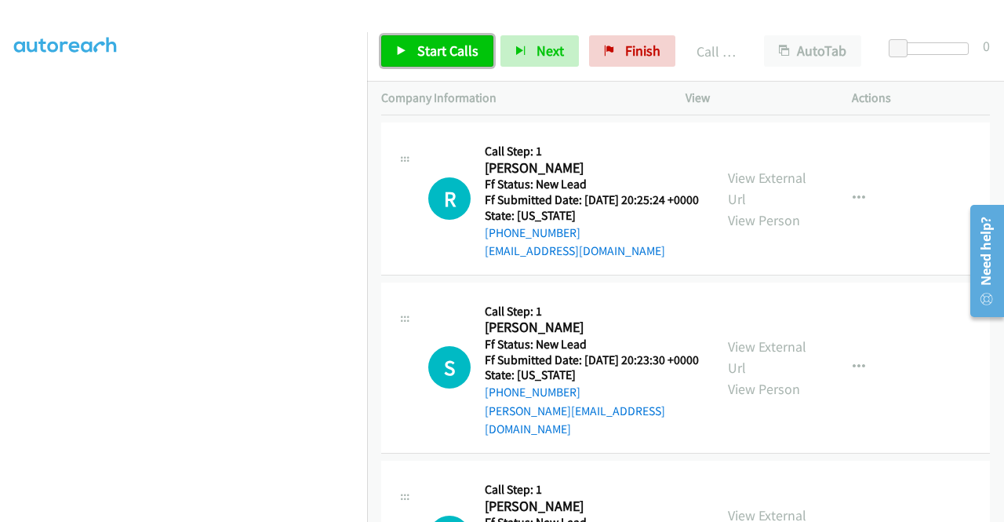
click at [481, 59] on link "Start Calls" at bounding box center [437, 50] width 112 height 31
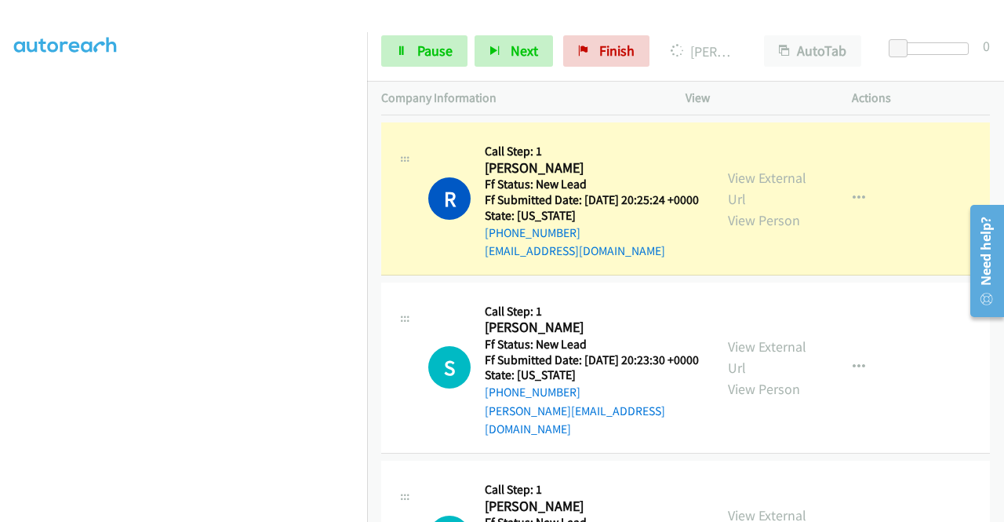
click at [767, 260] on div "View External Url View Person View External Url Email Schedule/Manage Callback …" at bounding box center [804, 199] width 180 height 124
click at [735, 208] on link "View External Url" at bounding box center [767, 188] width 78 height 39
click at [0, 204] on aside "Dialing Mode: Power | Switch to Preview My Lists" at bounding box center [183, 119] width 367 height 869
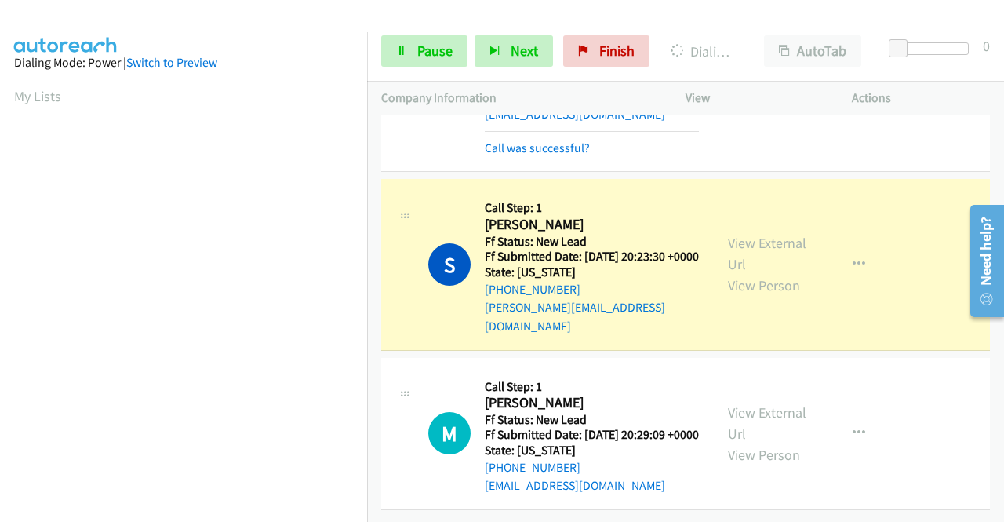
scroll to position [2941, 0]
click at [755, 283] on div "View External Url View Person" at bounding box center [769, 264] width 82 height 64
click at [752, 273] on link "View External Url" at bounding box center [767, 253] width 78 height 39
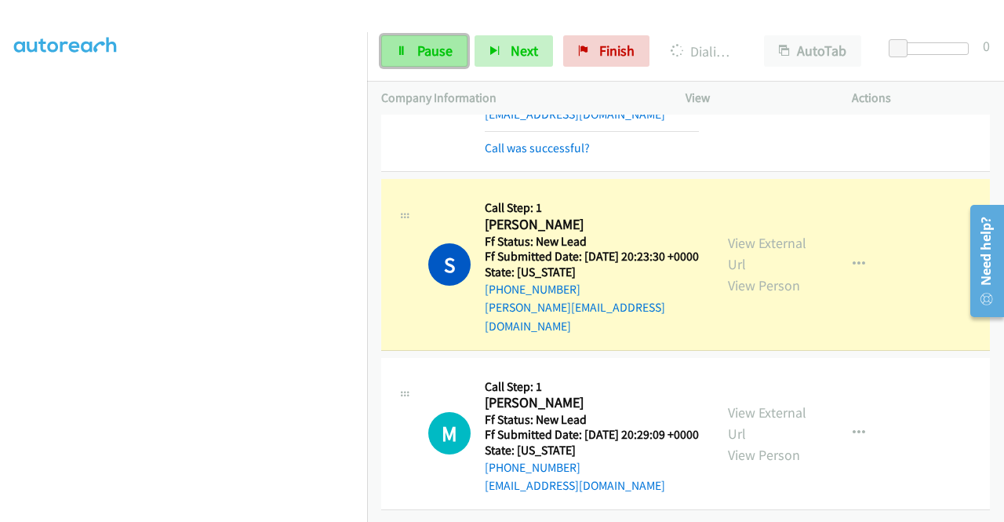
click at [419, 53] on span "Pause" at bounding box center [434, 51] width 35 height 18
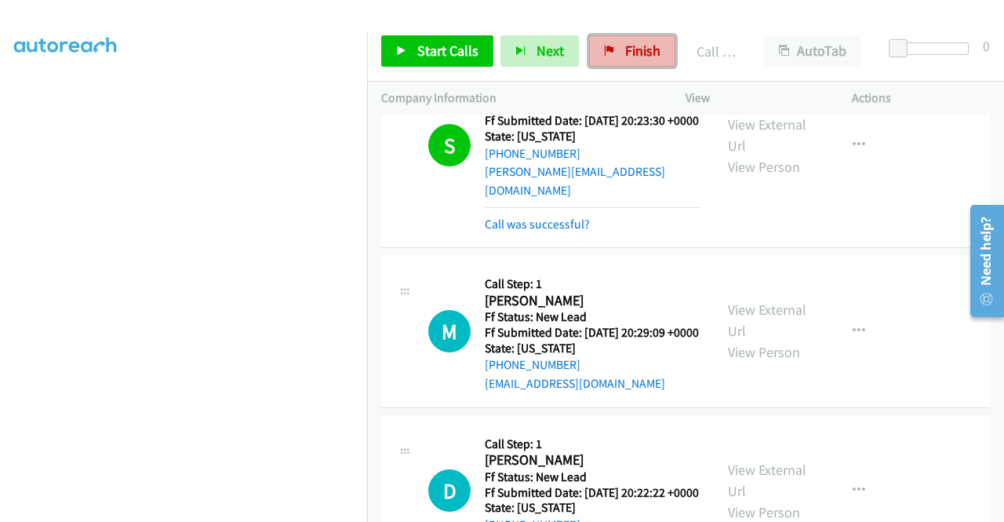
click at [640, 54] on span "Finish" at bounding box center [642, 51] width 35 height 18
